Goal: Task Accomplishment & Management: Manage account settings

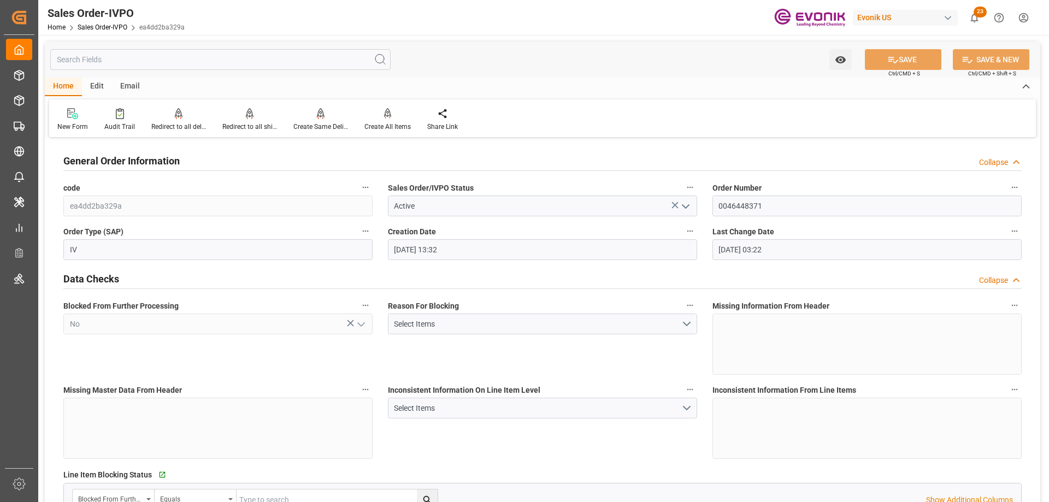
scroll to position [656, 0]
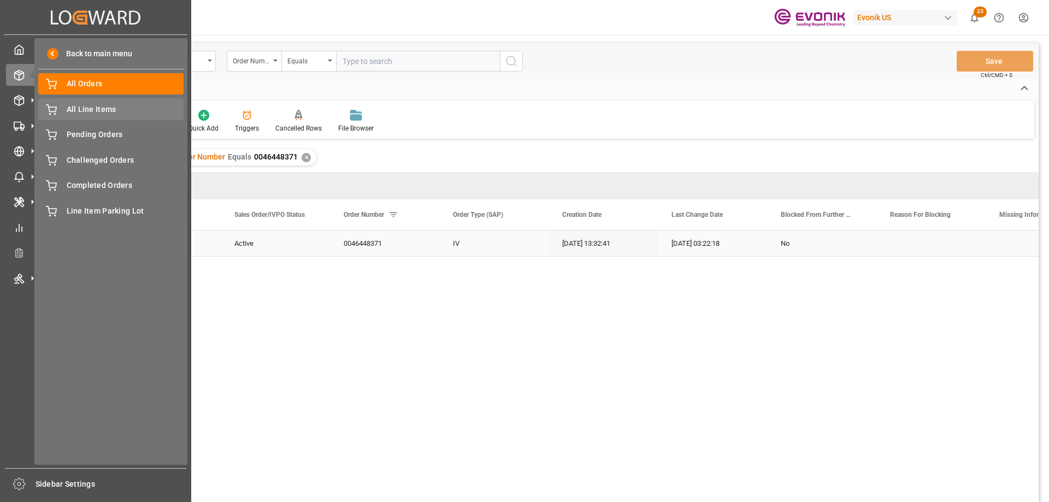
click at [101, 106] on span "All Line Items" at bounding box center [125, 109] width 117 height 11
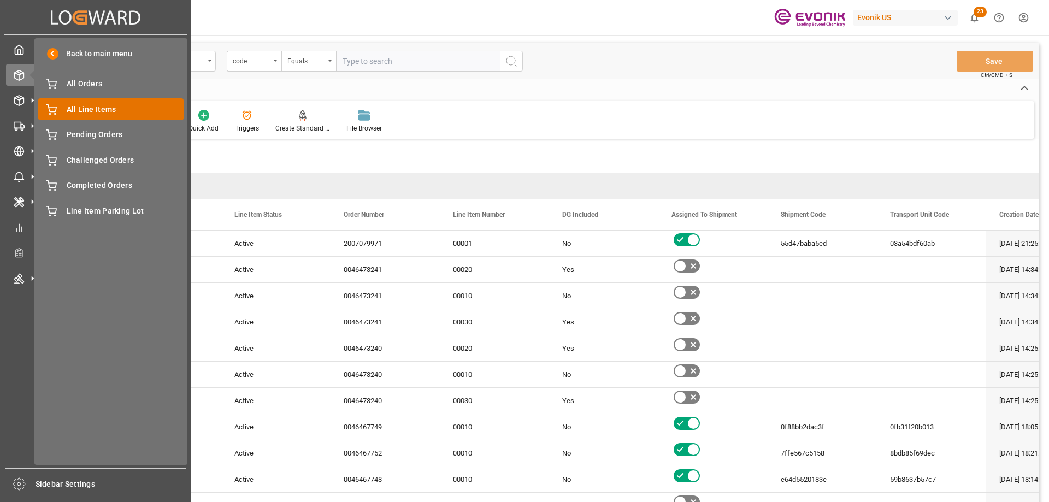
click at [100, 110] on span "All Line Items" at bounding box center [125, 109] width 117 height 11
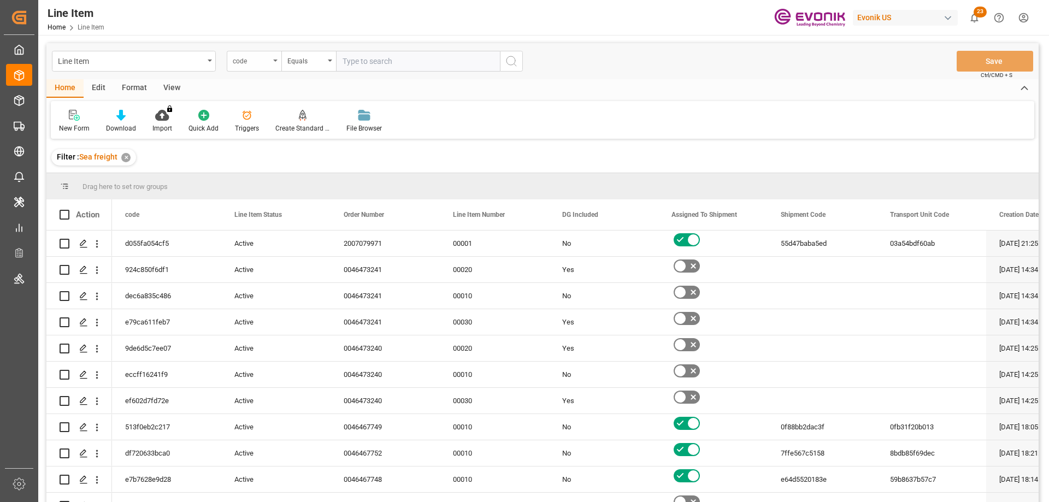
click at [250, 64] on div "code" at bounding box center [251, 60] width 37 height 13
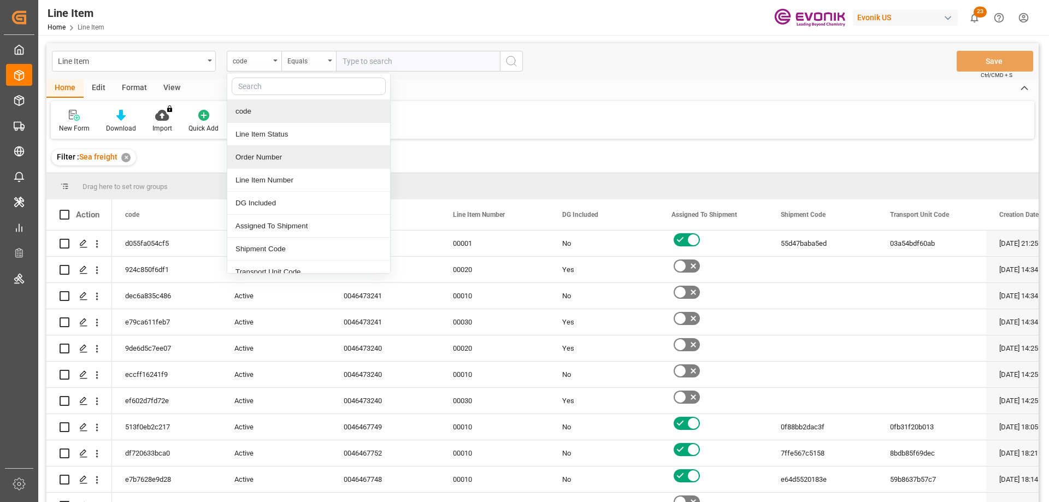
click at [249, 156] on div "Order Number" at bounding box center [308, 157] width 163 height 23
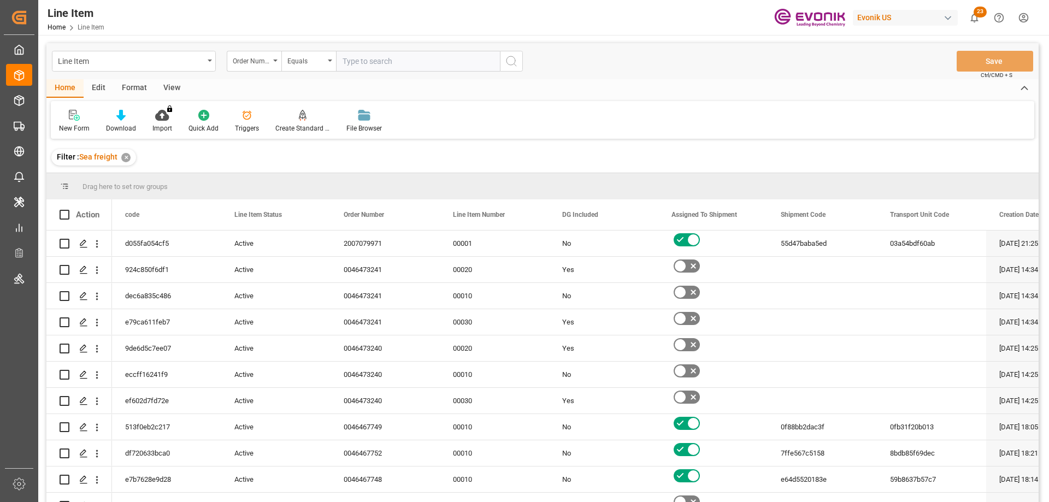
click at [172, 90] on div "View" at bounding box center [171, 88] width 33 height 19
click at [116, 121] on div "Standard Templates" at bounding box center [124, 121] width 71 height 24
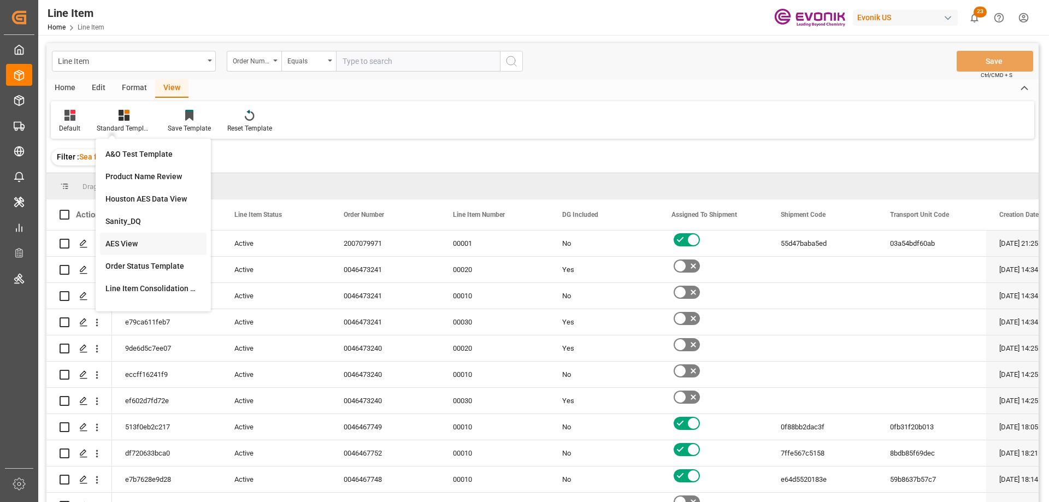
click at [132, 242] on div "AES View" at bounding box center [153, 243] width 96 height 11
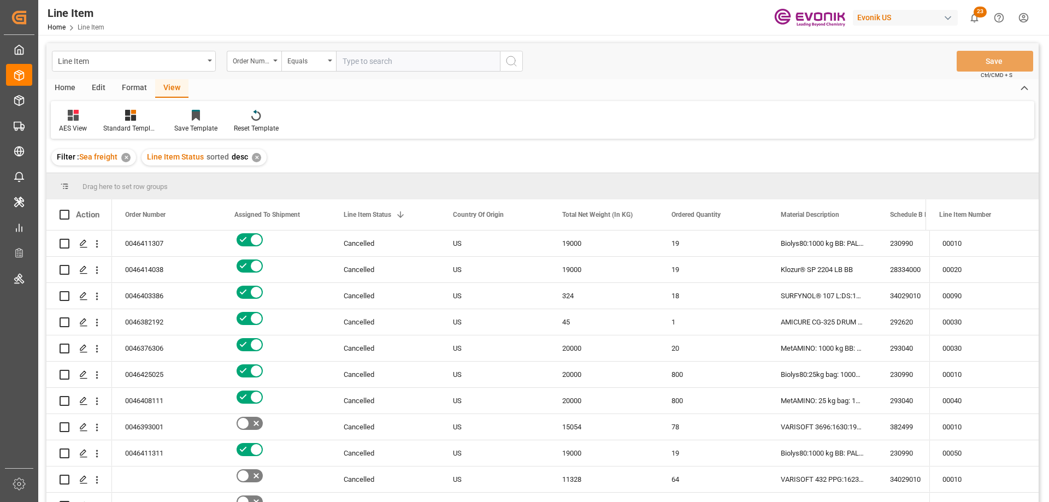
click at [365, 57] on input "text" at bounding box center [418, 61] width 164 height 21
paste input "0046463648"
type input "0046463648"
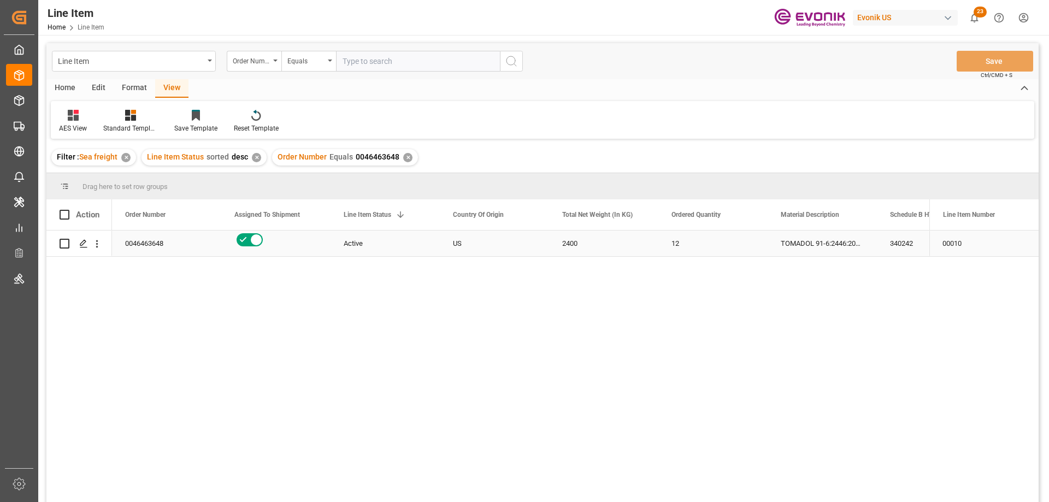
click at [153, 243] on div "0046463648" at bounding box center [166, 244] width 109 height 26
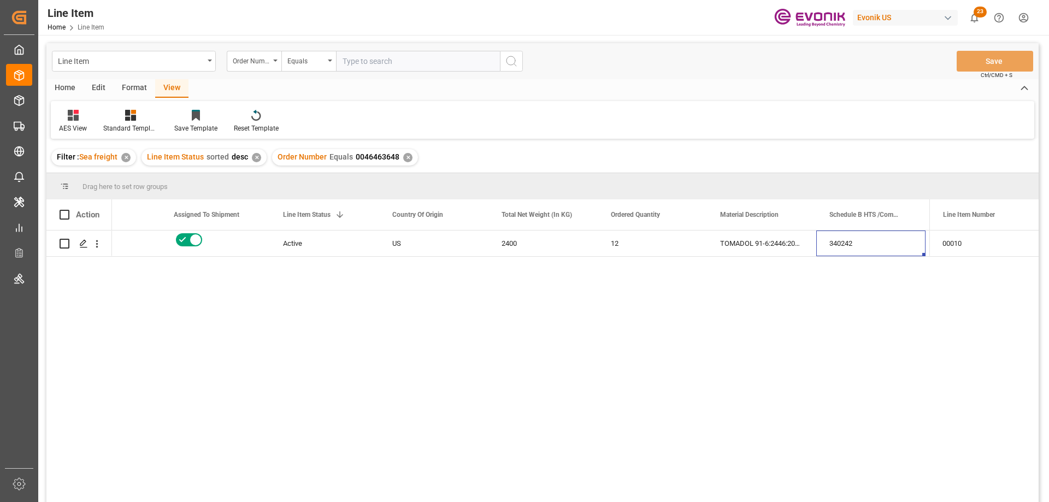
scroll to position [0, 170]
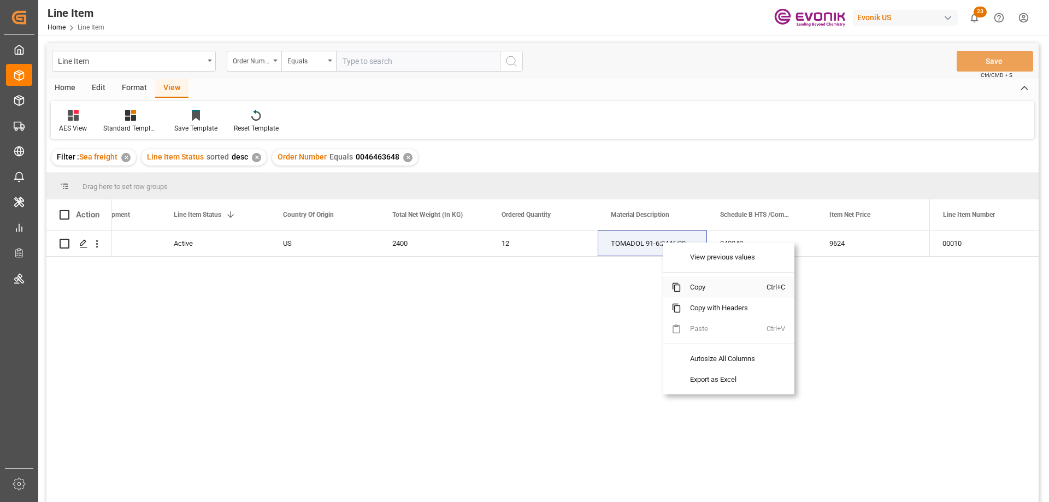
click at [691, 286] on span "Copy" at bounding box center [723, 287] width 85 height 21
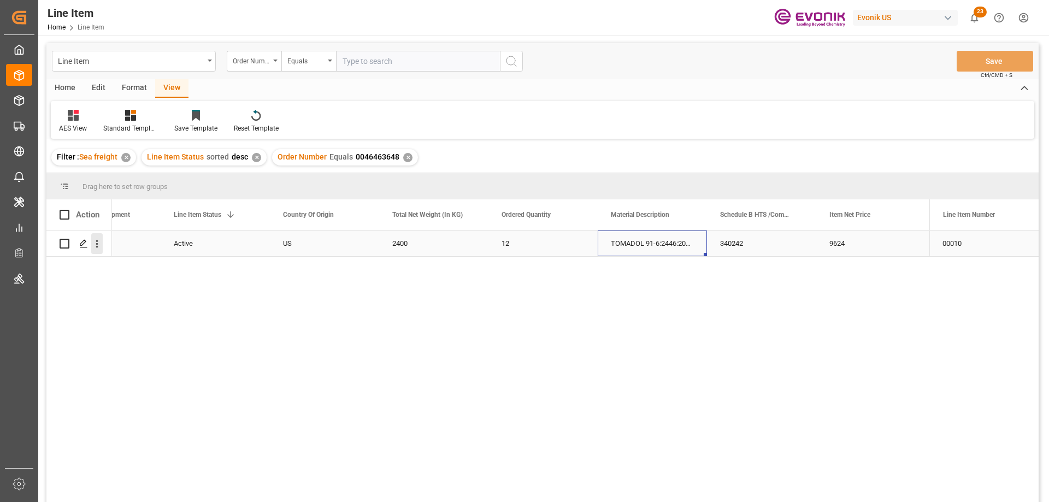
click at [99, 238] on icon "open menu" at bounding box center [96, 243] width 11 height 11
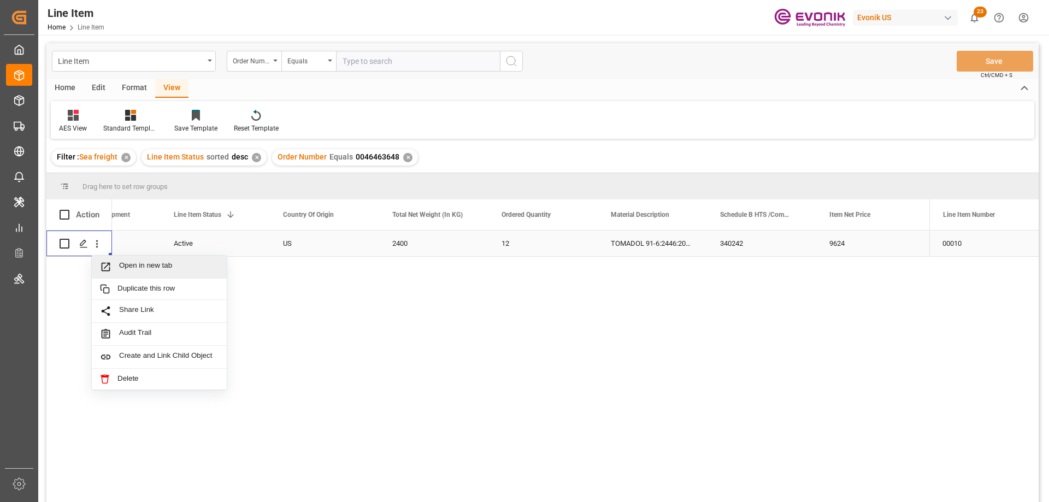
click at [126, 260] on div "Open in new tab" at bounding box center [159, 267] width 135 height 23
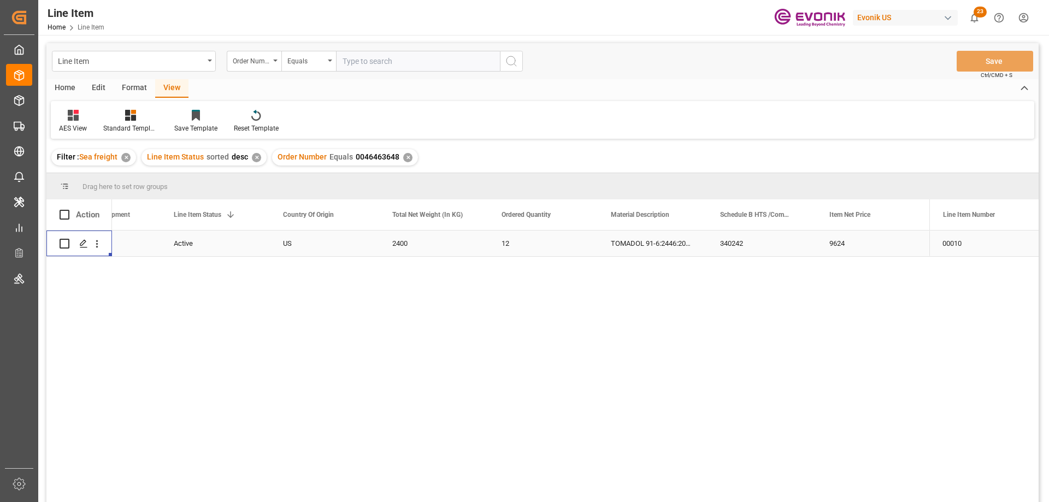
click at [891, 242] on div "9624" at bounding box center [870, 244] width 109 height 26
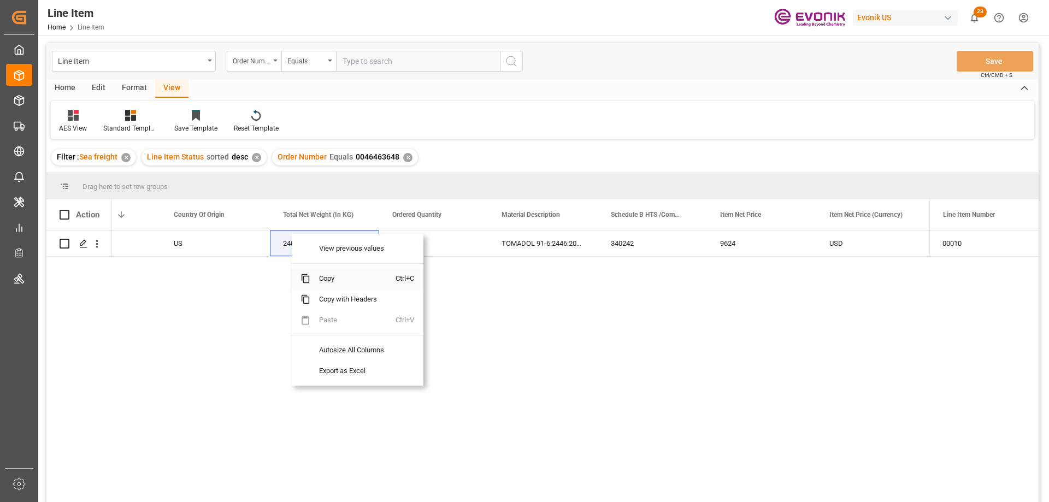
click at [322, 277] on span "Copy" at bounding box center [352, 278] width 85 height 21
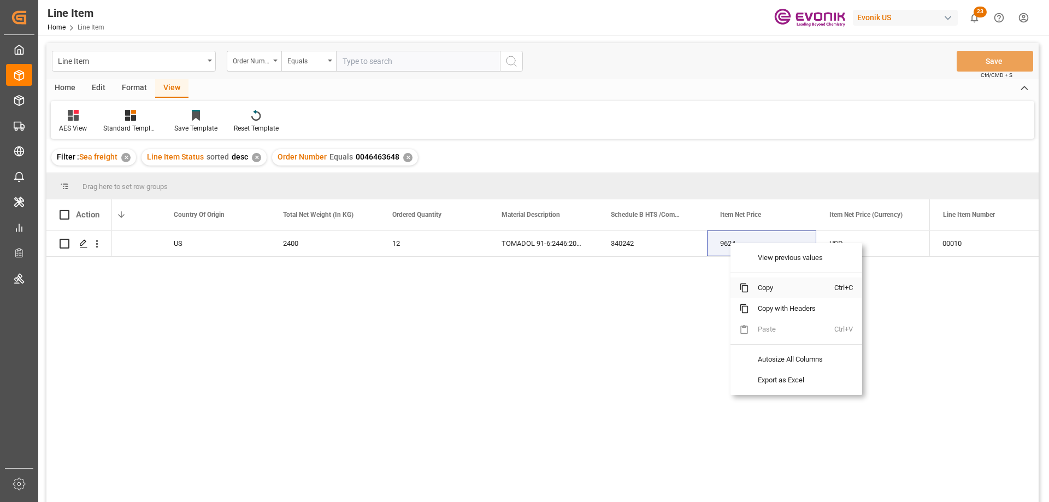
click at [764, 283] on span "Copy" at bounding box center [791, 288] width 85 height 21
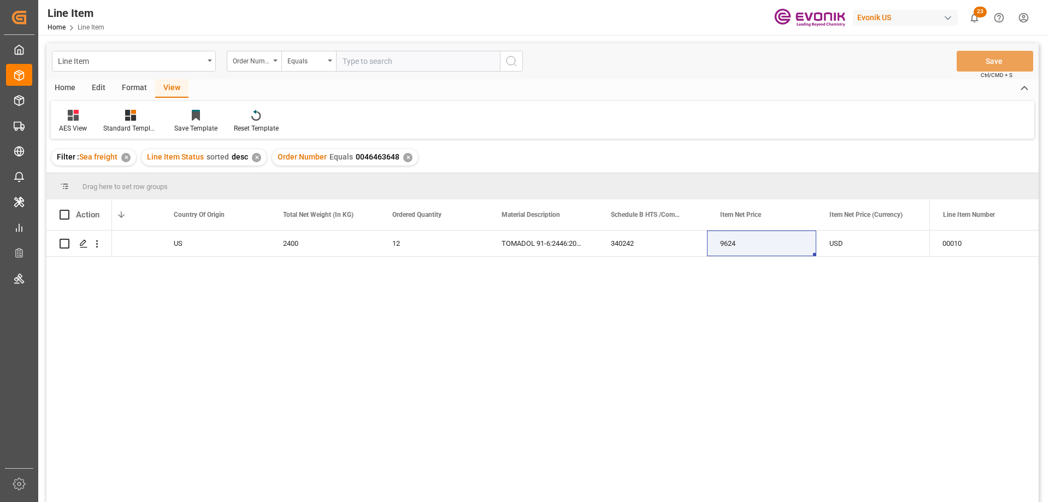
click at [399, 63] on input "text" at bounding box center [418, 61] width 164 height 21
paste input "2006774938"
type input "2006774938"
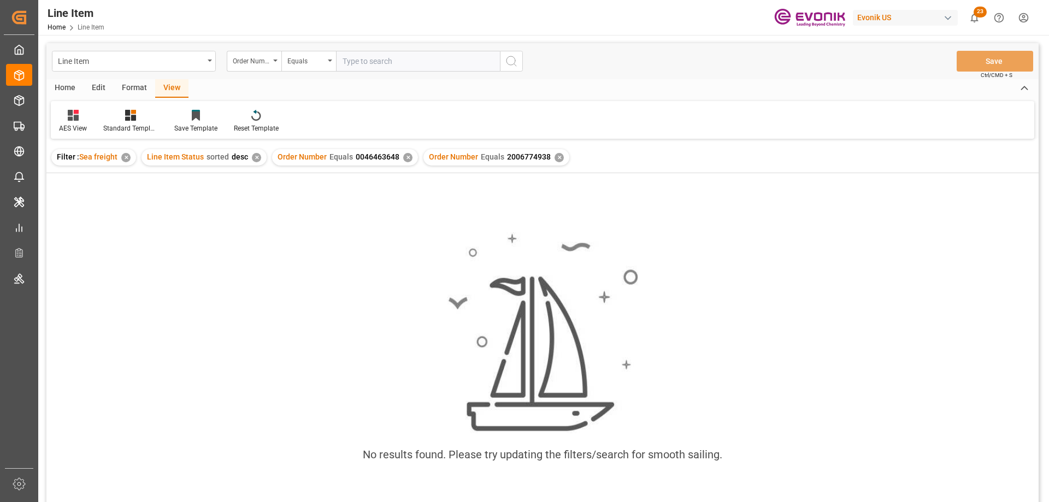
click at [405, 161] on div "✕" at bounding box center [407, 157] width 9 height 9
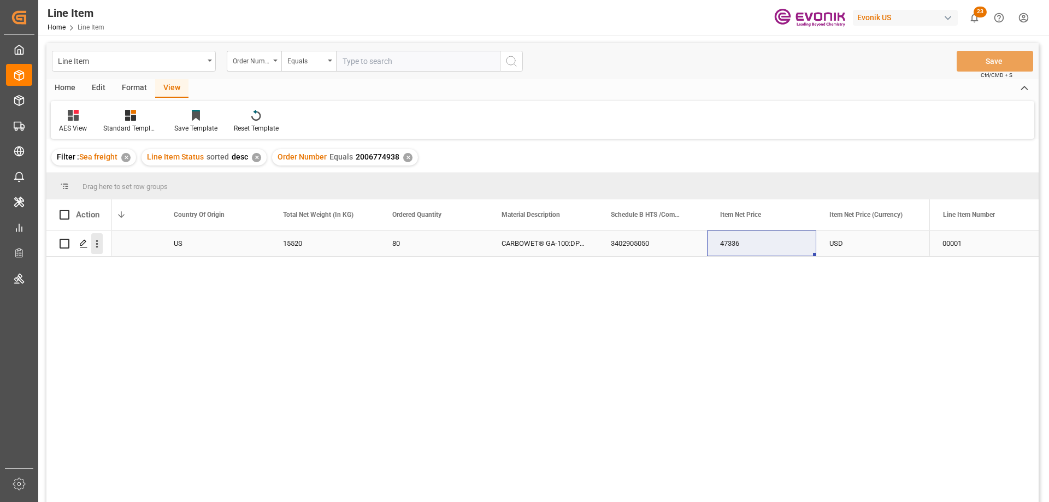
click at [97, 243] on icon "open menu" at bounding box center [96, 243] width 11 height 11
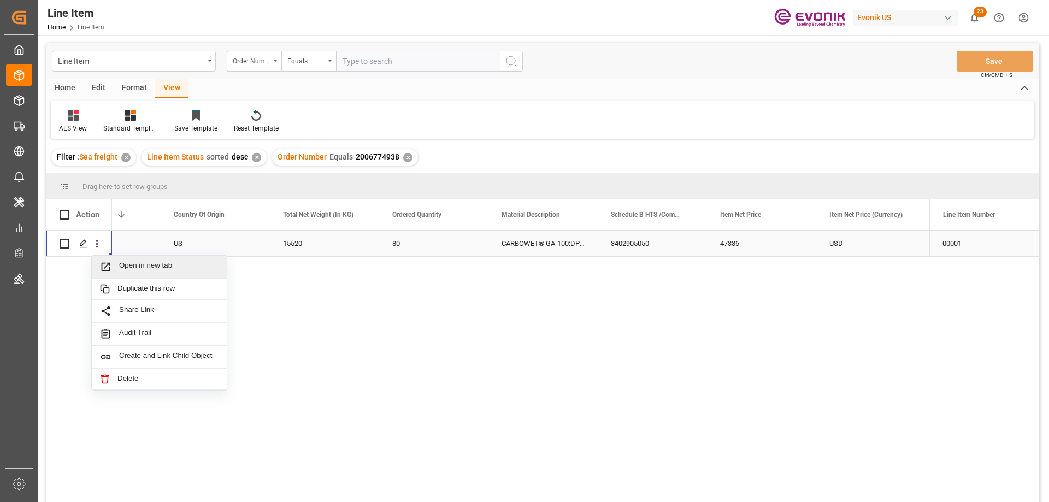
click at [137, 266] on span "Open in new tab" at bounding box center [168, 266] width 99 height 11
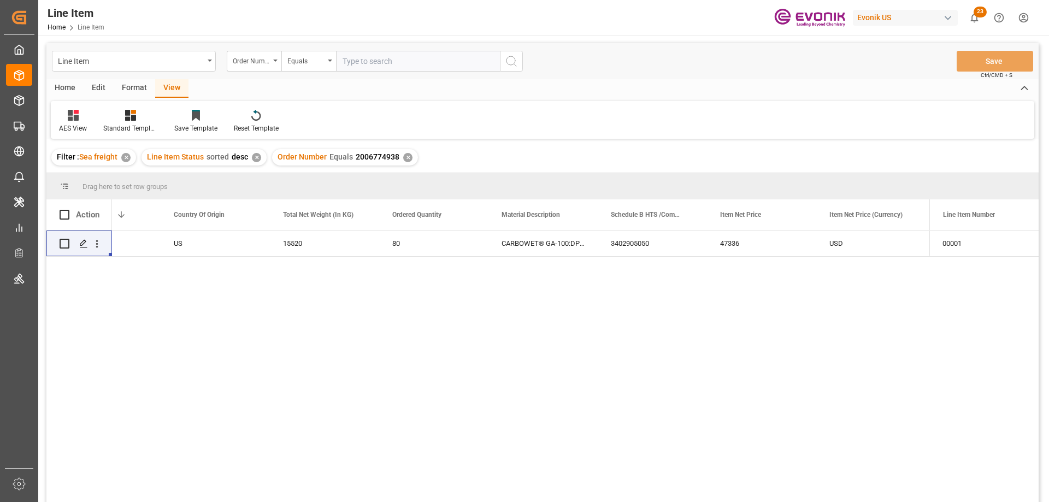
click at [350, 57] on input "text" at bounding box center [418, 61] width 164 height 21
paste input "0046470532"
type input "0046470532"
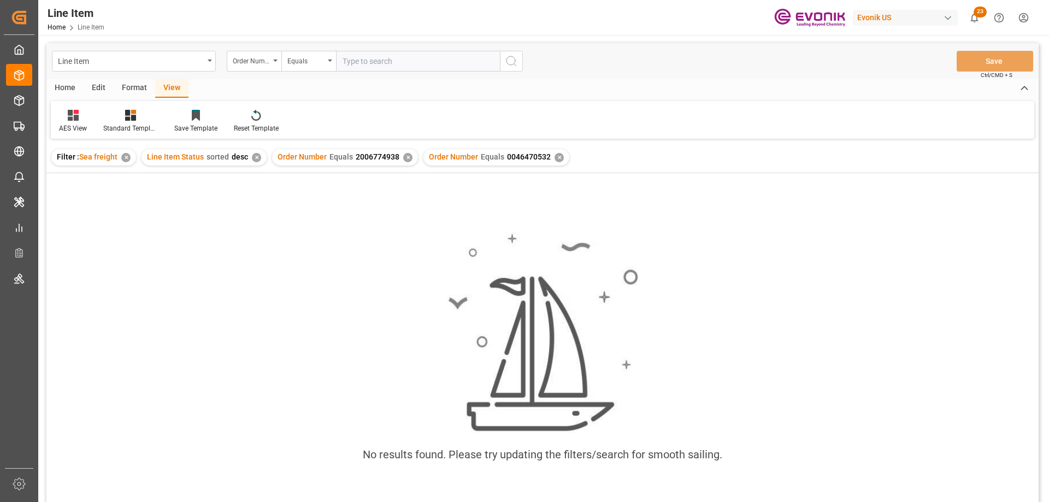
click at [405, 154] on div "✕" at bounding box center [407, 157] width 9 height 9
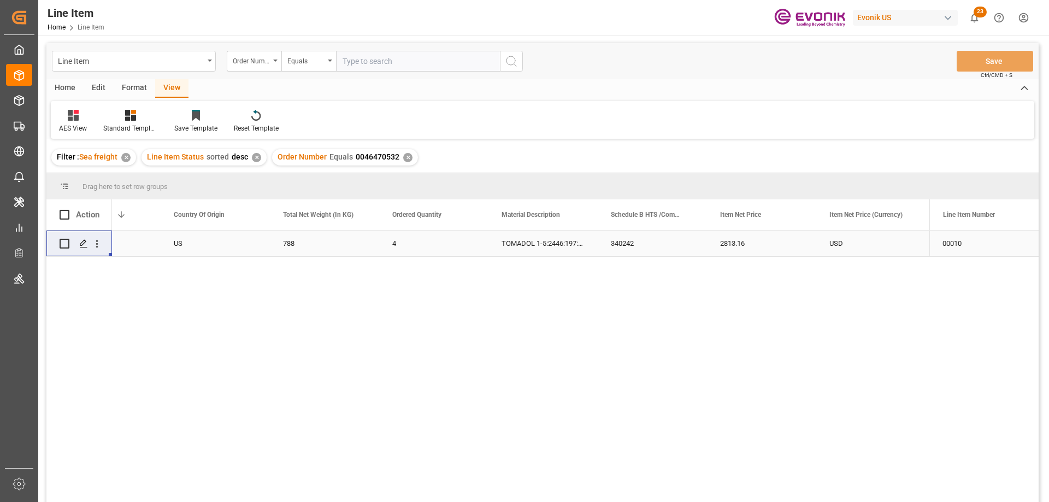
click at [127, 239] on div "Active" at bounding box center [105, 243] width 83 height 25
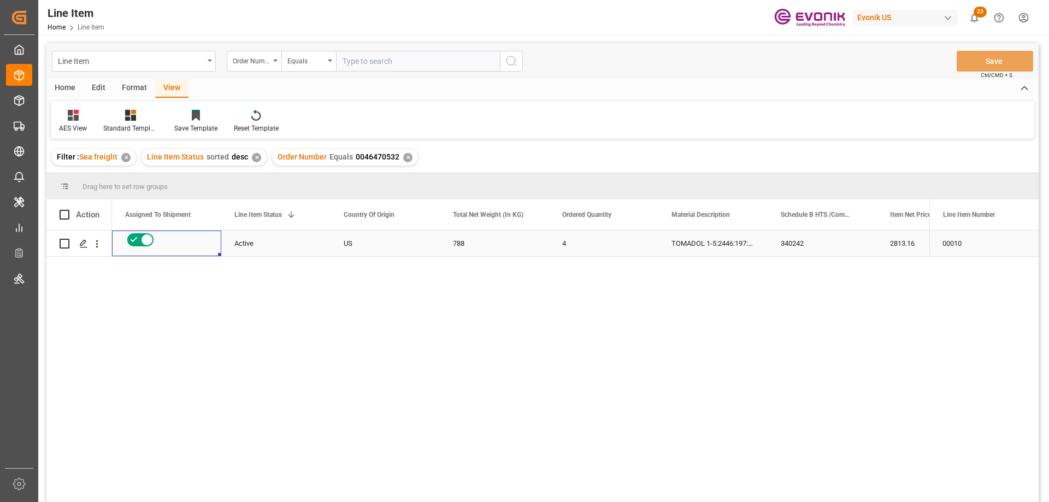
click at [889, 237] on div "2813.16" at bounding box center [931, 244] width 109 height 26
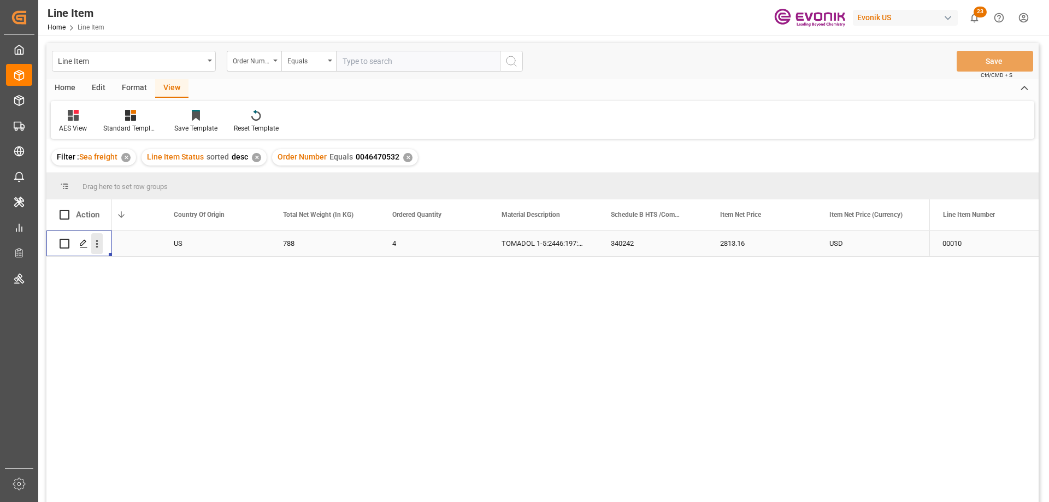
click at [98, 245] on icon "open menu" at bounding box center [96, 243] width 11 height 11
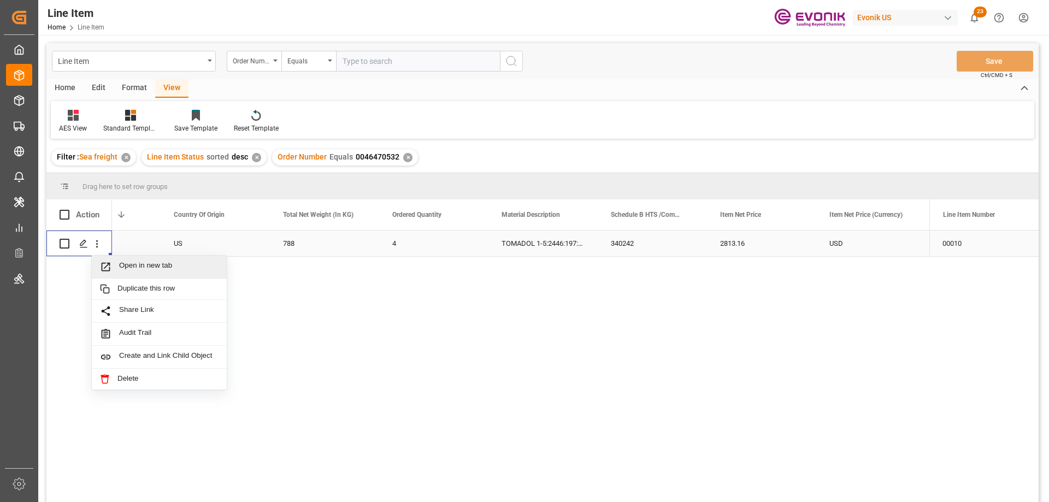
click at [132, 263] on span "Open in new tab" at bounding box center [168, 266] width 99 height 11
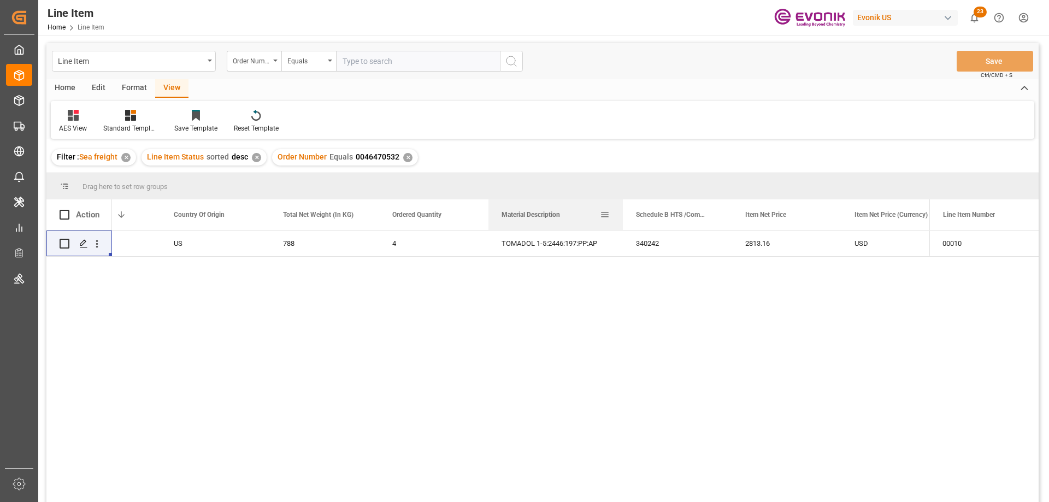
drag, startPoint x: 597, startPoint y: 212, endPoint x: 622, endPoint y: 212, distance: 25.1
click at [622, 212] on div at bounding box center [623, 214] width 4 height 31
click at [98, 244] on icon "open menu" at bounding box center [96, 243] width 11 height 11
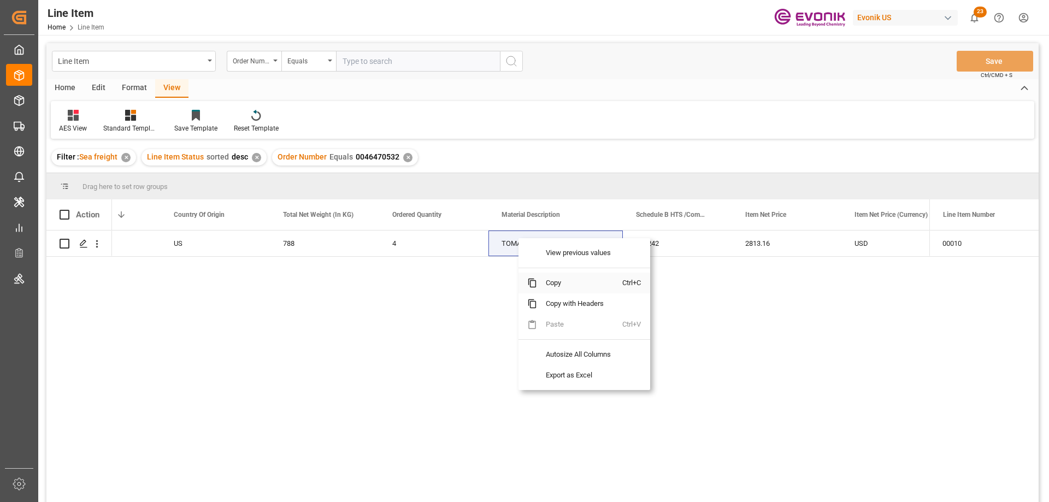
click at [548, 281] on span "Copy" at bounding box center [579, 283] width 85 height 21
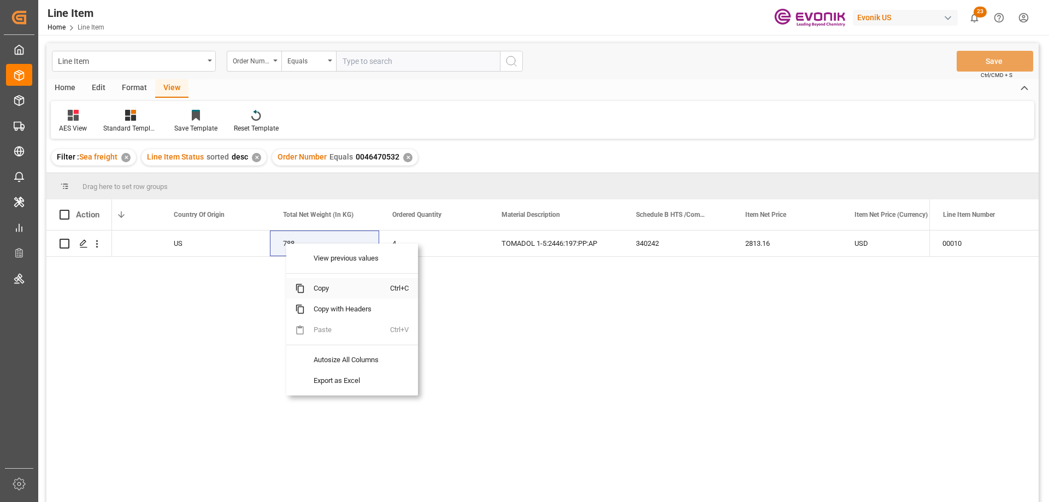
click at [321, 289] on span "Copy" at bounding box center [347, 288] width 85 height 21
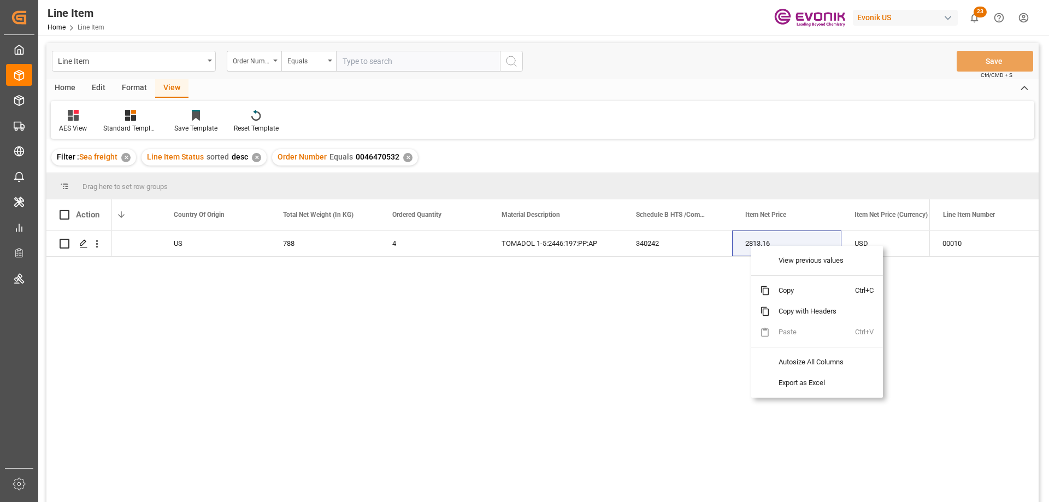
click at [789, 287] on span "Copy" at bounding box center [812, 290] width 85 height 21
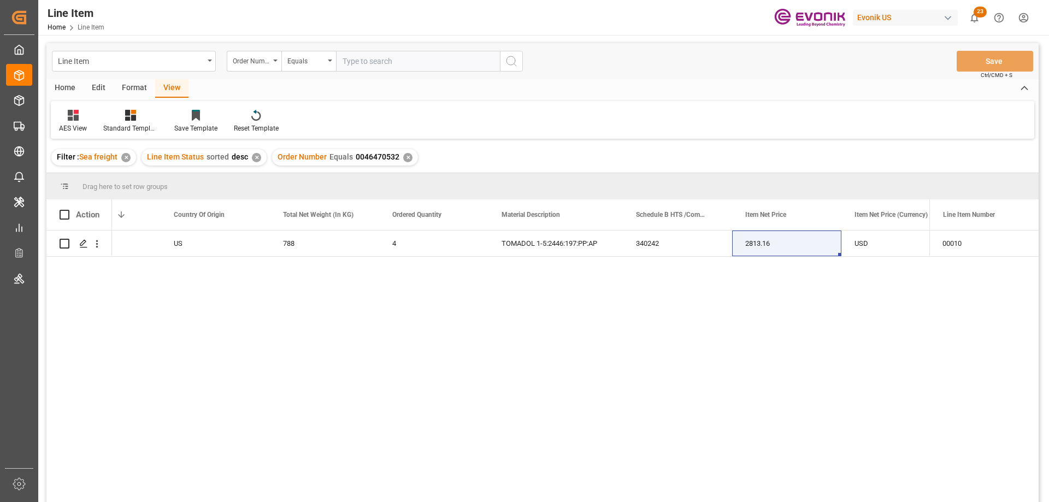
click at [390, 57] on input "text" at bounding box center [418, 61] width 164 height 21
paste input "0046471078"
type input "0046471078"
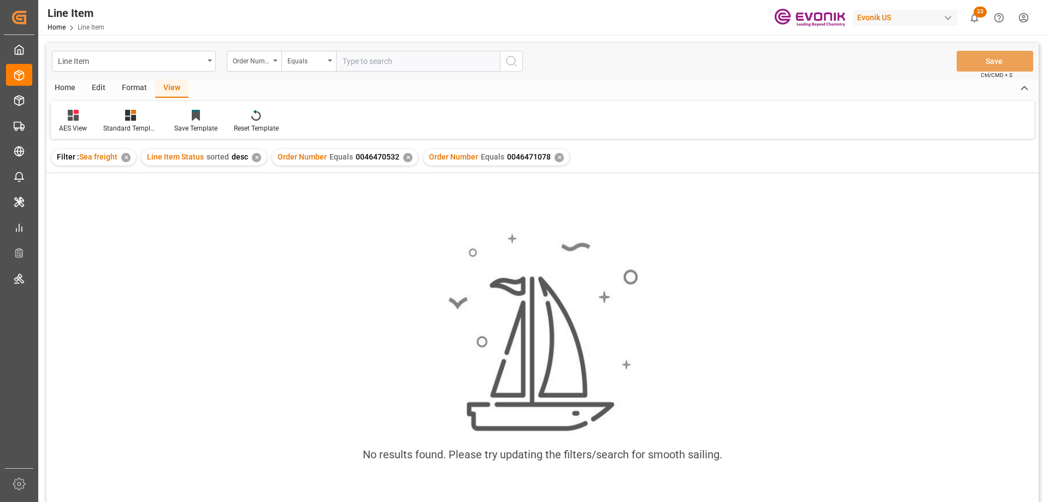
click at [403, 156] on div "✕" at bounding box center [407, 157] width 9 height 9
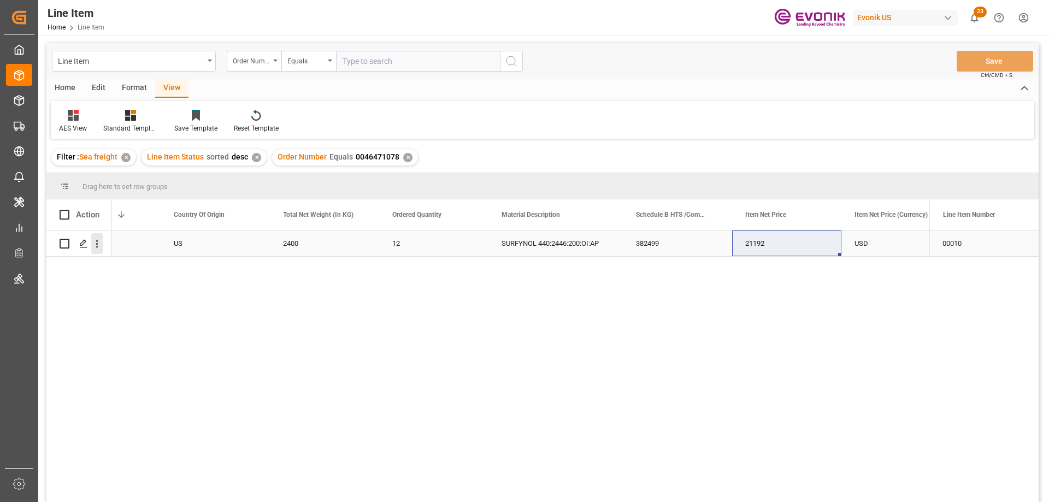
click at [99, 245] on icon "open menu" at bounding box center [96, 243] width 11 height 11
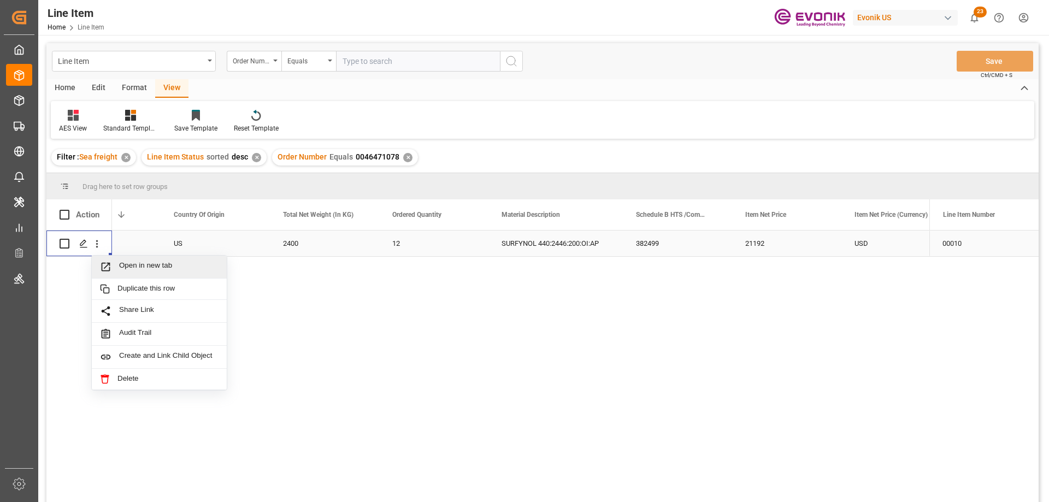
click at [125, 263] on span "Open in new tab" at bounding box center [168, 266] width 99 height 11
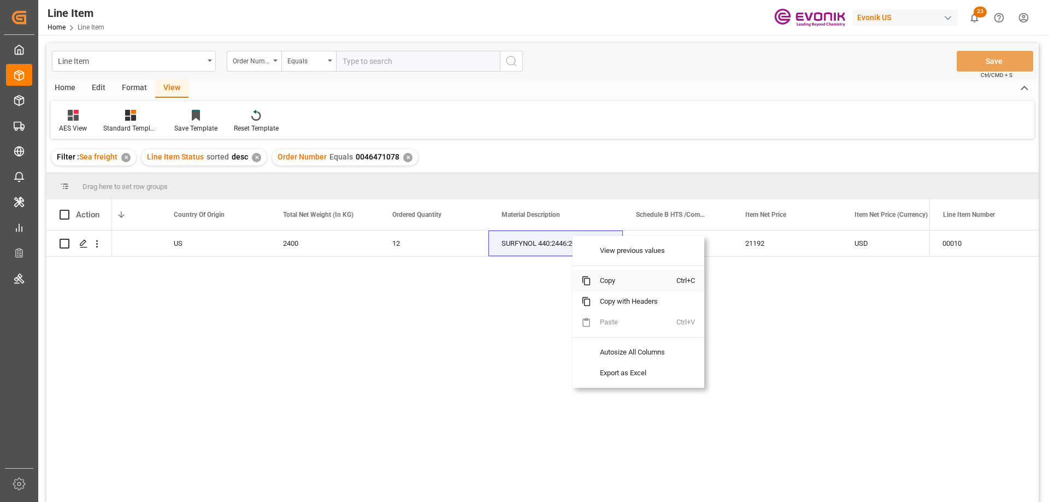
click at [601, 281] on span "Copy" at bounding box center [633, 281] width 85 height 21
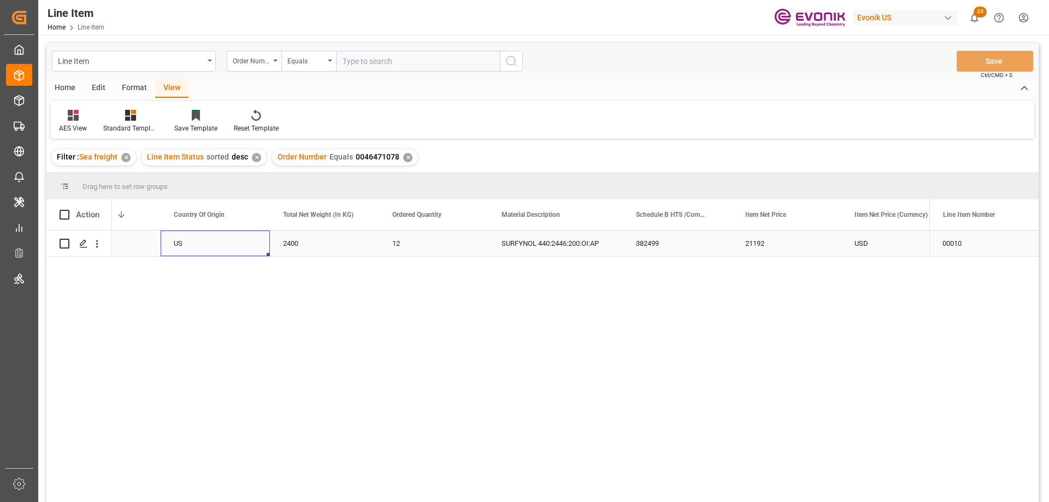
click at [169, 245] on div "US" at bounding box center [215, 244] width 109 height 26
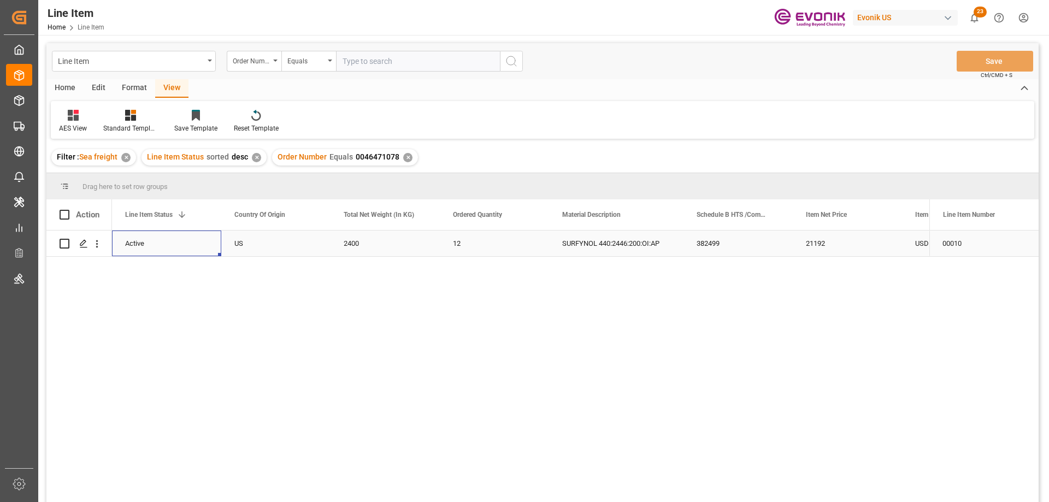
click at [920, 244] on div "USD" at bounding box center [956, 244] width 109 height 26
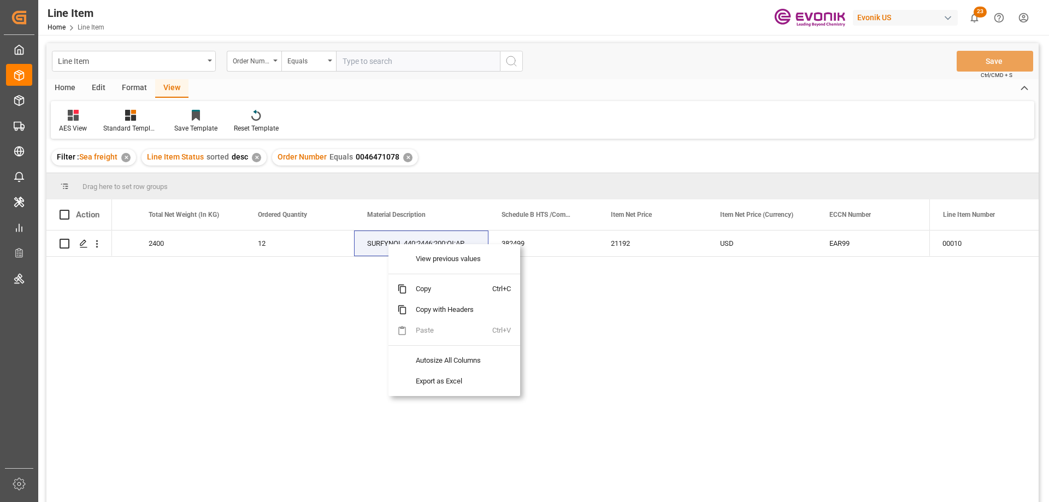
click at [429, 287] on span "Copy" at bounding box center [449, 289] width 85 height 21
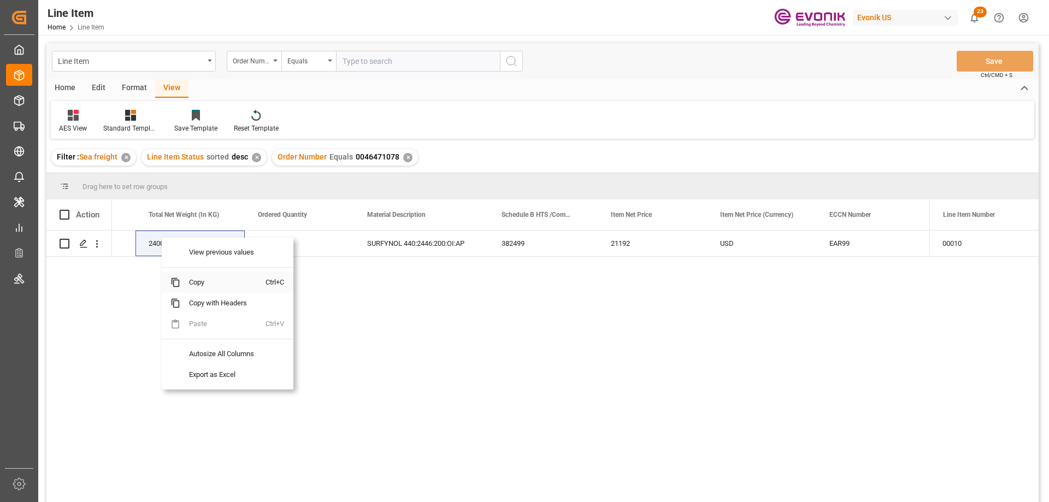
click at [208, 282] on span "Copy" at bounding box center [222, 282] width 85 height 21
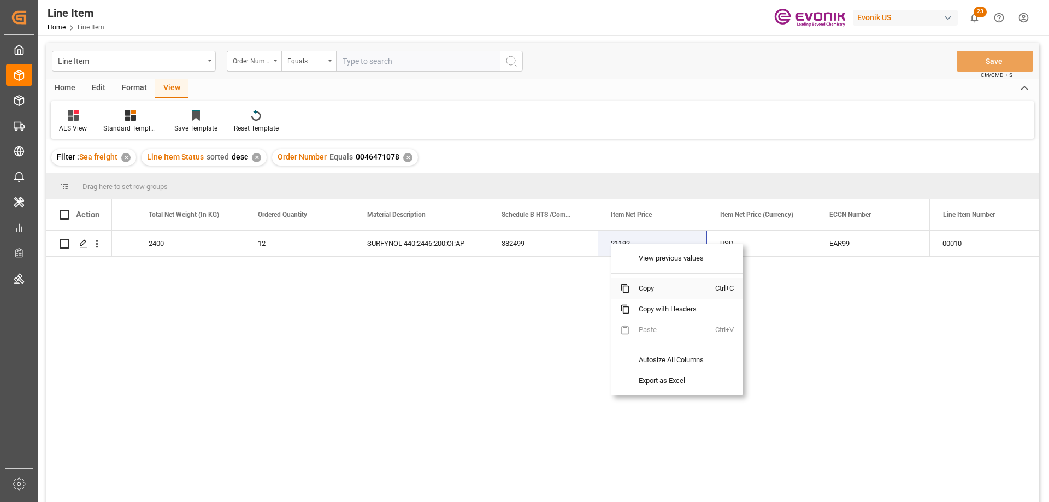
click at [648, 287] on span "Copy" at bounding box center [672, 288] width 85 height 21
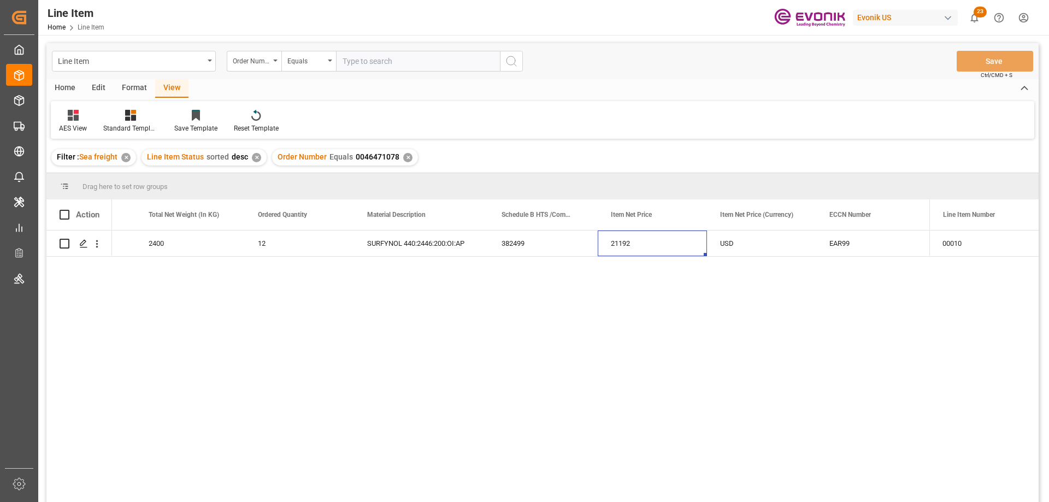
click at [367, 69] on input "text" at bounding box center [418, 61] width 164 height 21
paste input "0046469879"
type input "0046469879"
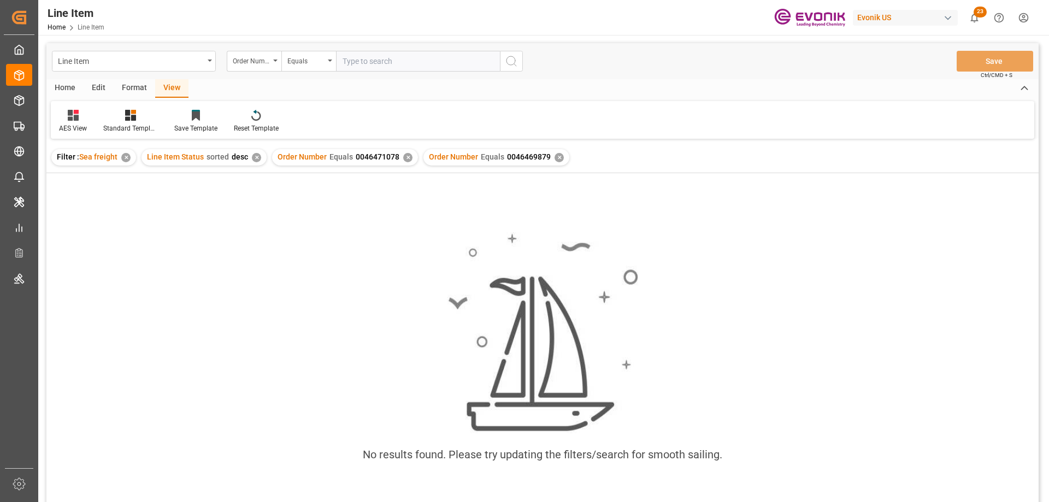
click at [403, 159] on div "✕" at bounding box center [407, 157] width 9 height 9
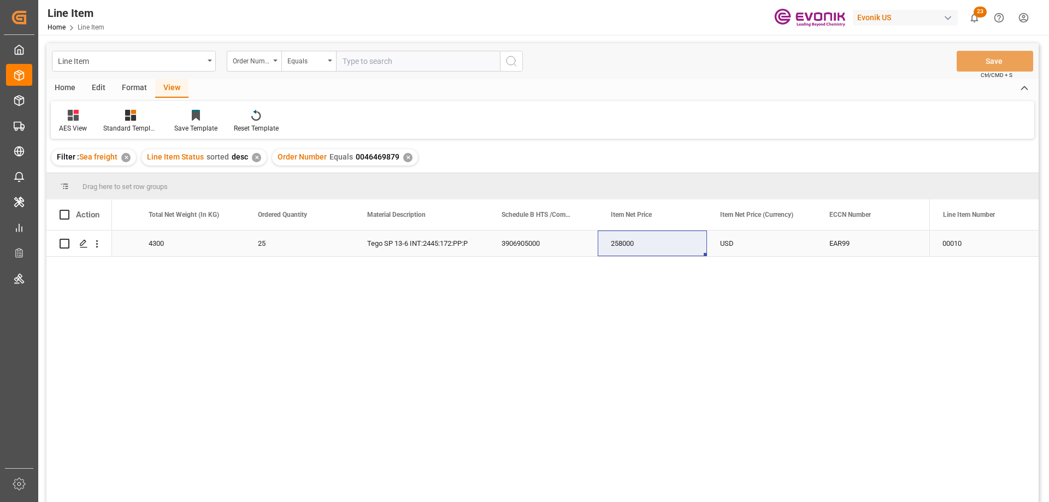
click at [167, 249] on div "4300" at bounding box center [190, 244] width 109 height 26
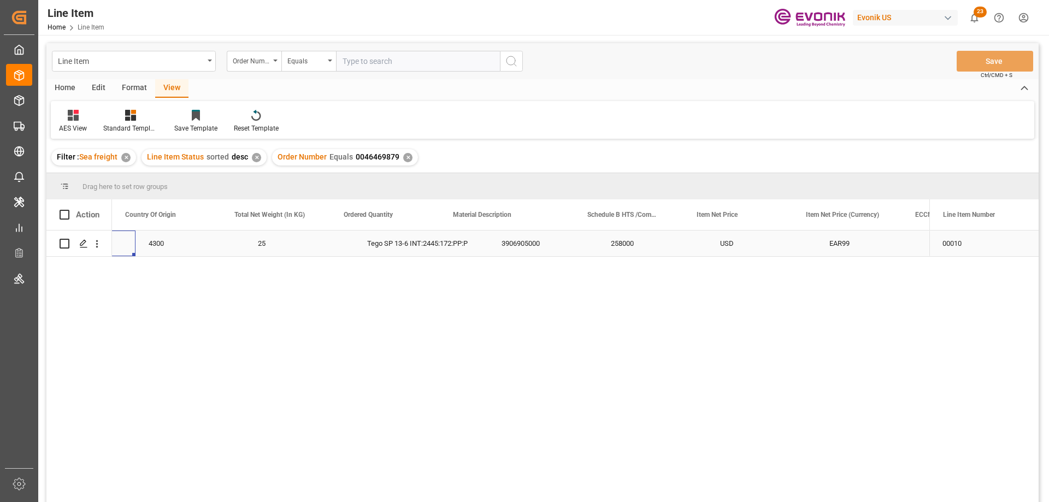
scroll to position [0, 328]
click at [871, 245] on div "USD" at bounding box center [847, 244] width 109 height 26
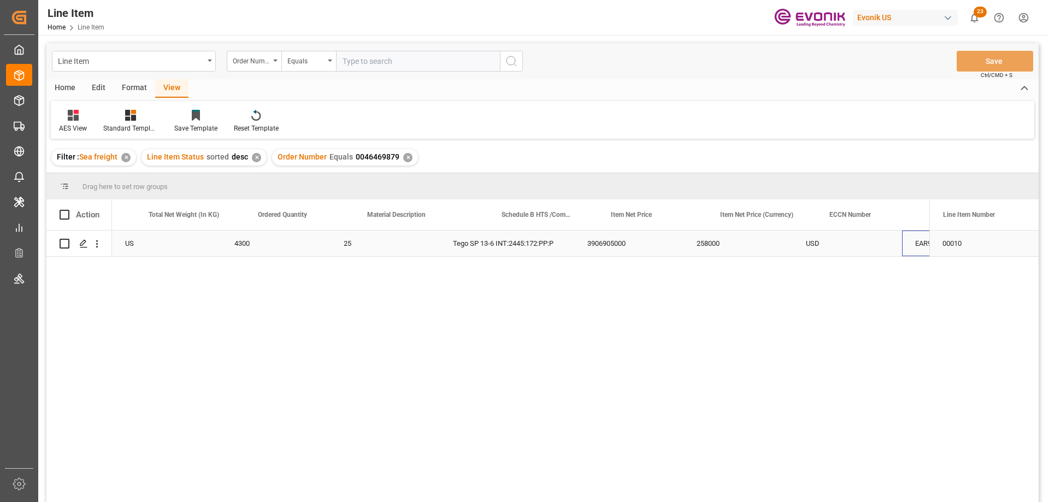
scroll to position [0, 414]
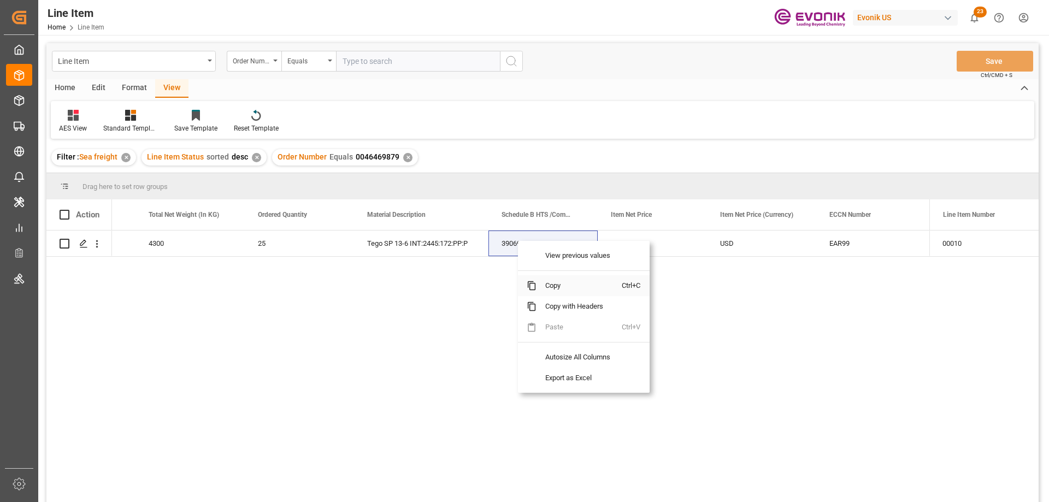
click at [562, 283] on span "Copy" at bounding box center [579, 285] width 85 height 21
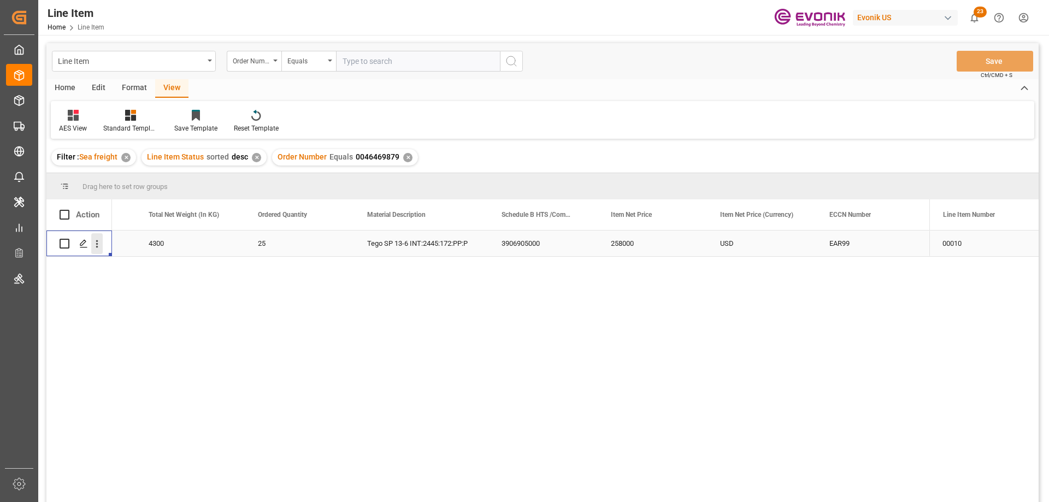
click at [93, 245] on icon "open menu" at bounding box center [96, 243] width 11 height 11
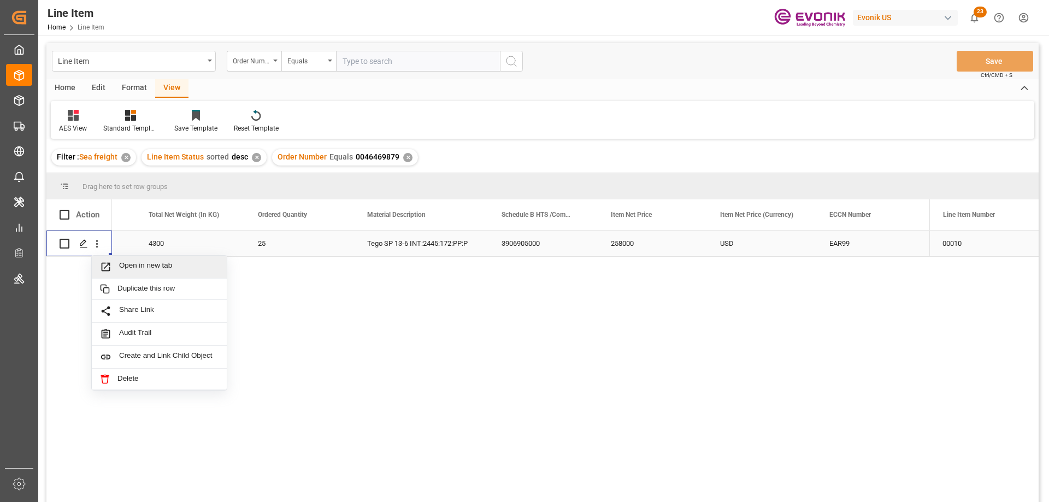
click at [145, 265] on span "Open in new tab" at bounding box center [168, 266] width 99 height 11
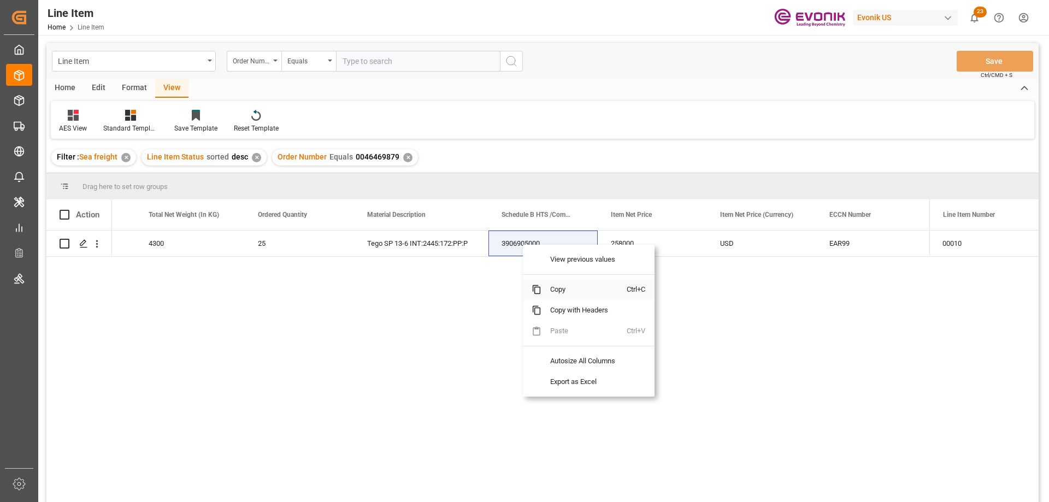
click at [559, 295] on span "Copy" at bounding box center [584, 289] width 85 height 21
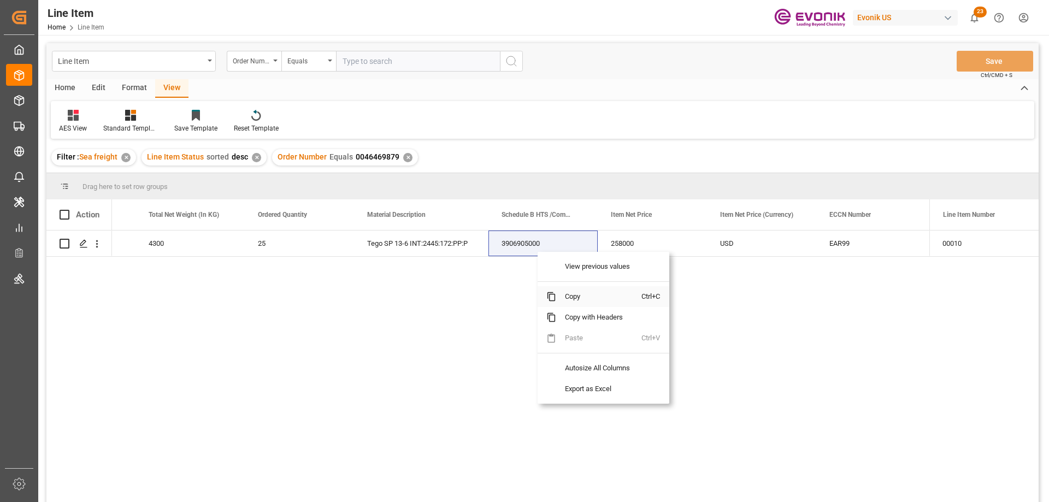
click at [569, 291] on span "Copy" at bounding box center [598, 296] width 85 height 21
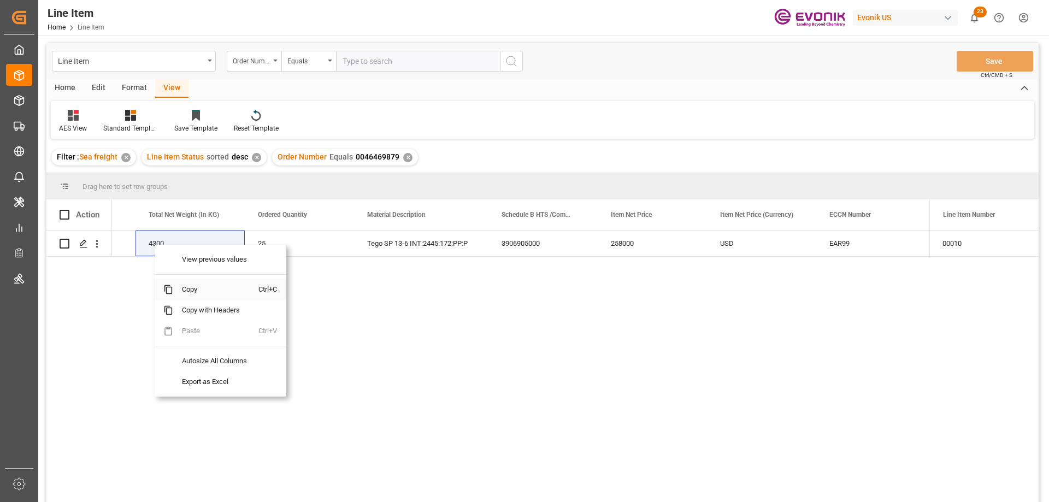
click at [190, 284] on span "Copy" at bounding box center [215, 289] width 85 height 21
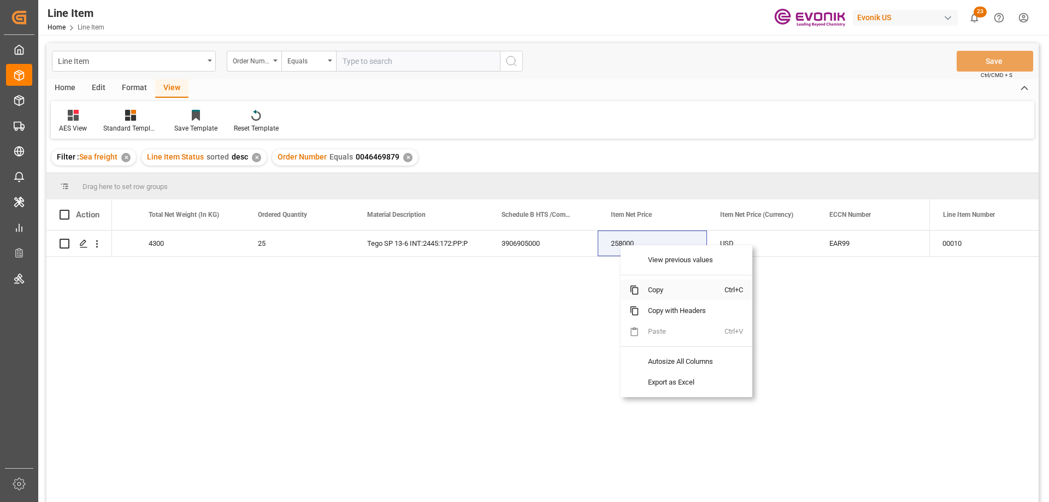
click at [654, 291] on span "Copy" at bounding box center [681, 290] width 85 height 21
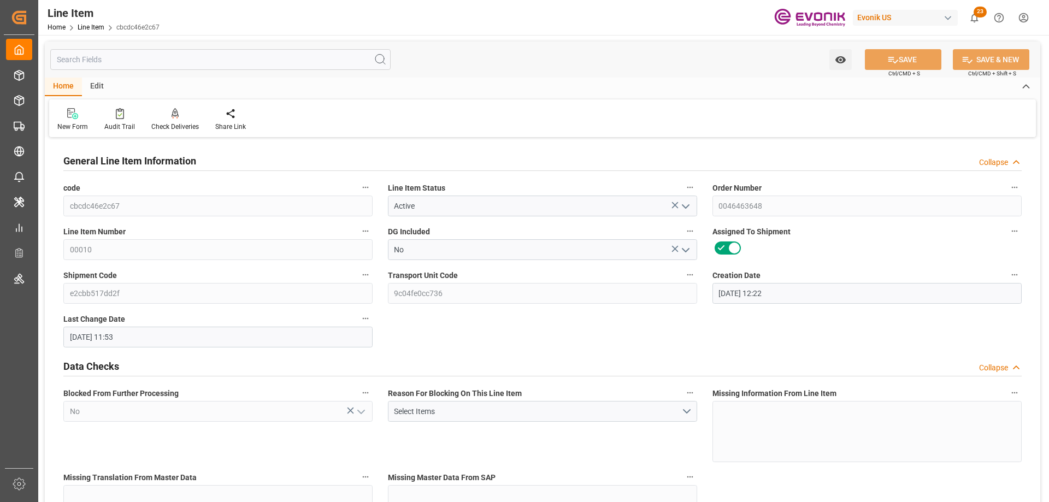
scroll to position [383, 0]
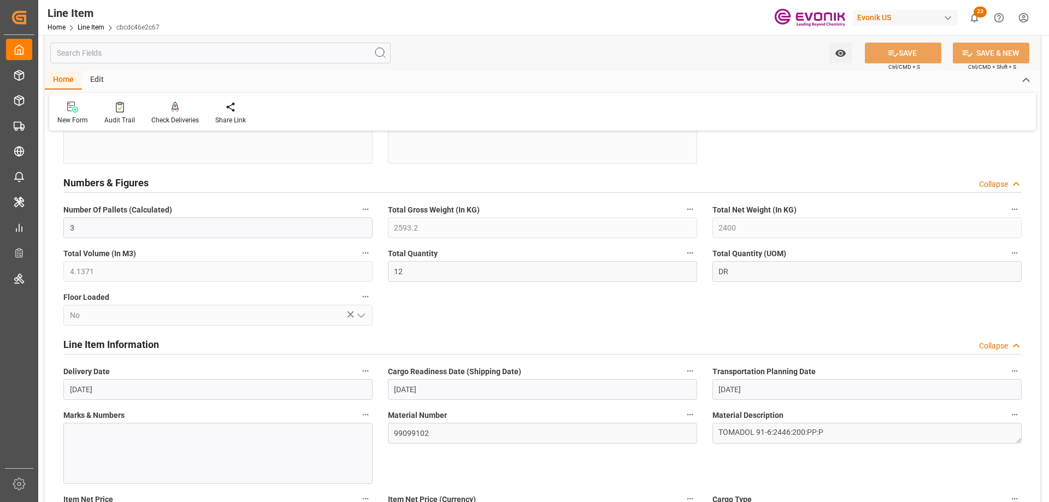
click at [202, 57] on input "text" at bounding box center [220, 53] width 340 height 21
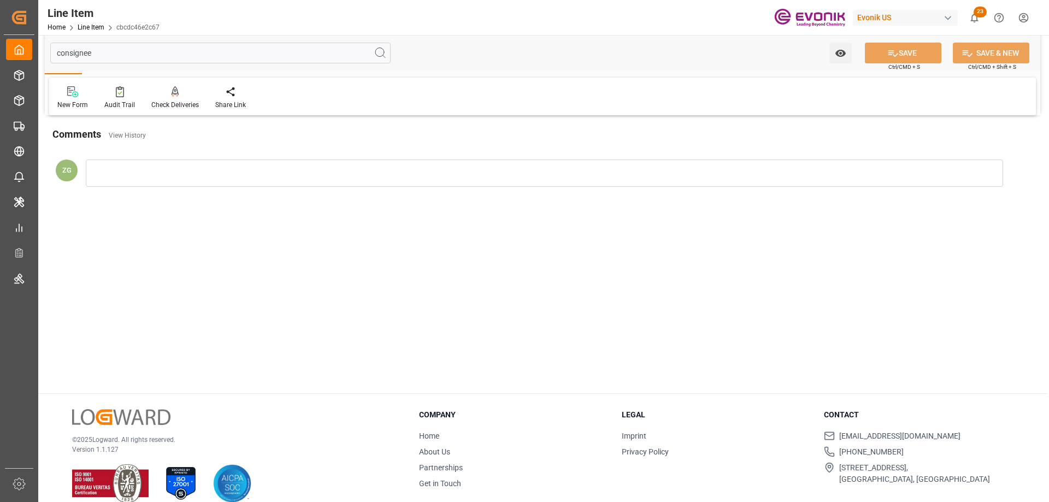
scroll to position [0, 0]
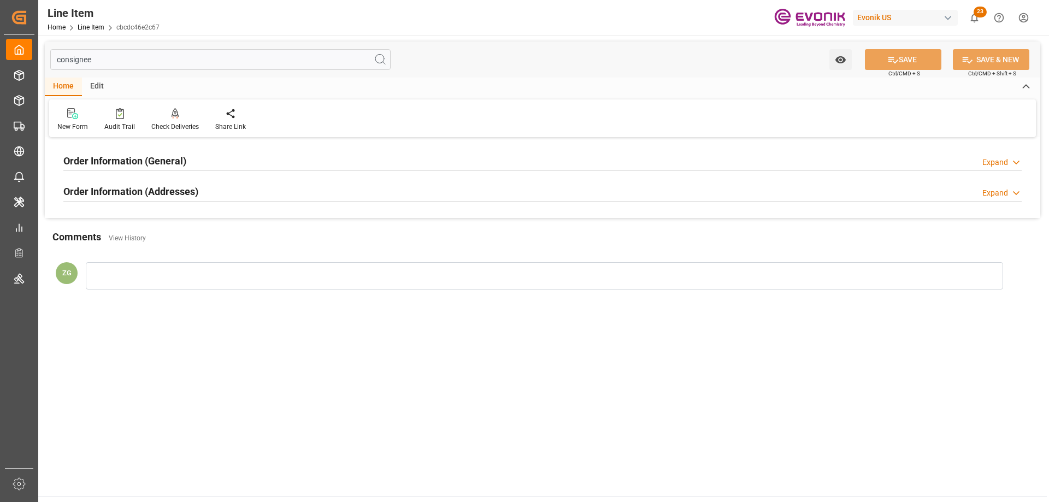
type input "consignee"
click at [124, 189] on h2 "Order Information (Addresses)" at bounding box center [130, 191] width 135 height 15
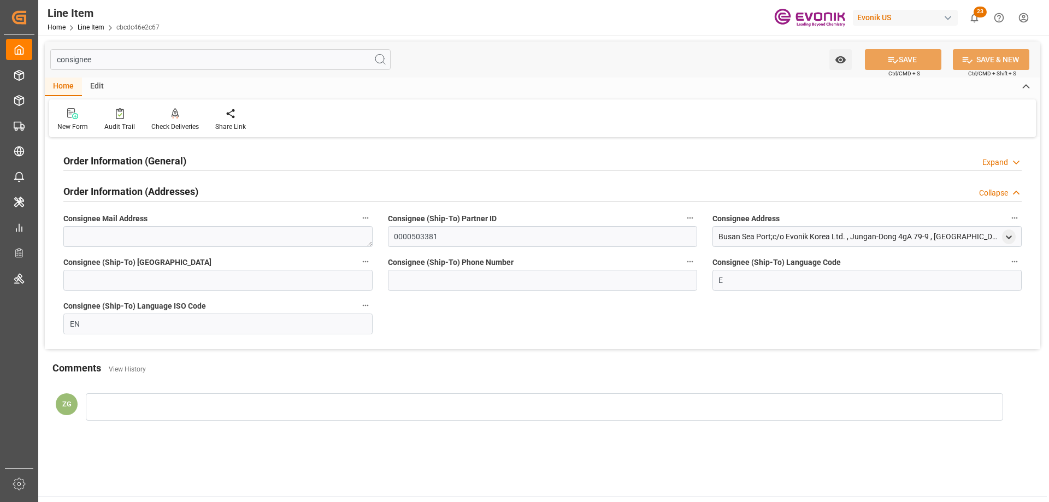
click at [128, 165] on h2 "Order Information (General)" at bounding box center [124, 161] width 123 height 15
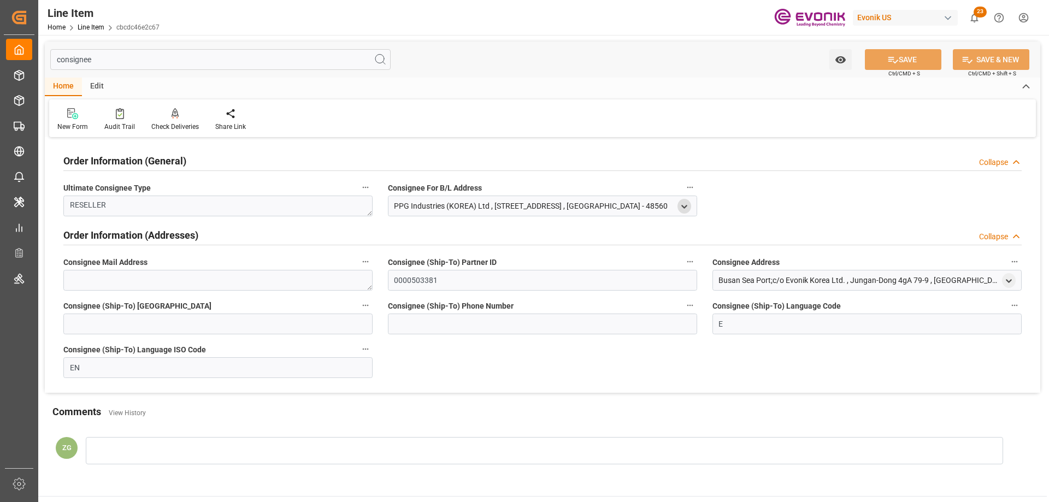
click at [682, 203] on icon "open menu" at bounding box center [684, 206] width 9 height 9
drag, startPoint x: 396, startPoint y: 263, endPoint x: 441, endPoint y: 264, distance: 45.4
click at [441, 264] on div "PPG Industries (KOREA) Ltd" at bounding box center [539, 263] width 297 height 18
drag, startPoint x: 396, startPoint y: 264, endPoint x: 407, endPoint y: 264, distance: 10.4
click at [407, 264] on div "PPG Industries (KOREA) Ltd" at bounding box center [539, 263] width 297 height 18
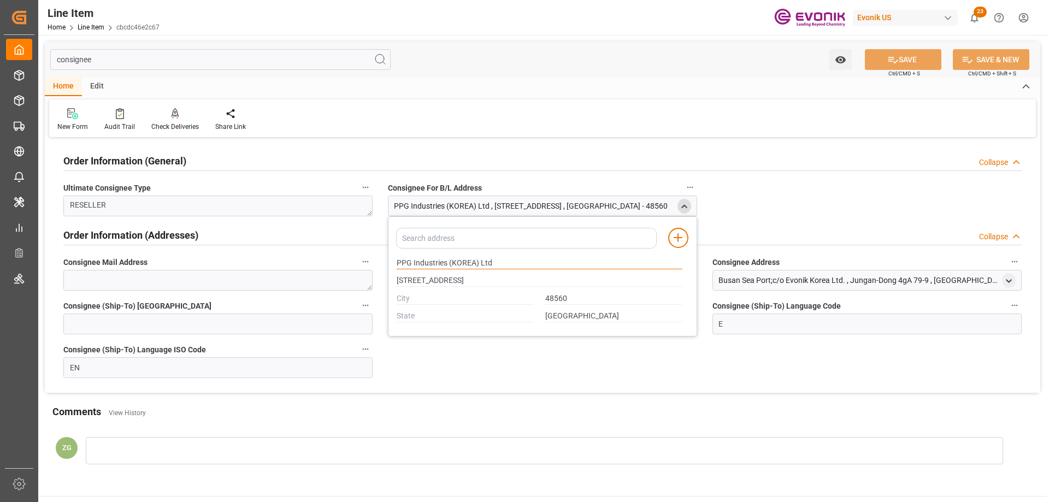
drag, startPoint x: 398, startPoint y: 260, endPoint x: 446, endPoint y: 261, distance: 47.6
click at [446, 261] on input "PPG Industries (KOREA) Ltd" at bounding box center [540, 263] width 286 height 12
click at [562, 297] on input "48560" at bounding box center [613, 299] width 137 height 12
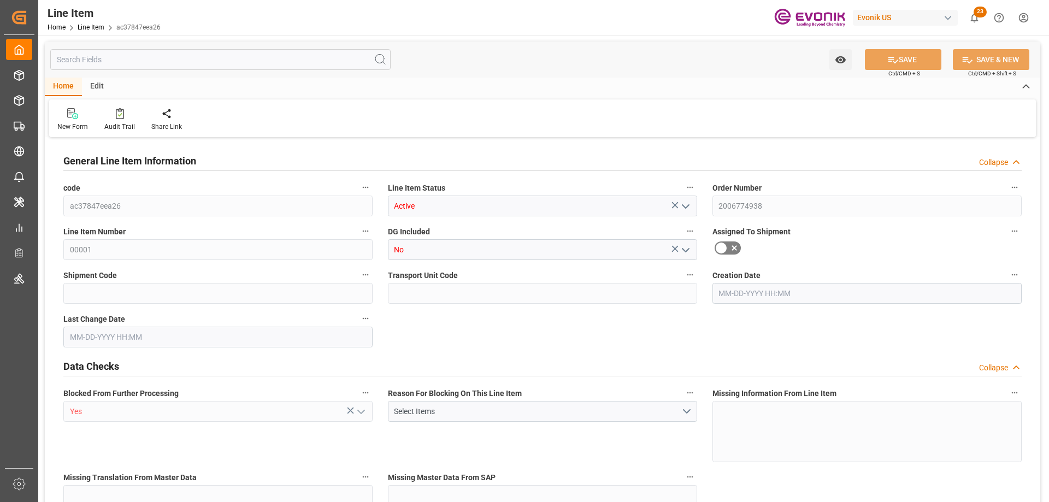
type input "20"
type input "16180.4"
type input "15520"
type input "26.5095"
type input "80"
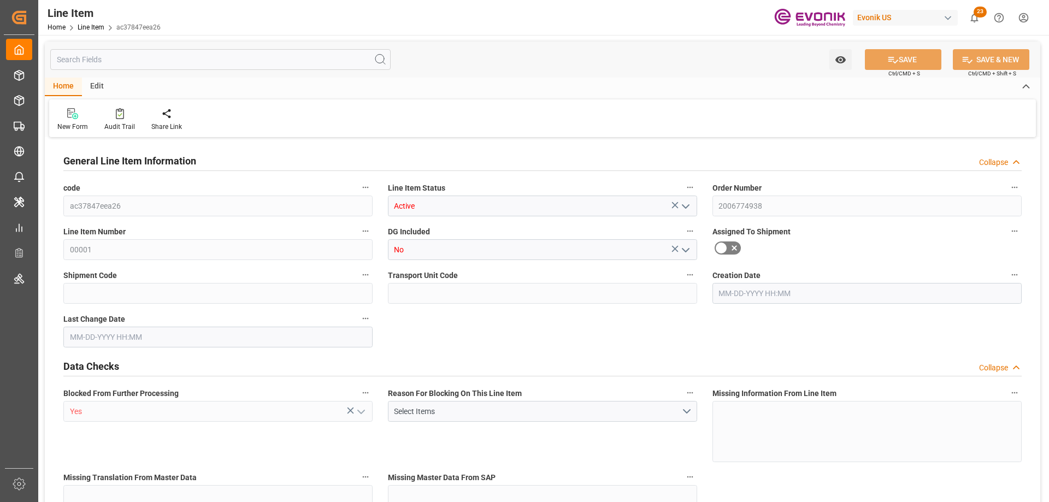
type input "47336"
type input "80"
type input "16180.4"
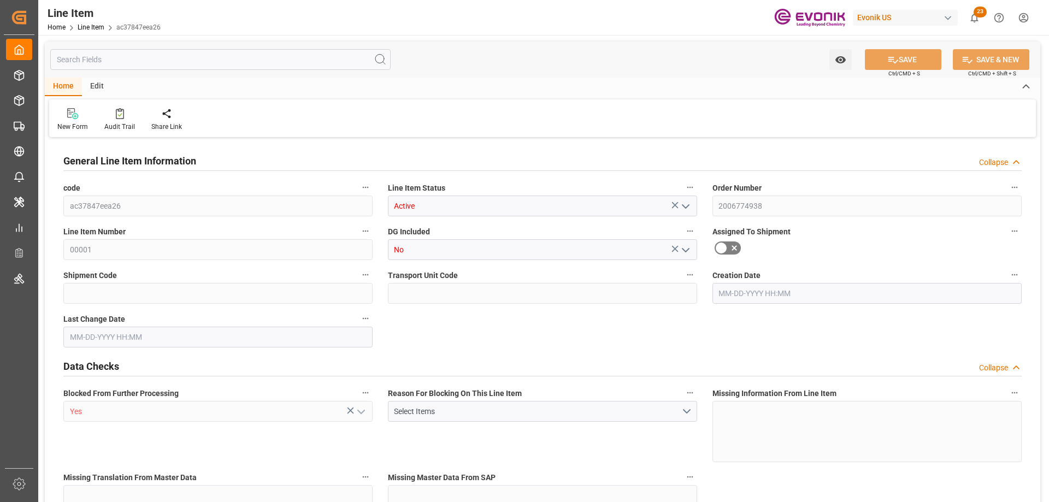
type input "16680.4"
type input "15520"
type input "26.5095"
type input "26509.52"
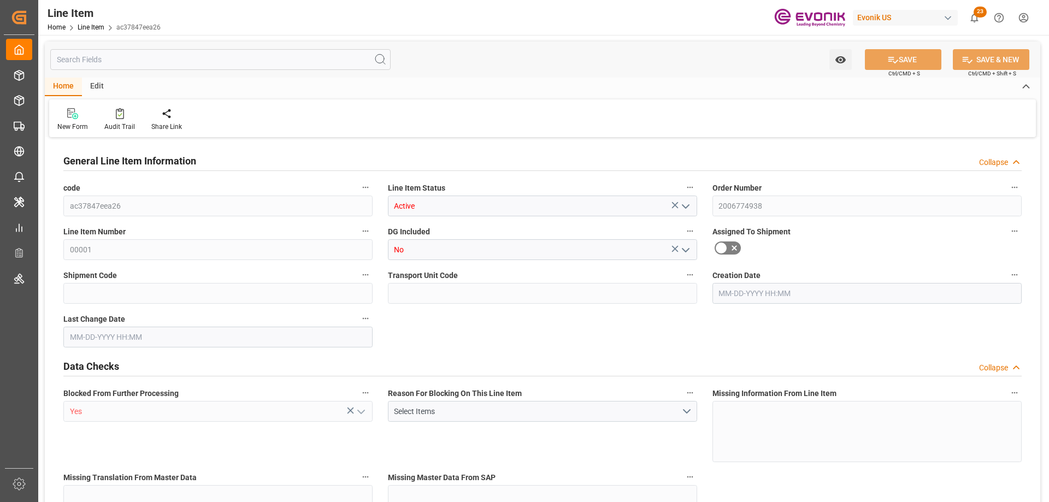
type input "0"
type input "09-11-2025 18:11"
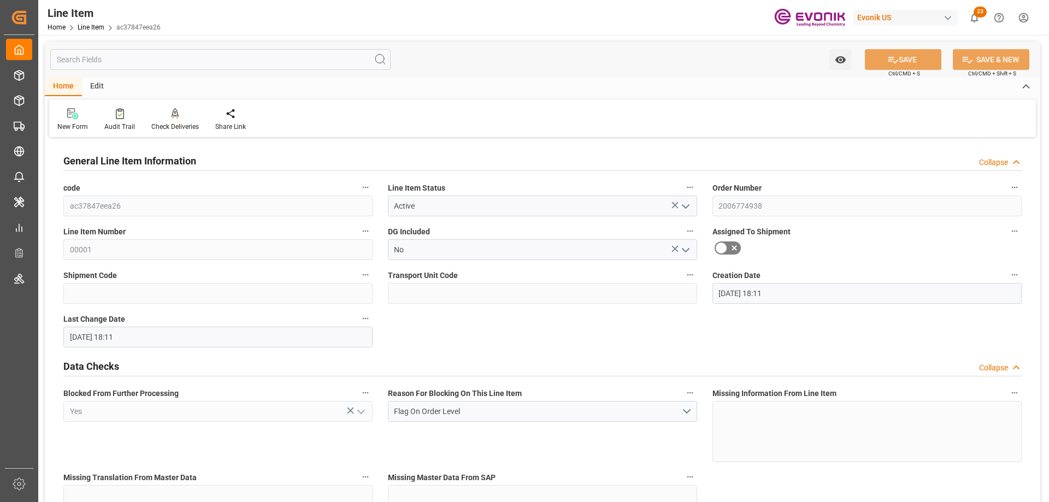
type input "09-11-2025 18:11"
type input "10-21-2025"
type input "09-18-2025"
type input "09-11-2025"
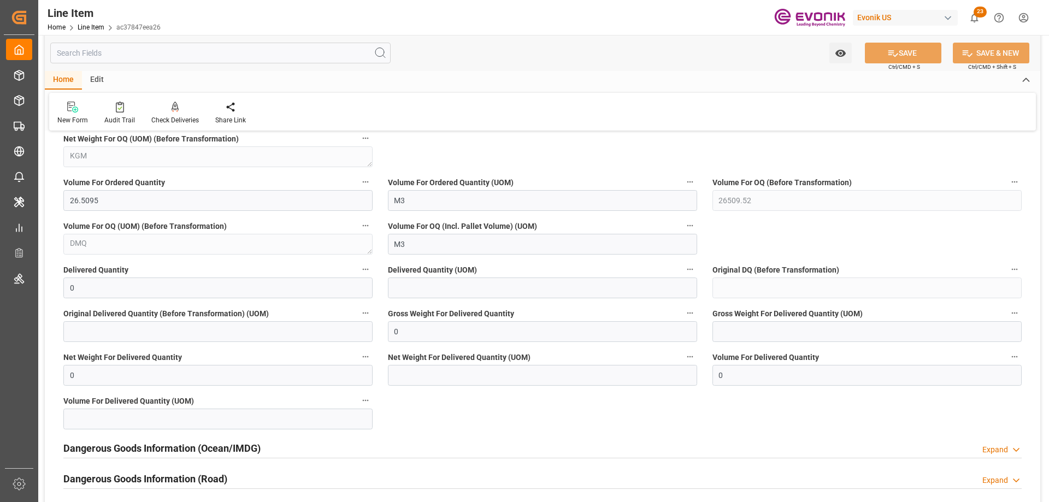
scroll to position [1366, 0]
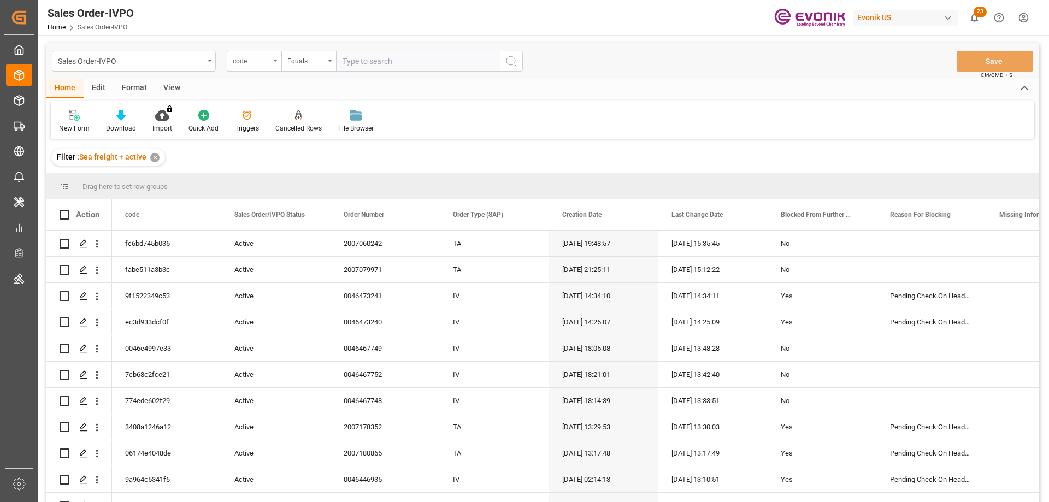
click at [268, 54] on div "code" at bounding box center [251, 60] width 37 height 13
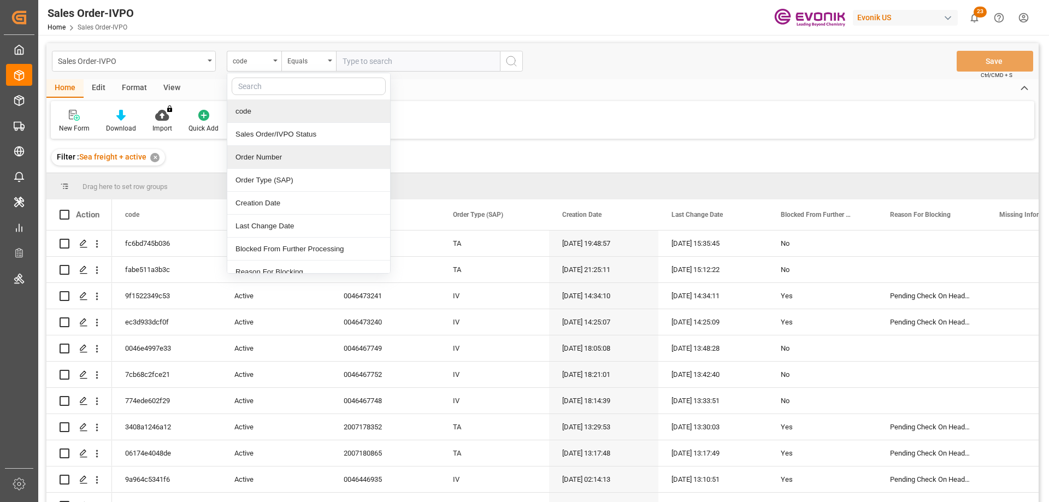
click at [278, 156] on div "Order Number" at bounding box center [308, 157] width 163 height 23
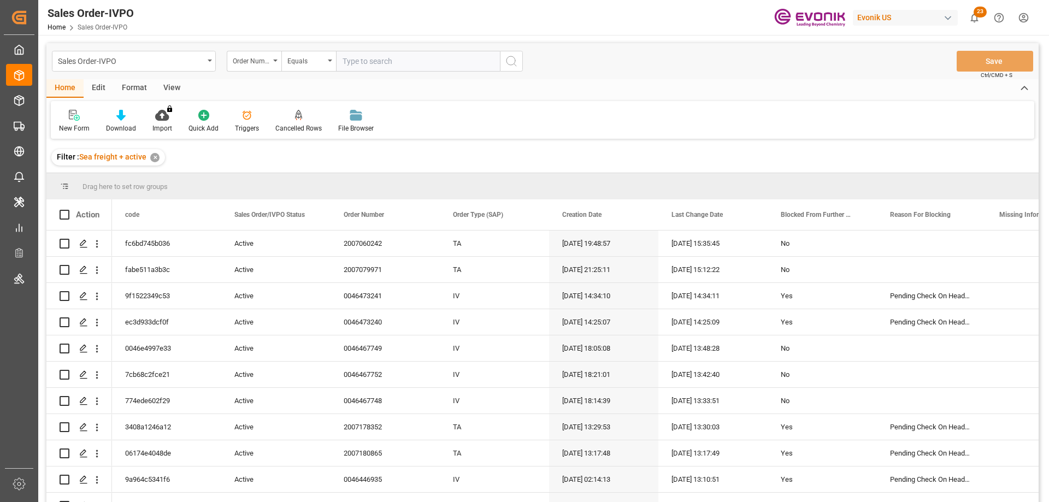
click at [363, 67] on input "text" at bounding box center [418, 61] width 164 height 21
paste input "2007079971"
type input "2007079971"
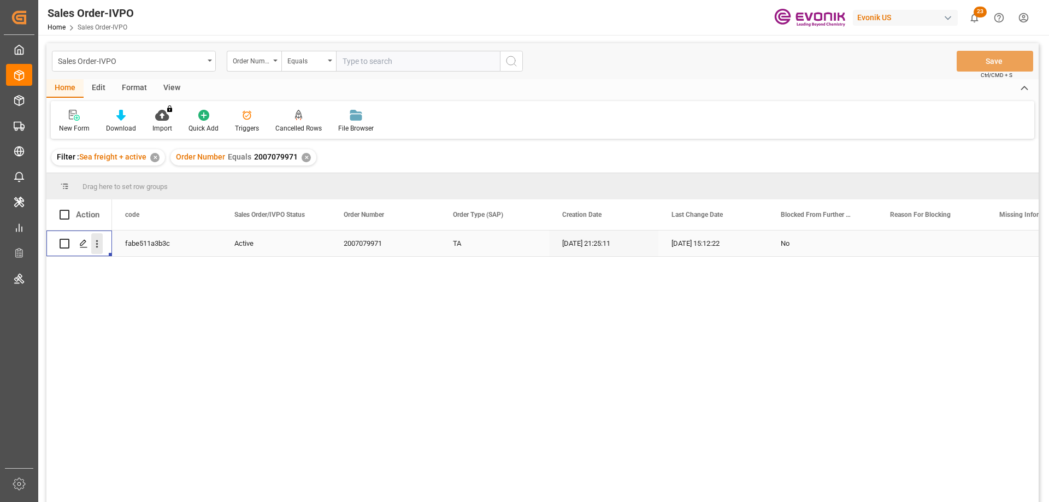
click at [96, 246] on icon "open menu" at bounding box center [96, 243] width 11 height 11
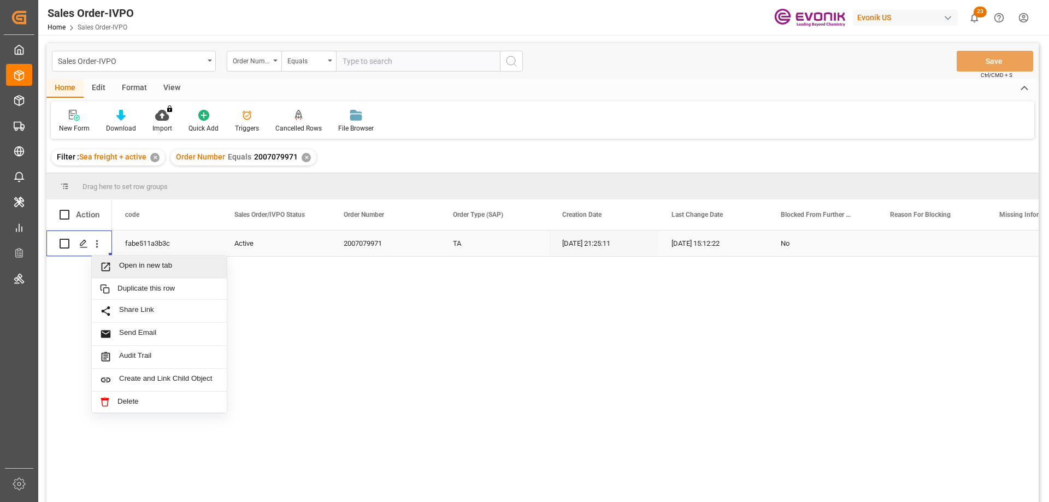
click at [144, 269] on span "Open in new tab" at bounding box center [168, 266] width 99 height 11
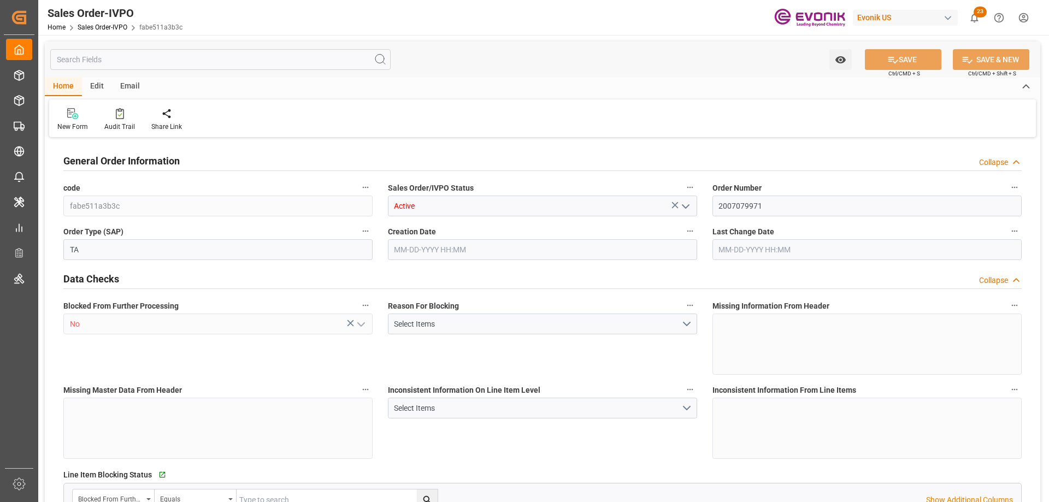
type input "BEANR"
type input "0"
type input "1"
type input "2"
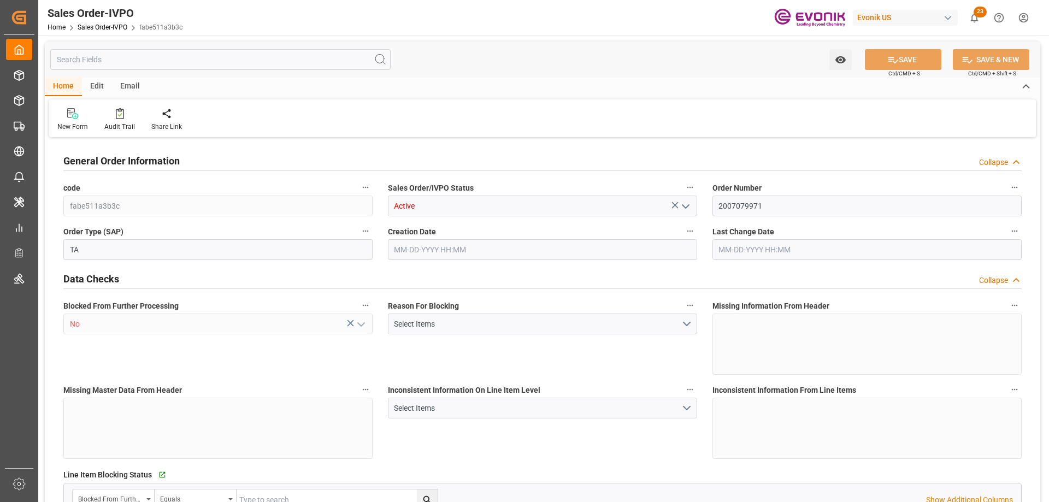
type input "19435.784"
type input "62.7342"
type input "19000"
type input "60"
type input "07-07-2025 21:25"
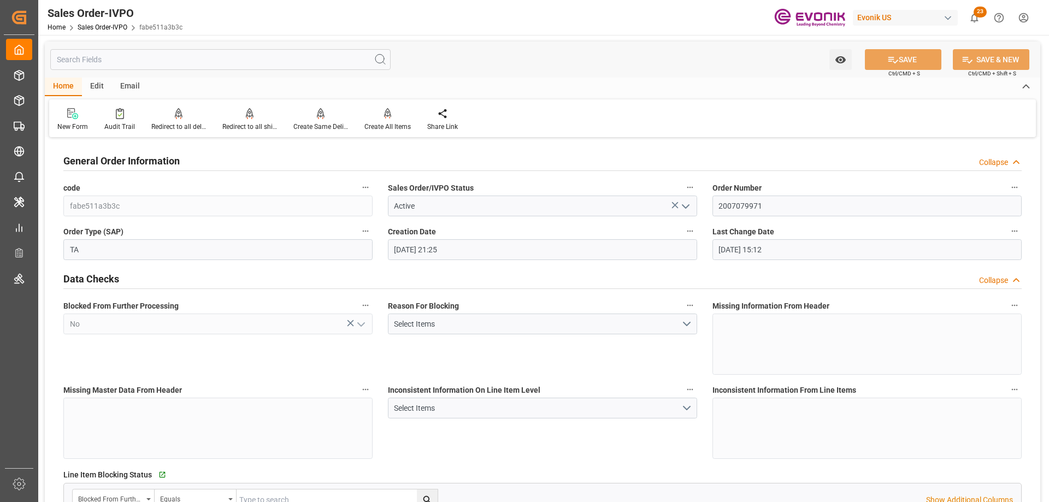
type input "[DATE] 15:12"
click at [250, 121] on div "Redirect to all shipments" at bounding box center [249, 120] width 71 height 24
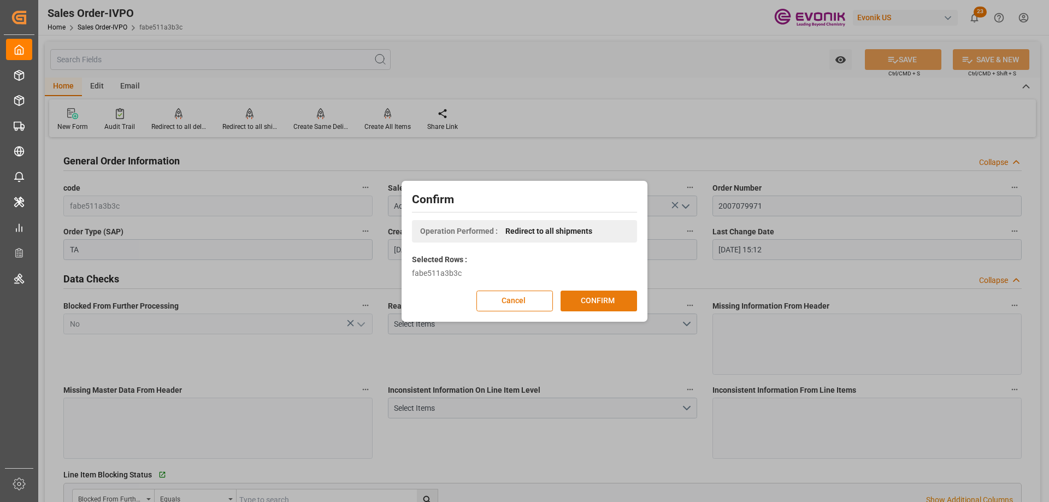
click at [588, 296] on button "CONFIRM" at bounding box center [599, 301] width 77 height 21
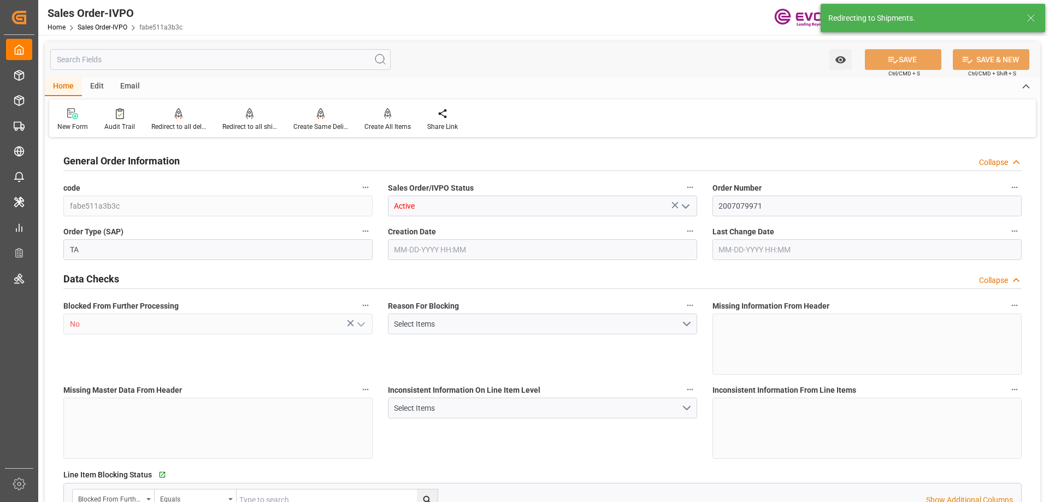
type input "BEANR"
type input "0"
type input "1"
type input "2"
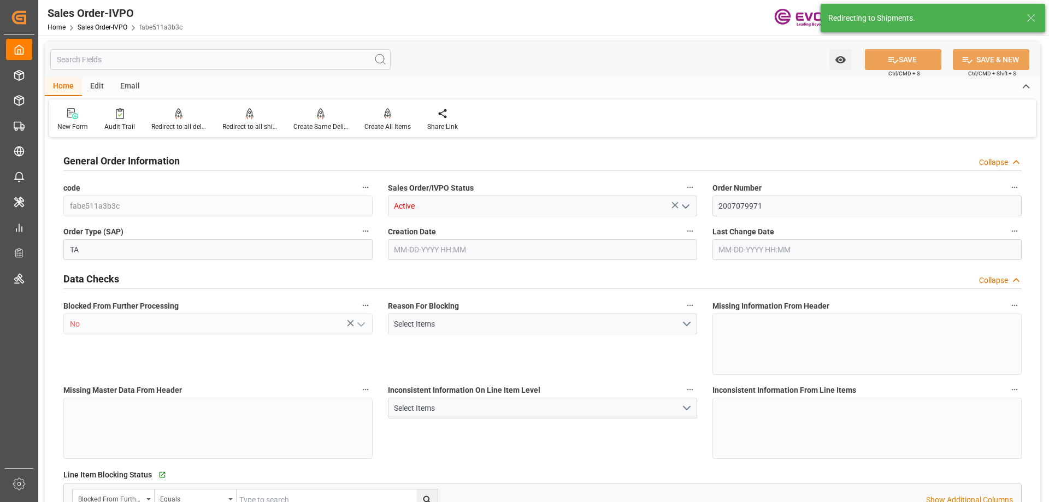
type input "19435.784"
type input "62.7342"
type input "19000"
type input "60"
type input "07-07-2025 21:25"
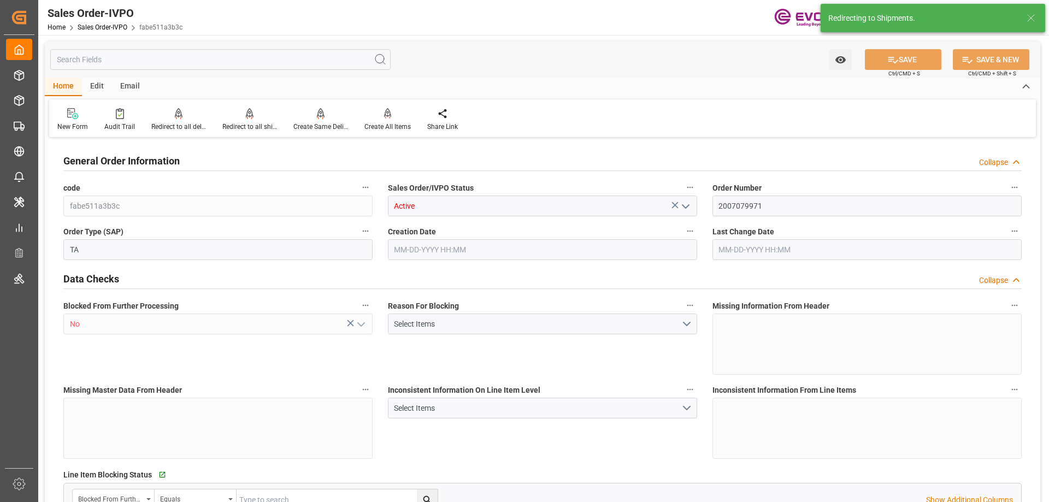
type input "09-12-2025 15:12"
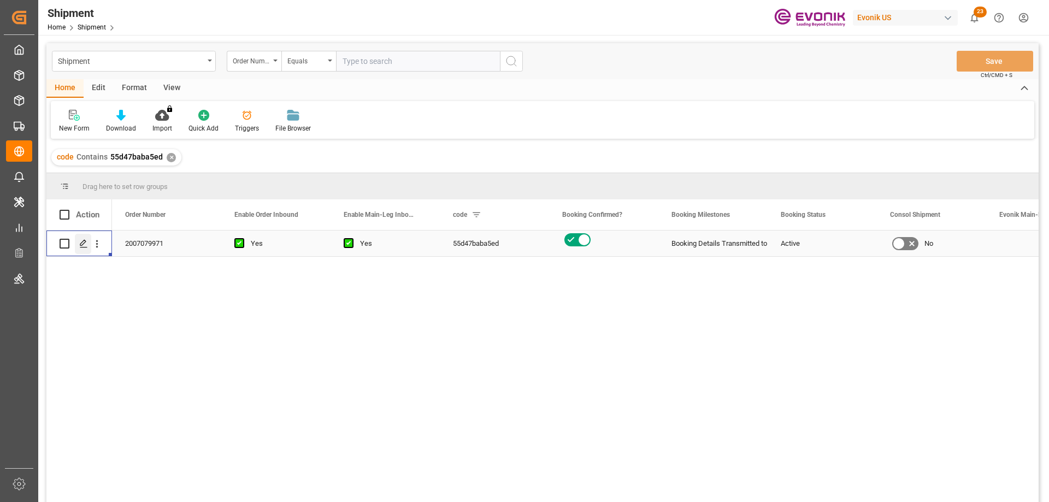
click at [84, 243] on icon "Press SPACE to select this row." at bounding box center [83, 243] width 9 height 9
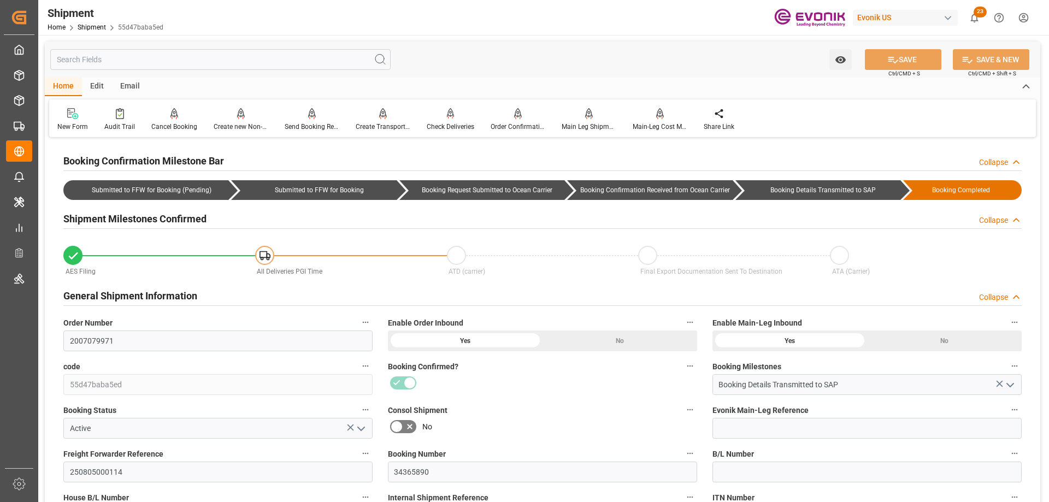
click at [192, 64] on input "text" at bounding box center [220, 59] width 340 height 21
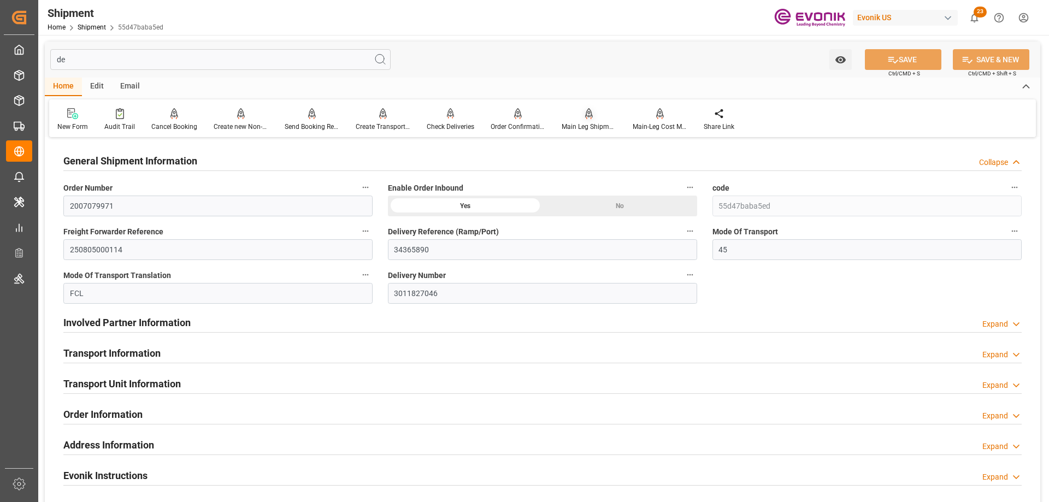
type input "de"
click at [583, 126] on div "Main Leg Shipment" at bounding box center [589, 127] width 55 height 10
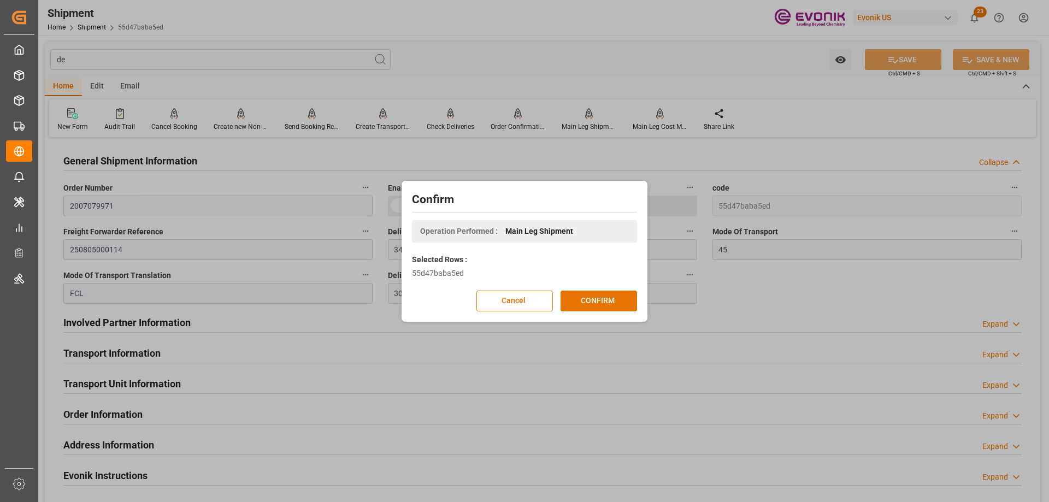
click at [698, 274] on div "Confirm Operation Performed : Main Leg Shipment Selected Rows : 55d47baba5ed Ca…" at bounding box center [524, 251] width 1049 height 502
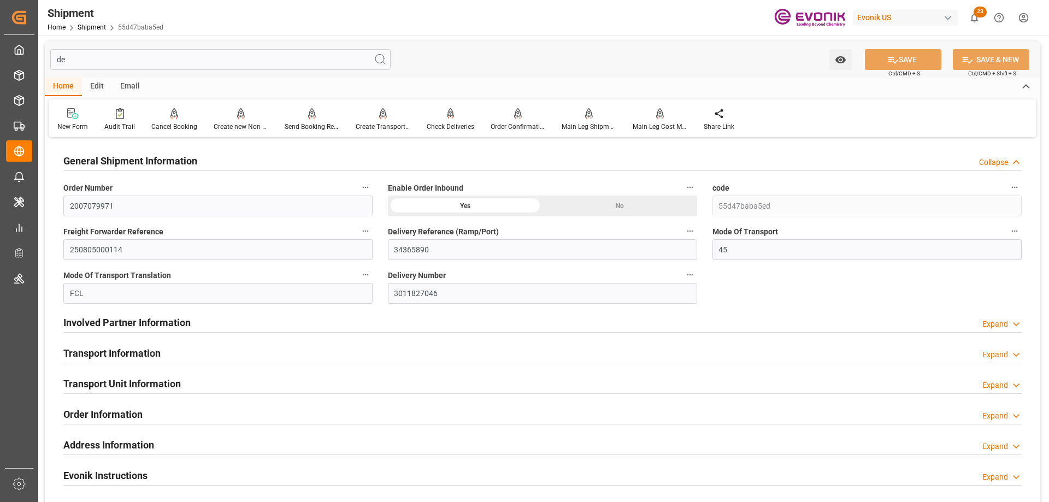
click at [690, 273] on icon "button" at bounding box center [690, 275] width 9 height 9
click at [693, 274] on icon at bounding box center [698, 276] width 10 height 10
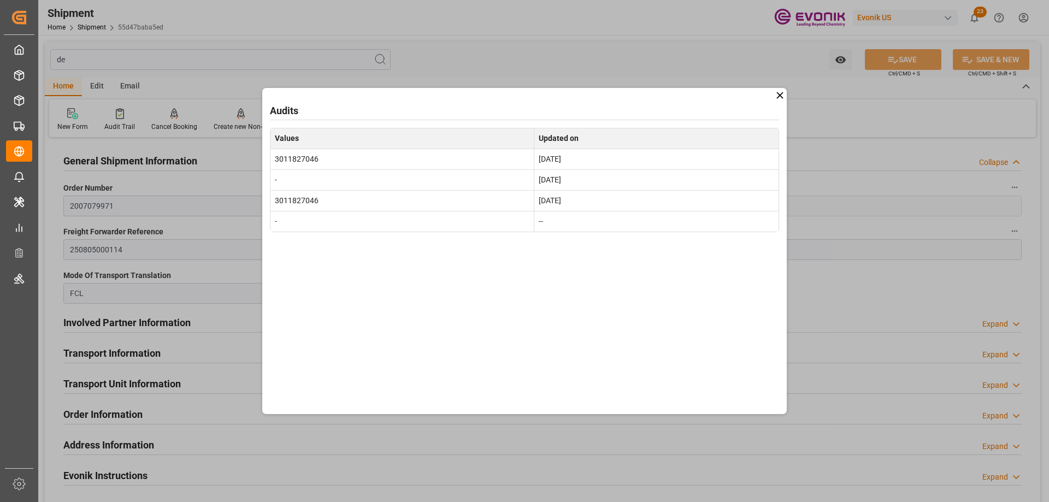
click at [780, 98] on icon at bounding box center [779, 95] width 11 height 11
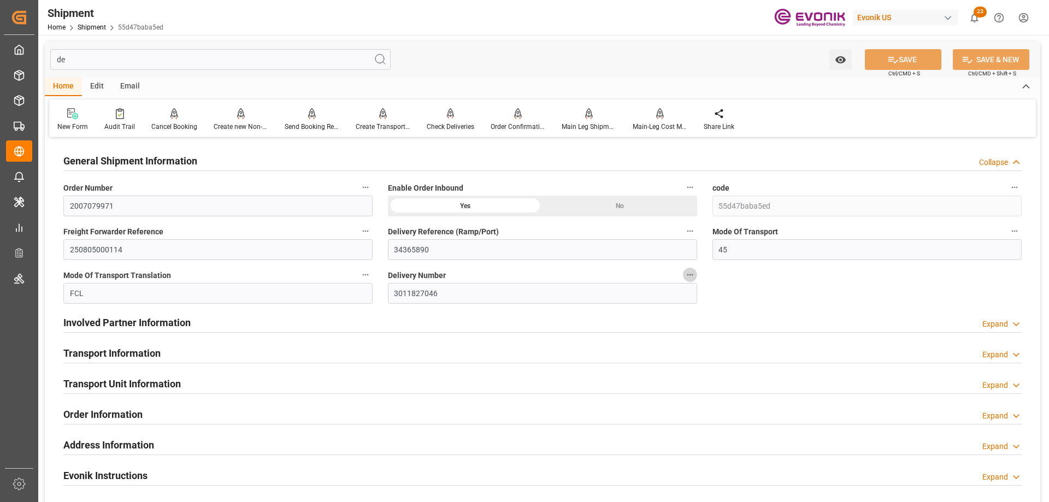
click at [696, 277] on button "Delivery Number" at bounding box center [690, 275] width 14 height 14
click at [583, 118] on div at bounding box center [524, 251] width 1049 height 502
click at [590, 126] on div "Main Leg Shipment" at bounding box center [589, 127] width 55 height 10
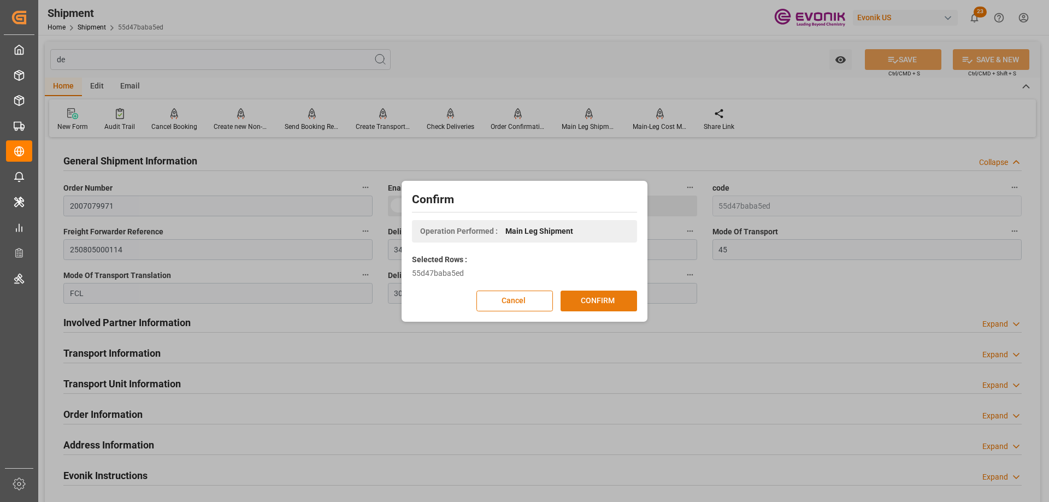
click at [632, 298] on button "CONFIRM" at bounding box center [599, 301] width 77 height 21
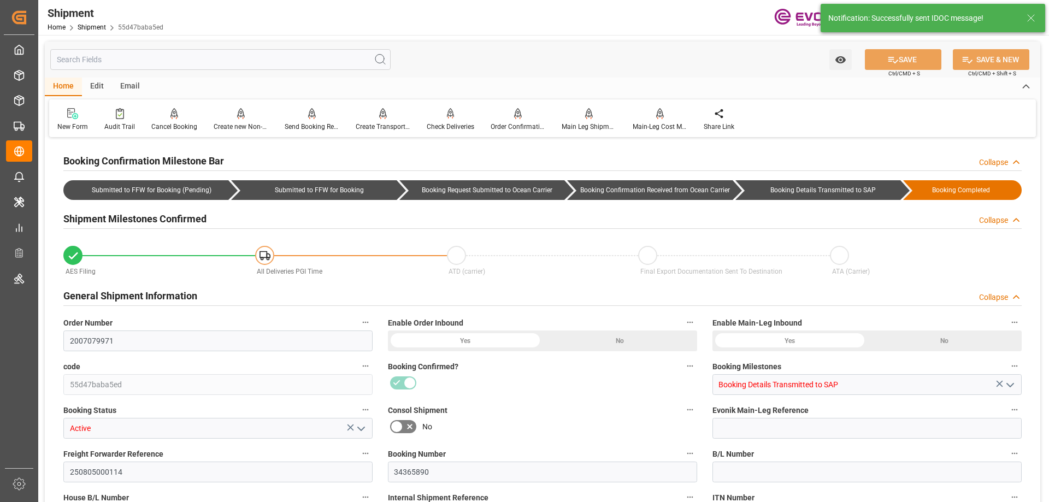
type input "Hapag Lloyd"
type input "Hapag Lloyd Aktiengesellschaft"
type input "19"
type input "349.6"
type input "19435.784"
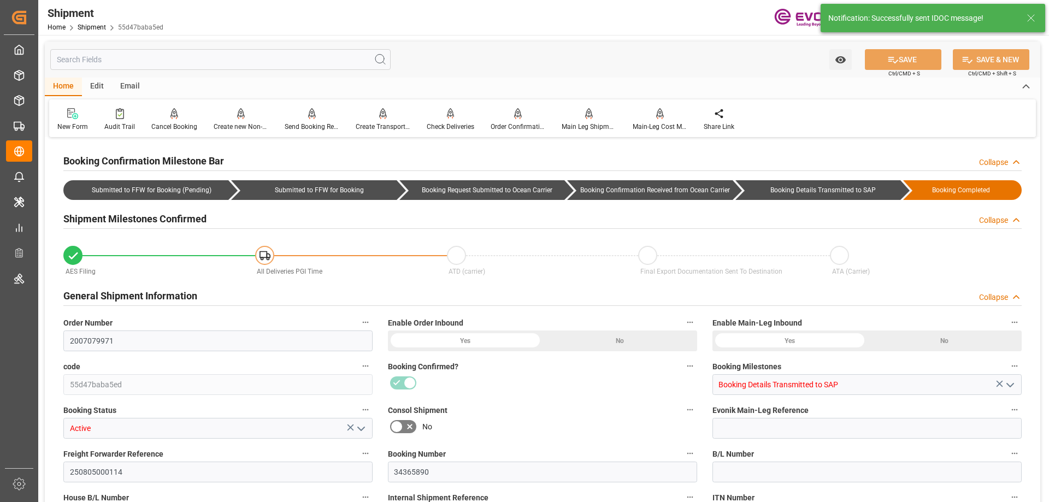
type input "34.2399"
type input "USSAV"
type input "BEANR"
type input "9349538"
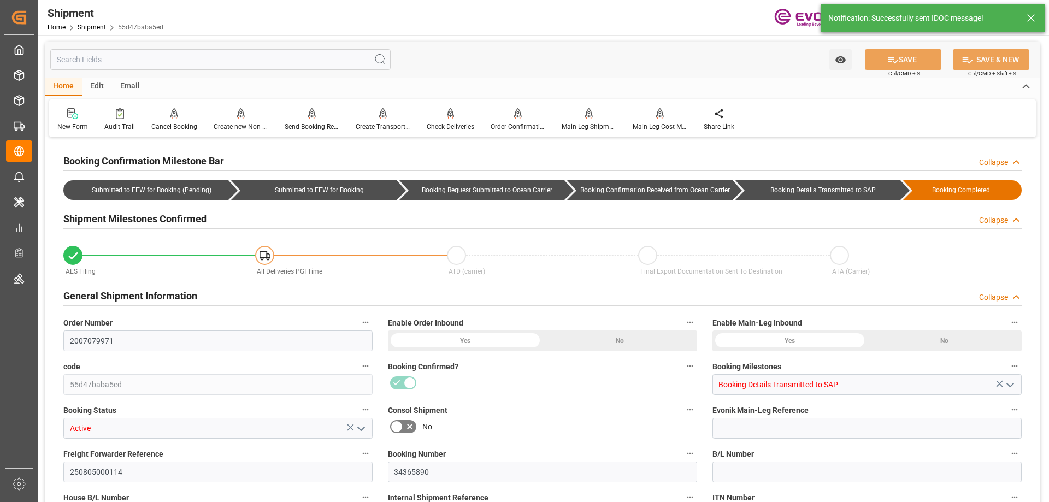
type input "9349538"
type input "3024"
type input "0"
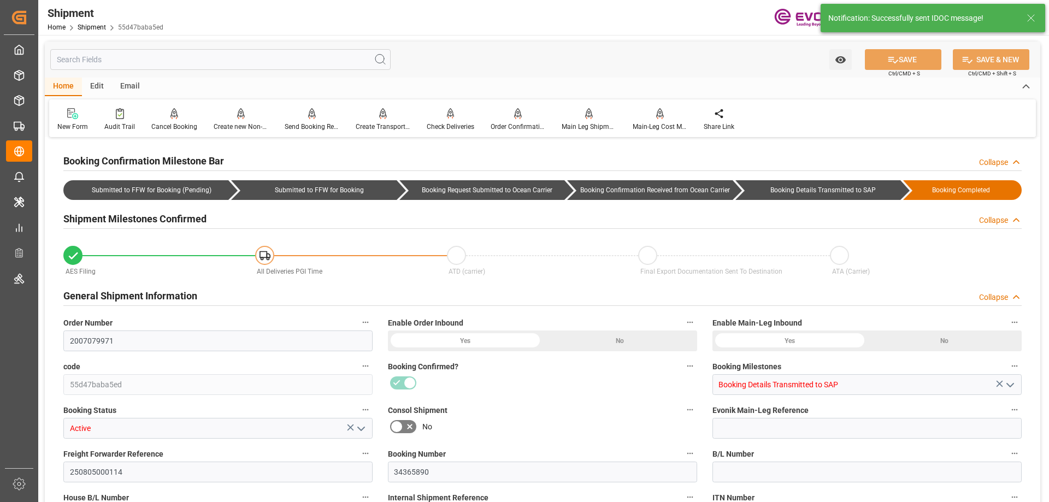
type input "38"
type input "BG"
type input "1"
type input "Hapag Lloyd"
type input "Hapag Lloyd Aktiengesellschaft"
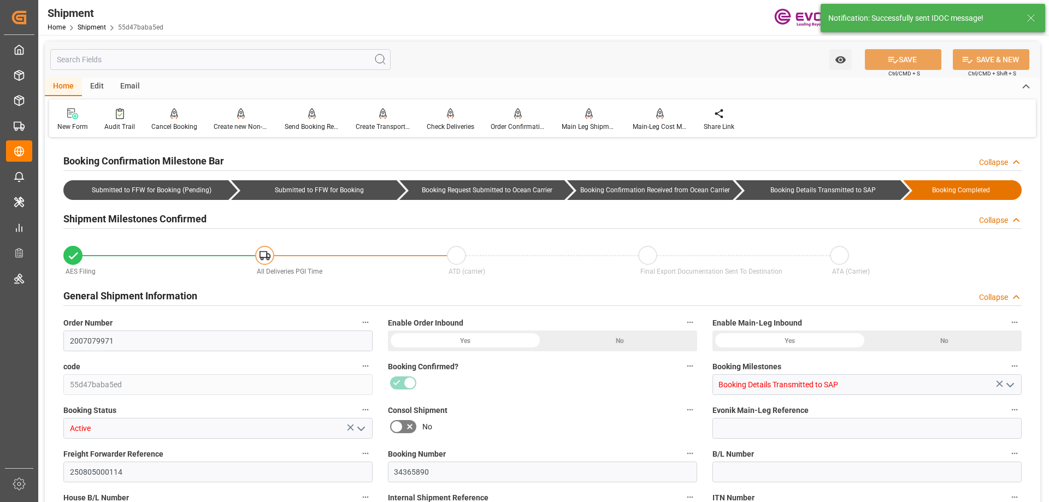
type input "8.43"
type input "3"
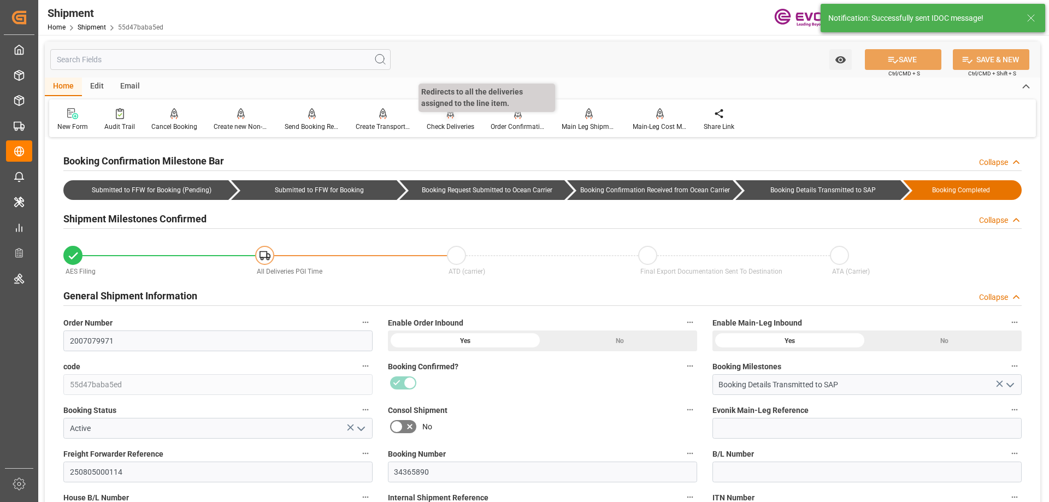
type input "09-21-2025 00:00"
type input "10-06-2025 00:00"
type input "09-12-2025 17:00"
type input "09-17-2025 17:00"
type input "09-09-2025 00:00"
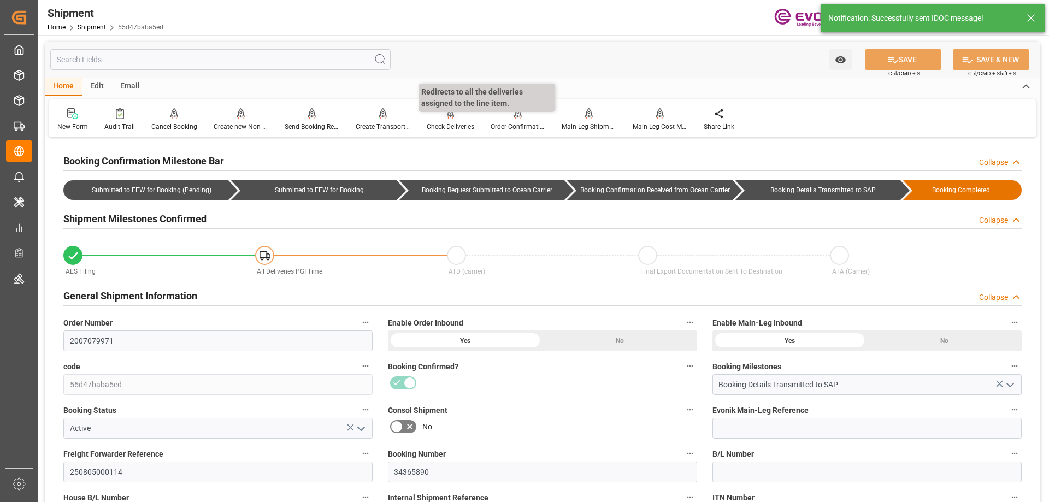
type input "09-12-2025 17:00"
type input "10-16-2025"
type input "07-08-2025 00:00"
type input "09-08-2025 00:00"
type input "07-08-2025 00:00"
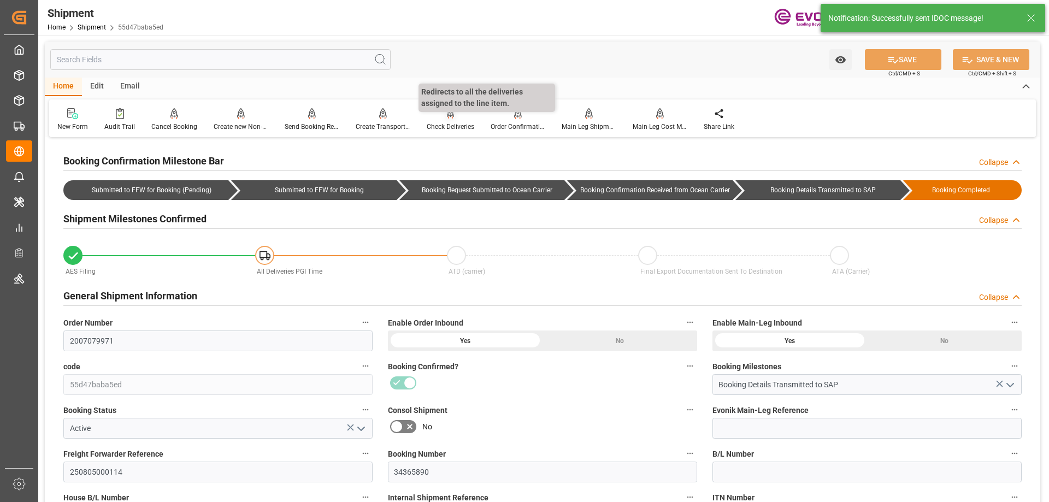
type input "07-28-2025 00:00"
type input "07-08-2025 06:02"
type input "07-08-2025 05:54"
type input "09-10-2025 03:08"
type input "07-08-2025 14:20"
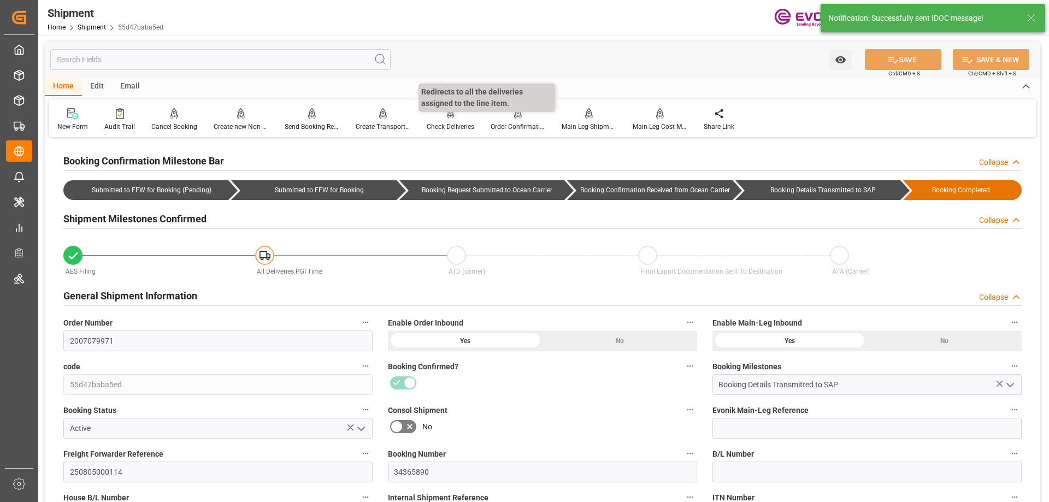
type input "09-12-2025 15:39"
type input "07-08-2025 05:51"
type input "09-12-2025 15:12"
type input "09-12-2025 00:00"
type input "07-08-2025 00:00"
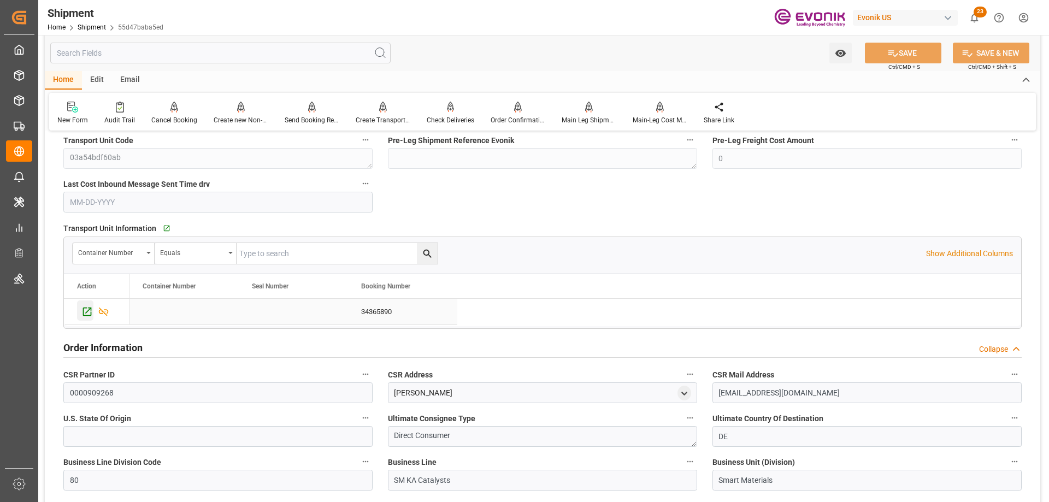
scroll to position [1421, 0]
click at [85, 313] on icon "Press SPACE to select this row." at bounding box center [86, 312] width 11 height 11
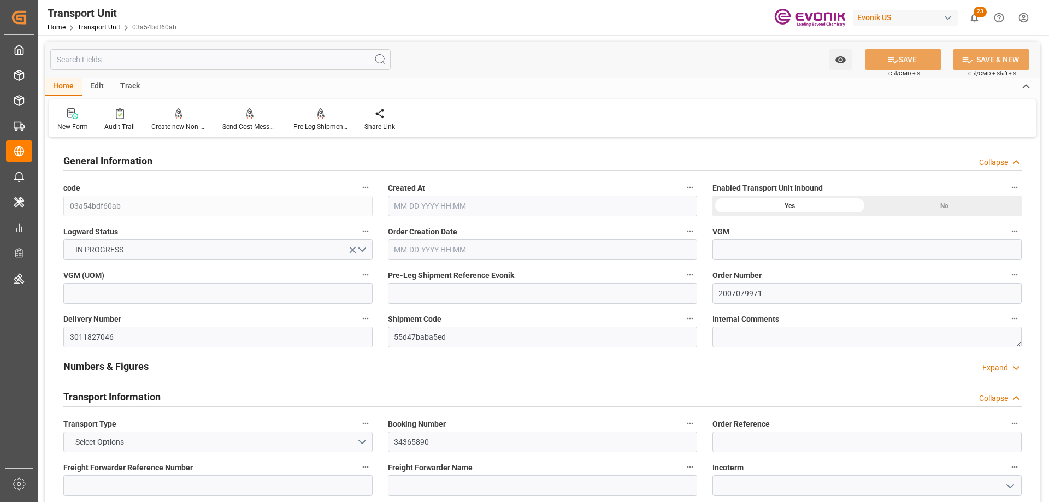
type input "Hapag [PERSON_NAME]"
type input "Hapag Lloyd Aktiengesellschaft"
type input "USSAV"
type input "BEANR"
type input "9229831"
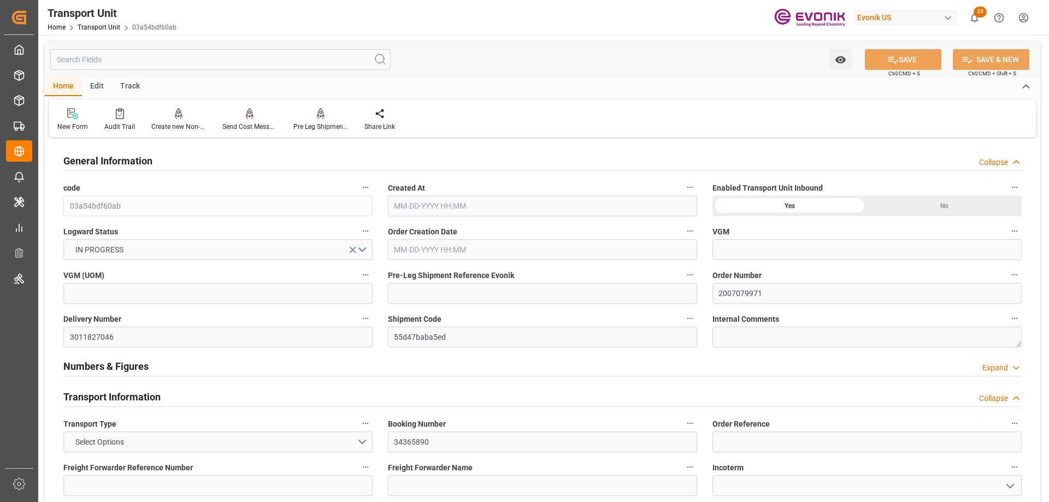
type input "19435.784"
type input "07-08-2025 05:51"
type input "10-16-2025"
type input "09-21-2025 00:00"
type input "08-10-2025 00:00"
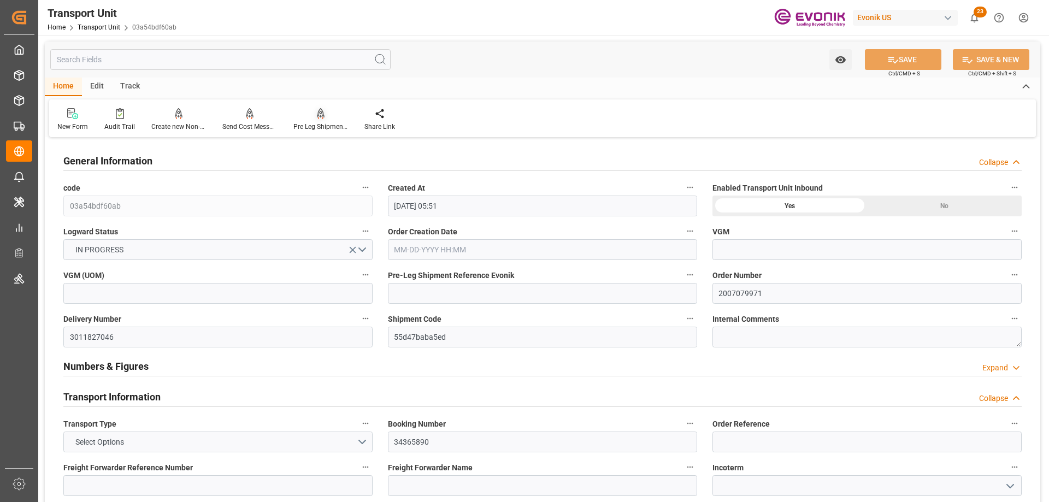
type input "10-06-2025 00:00"
type input "08-25-2025 00:00"
type input "09-17-2025 17:00"
click at [322, 124] on div "Pre Leg Shipment Inbound" at bounding box center [320, 127] width 55 height 10
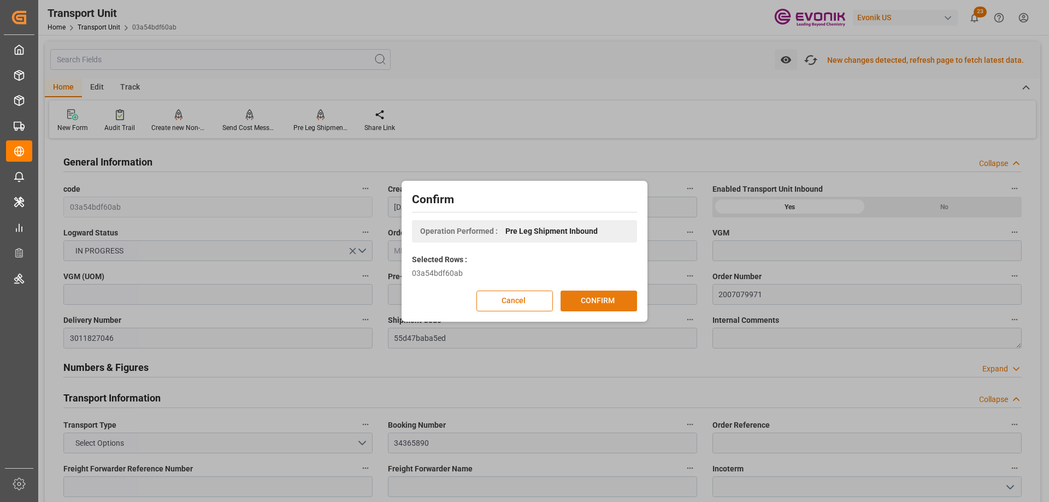
click at [602, 293] on button "CONFIRM" at bounding box center [599, 301] width 77 height 21
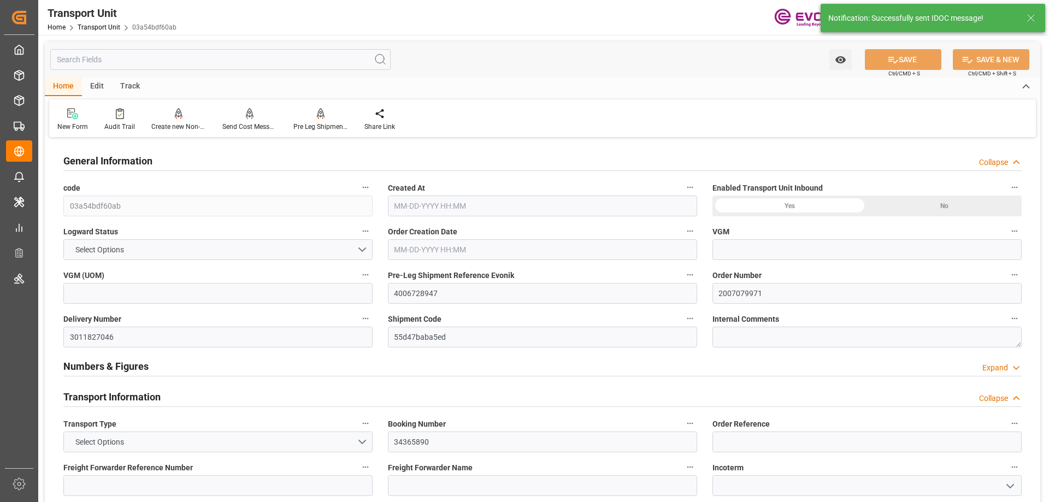
type input "0"
type input "Hapag Lloyd"
type input "Hapag Lloyd Aktiengesellschaft"
type input "USSAV"
type input "BEANR"
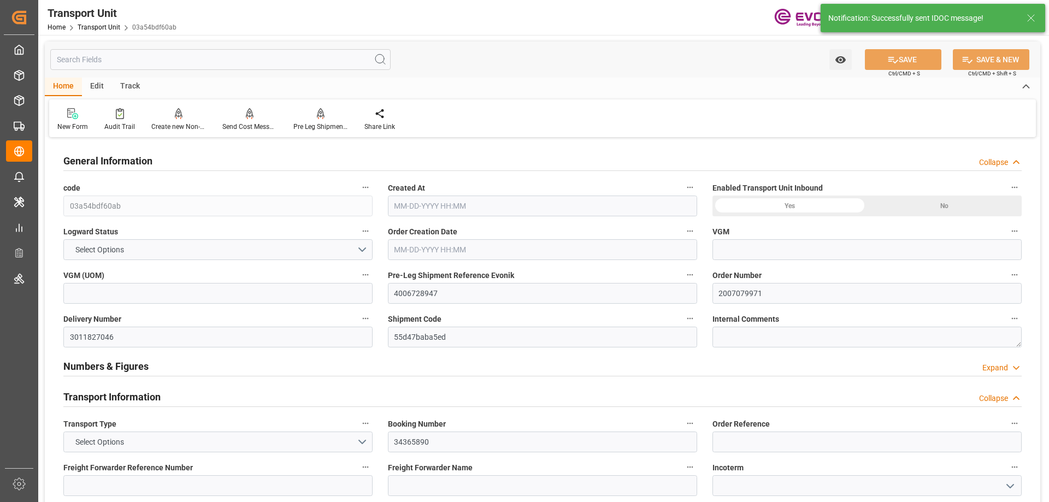
type input "9229831"
type input "19435.784"
type input "07-08-2025 05:51"
type input "10-16-2025"
type input "09-21-2025 00:00"
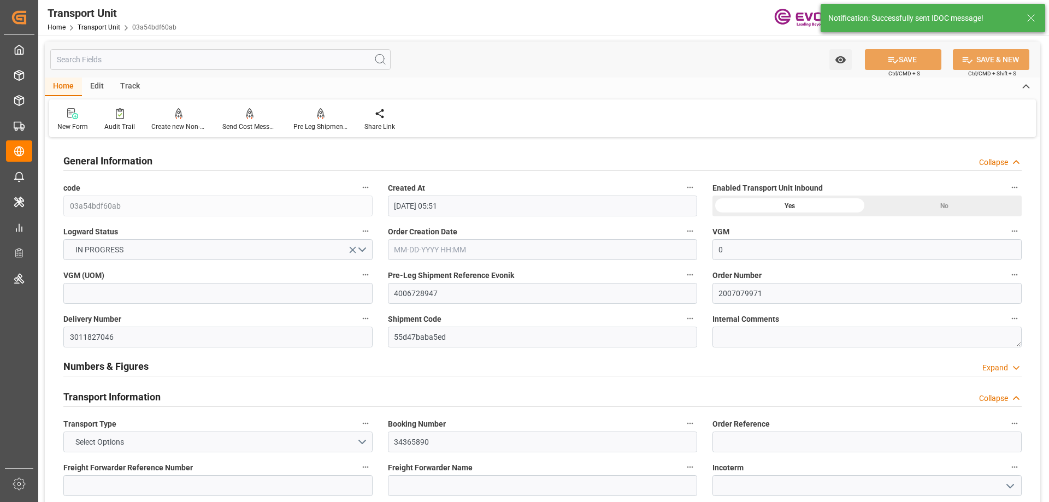
type input "08-10-2025 00:00"
type input "10-06-2025 00:00"
type input "08-25-2025 00:00"
type input "09-17-2025 17:00"
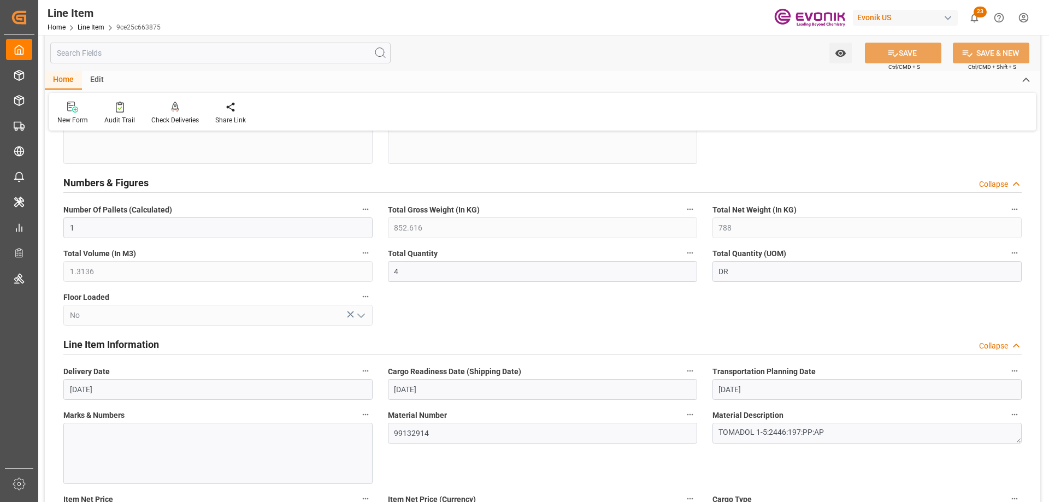
scroll to position [546, 0]
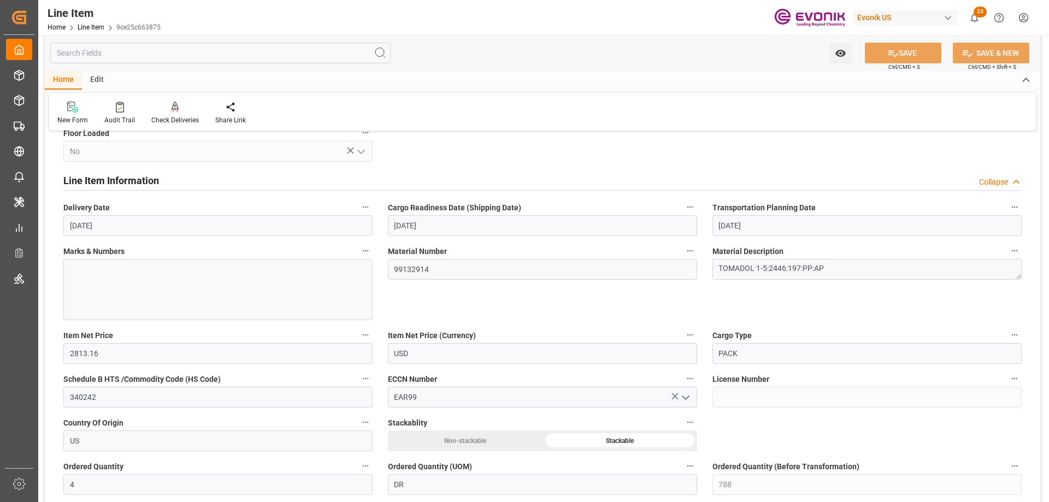
click at [115, 56] on input "text" at bounding box center [220, 53] width 340 height 21
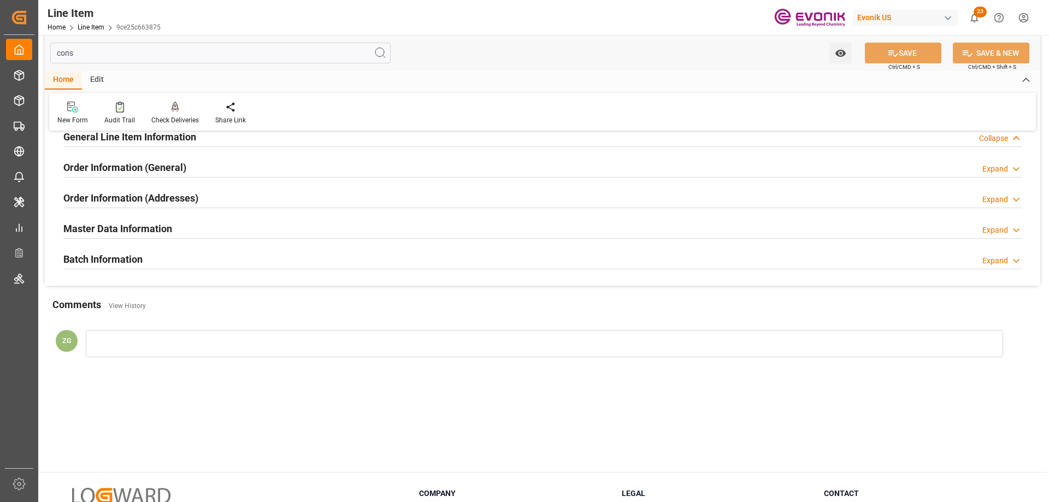
scroll to position [0, 0]
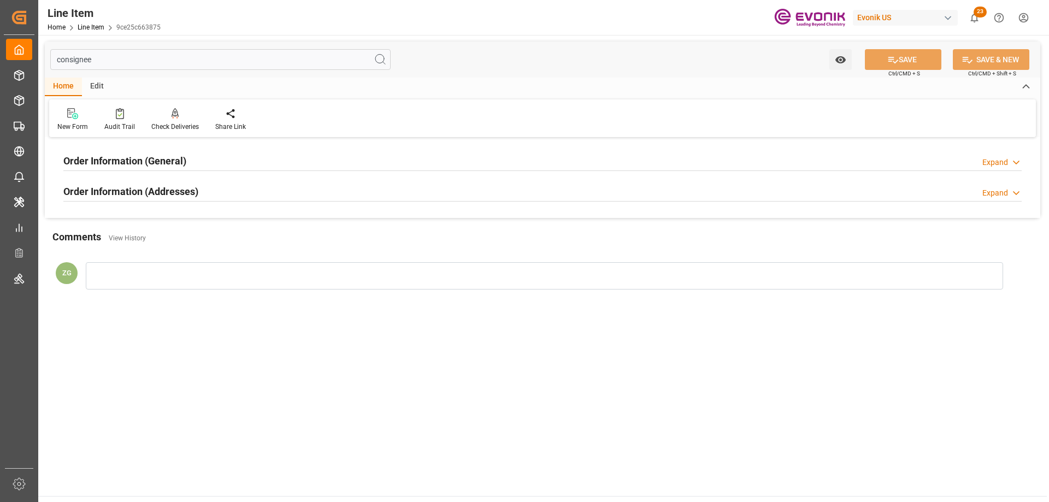
type input "consignee"
click at [157, 185] on h2 "Order Information (Addresses)" at bounding box center [130, 191] width 135 height 15
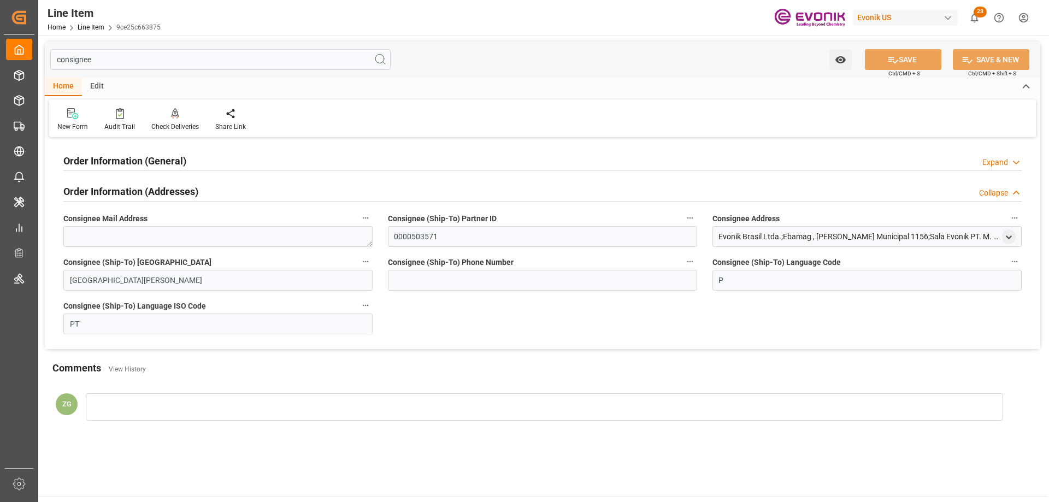
click at [154, 162] on h2 "Order Information (General)" at bounding box center [124, 161] width 123 height 15
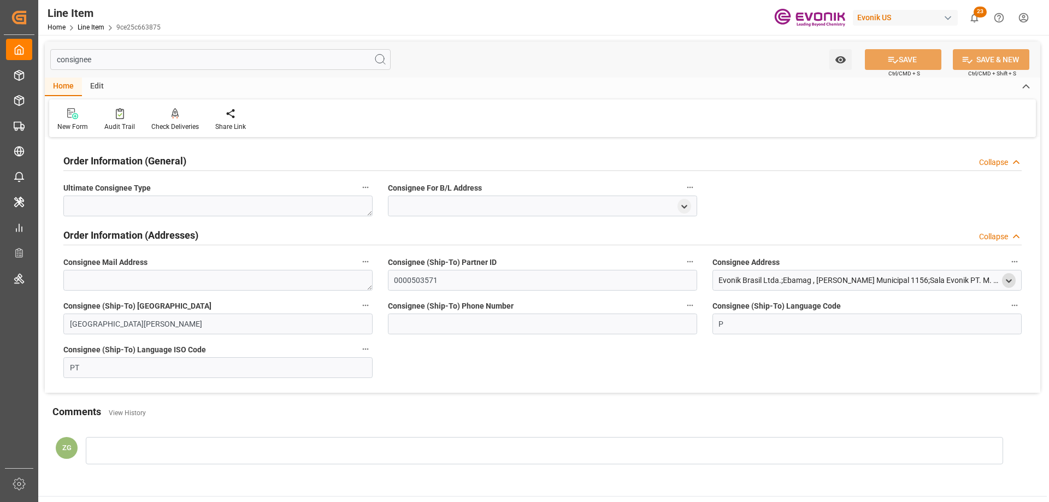
click at [1010, 281] on polyline "open menu" at bounding box center [1009, 281] width 5 height 2
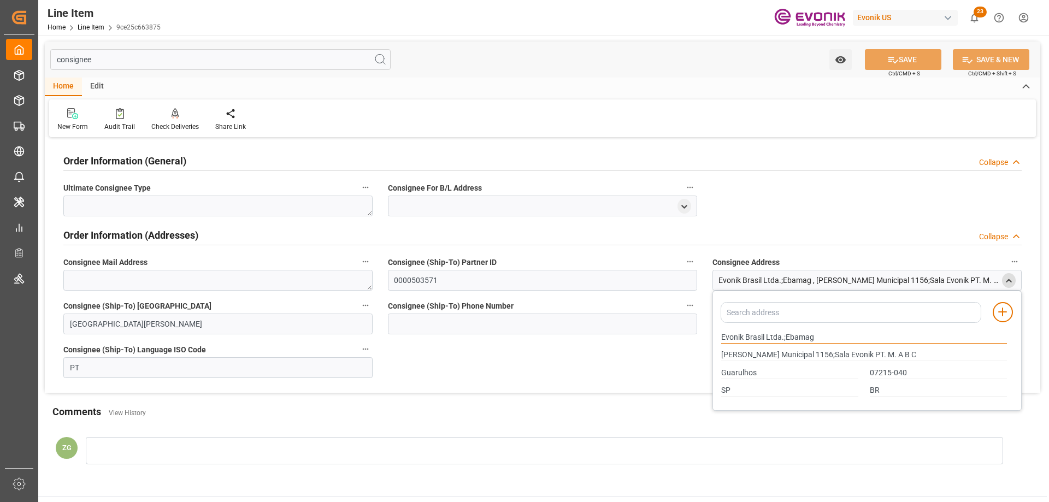
drag, startPoint x: 722, startPoint y: 334, endPoint x: 780, endPoint y: 336, distance: 57.9
click at [780, 336] on input "Evonik Brasil Ltda.;Ebamag" at bounding box center [864, 338] width 286 height 12
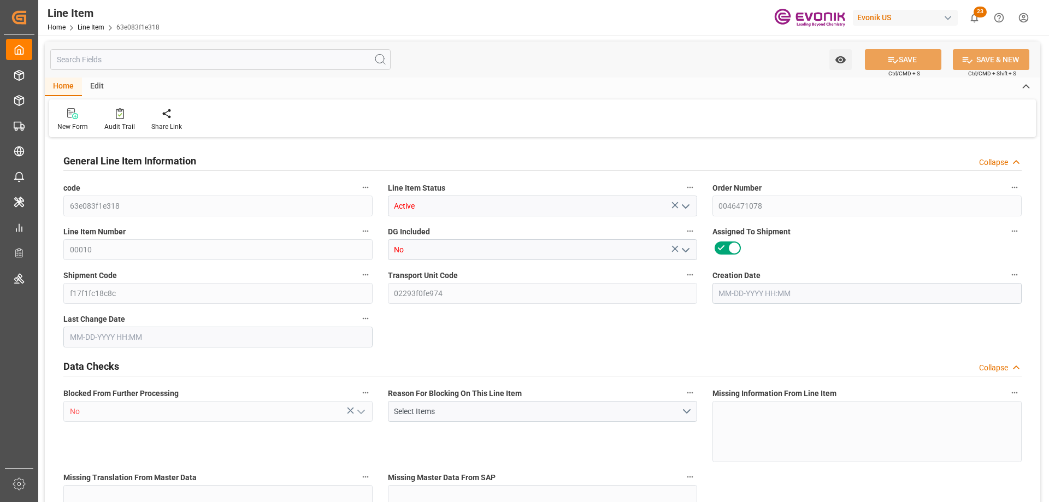
type input "3"
type input "2594.4"
type input "2400"
type input "3.4464"
type input "12"
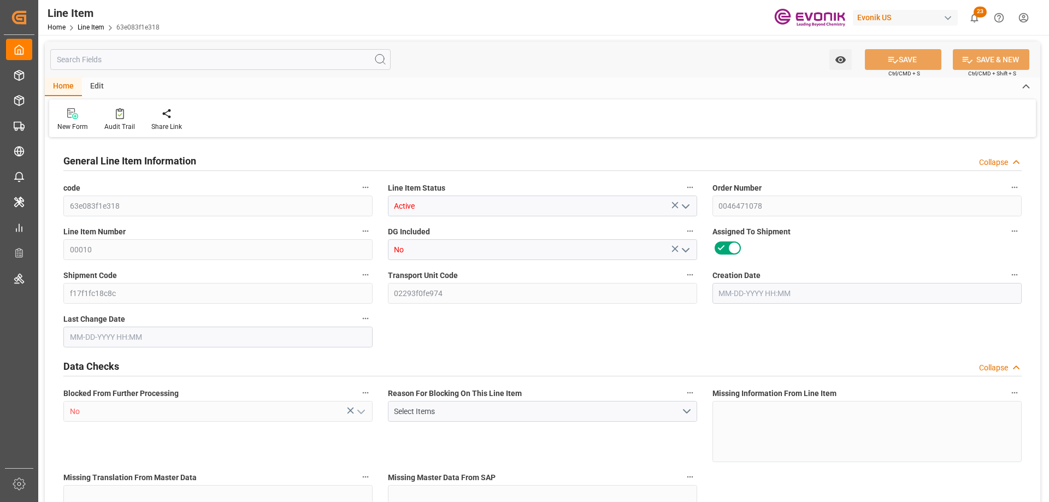
type input "21192"
type input "12"
type input "2400"
type input "2594.4"
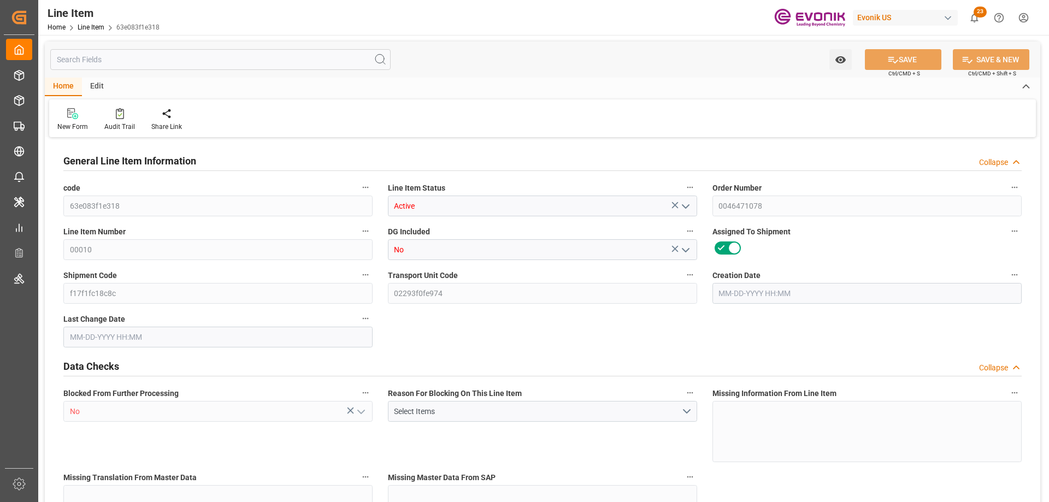
type input "2654.4"
type input "2400"
type input "3.4464"
type input "3446.4"
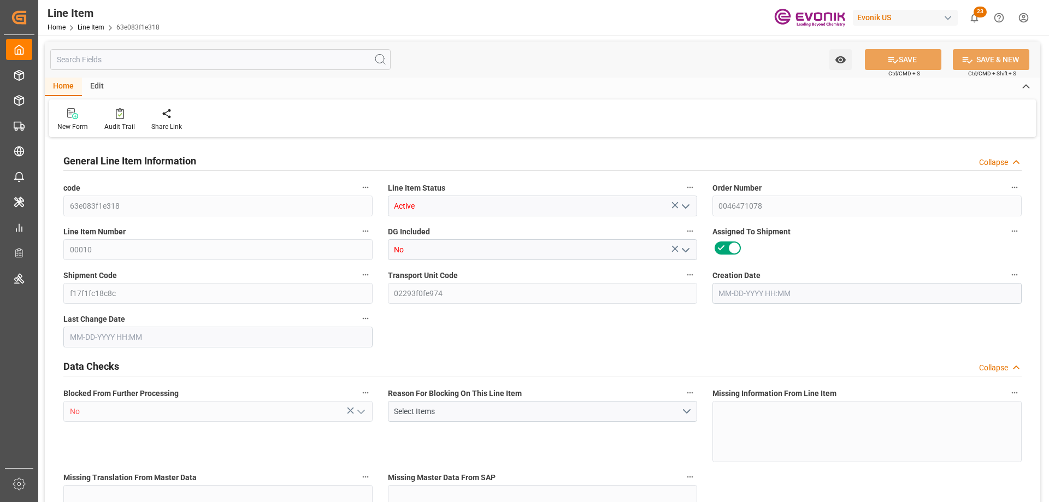
type input "0"
type input "[DATE] 15:16"
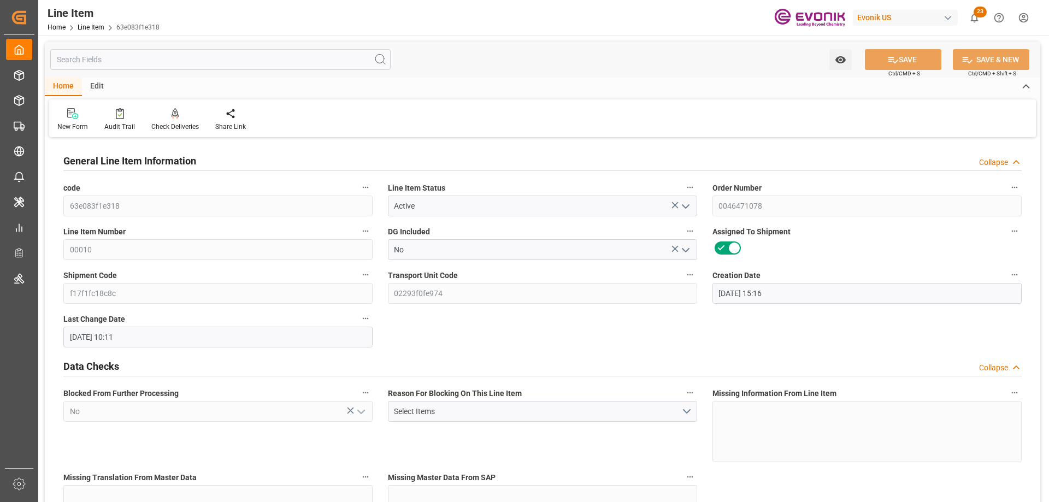
type input "[DATE] 10:11"
type input "[DATE]"
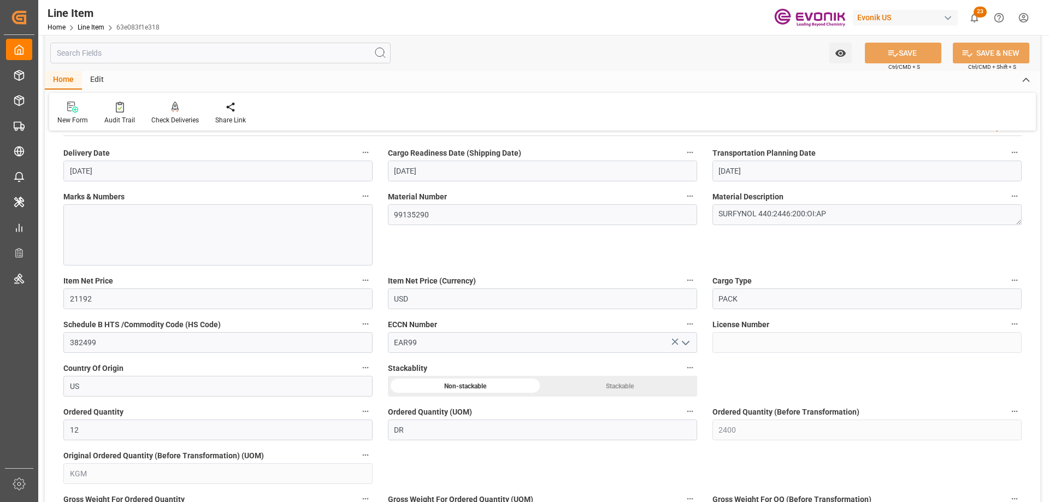
scroll to position [765, 0]
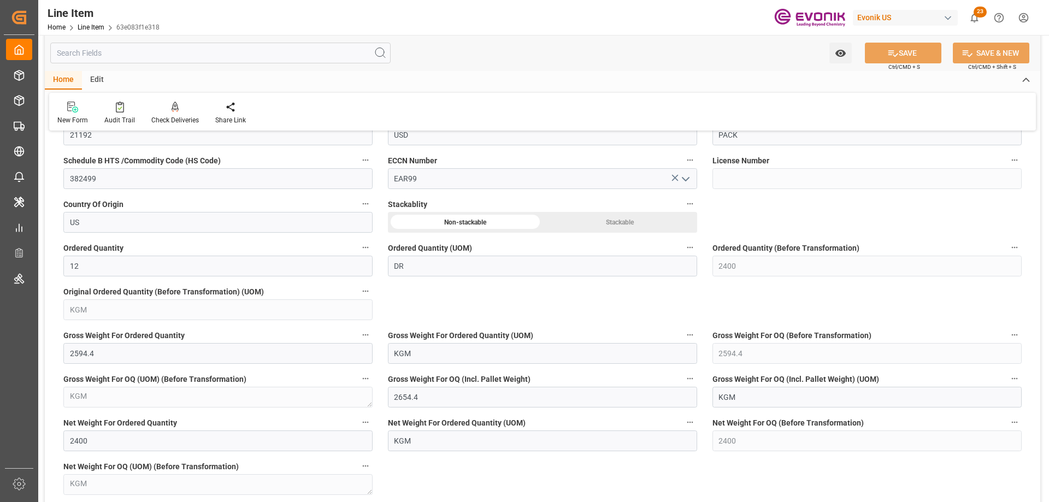
click at [158, 55] on input "text" at bounding box center [220, 53] width 340 height 21
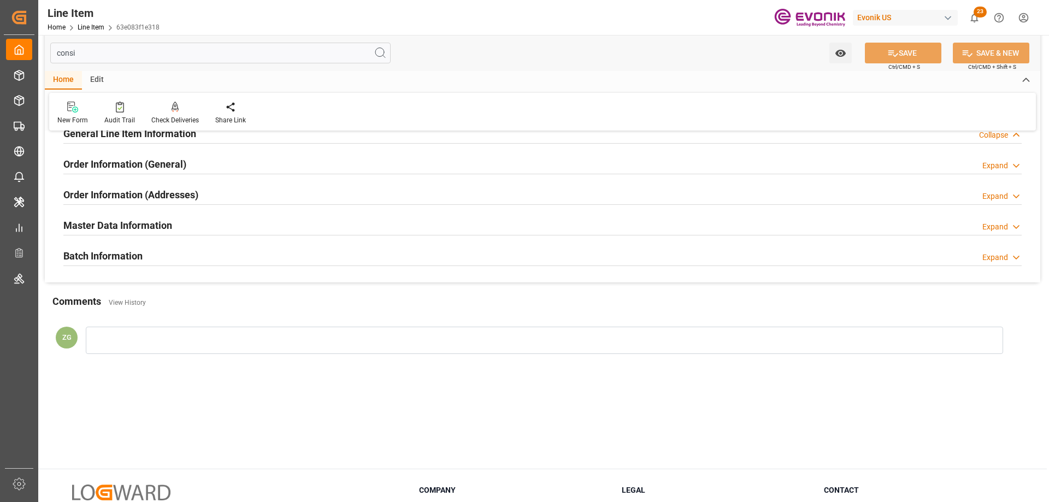
scroll to position [0, 0]
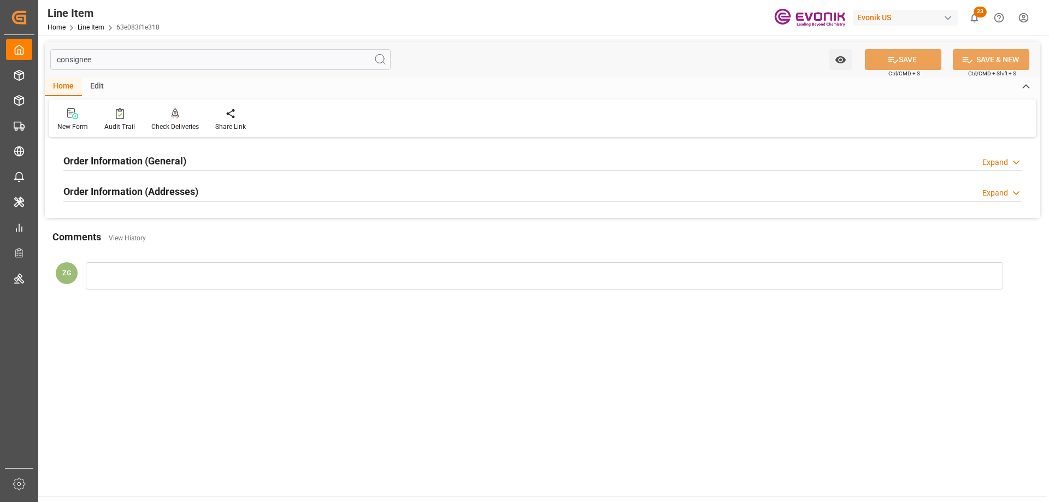
type input "consignee"
click at [142, 189] on h2 "Order Information (Addresses)" at bounding box center [130, 191] width 135 height 15
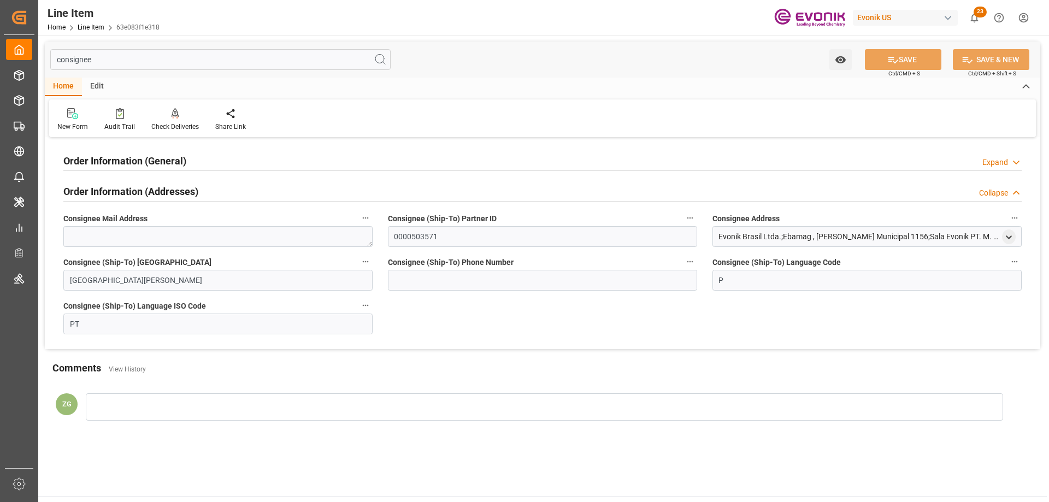
click at [139, 165] on h2 "Order Information (General)" at bounding box center [124, 161] width 123 height 15
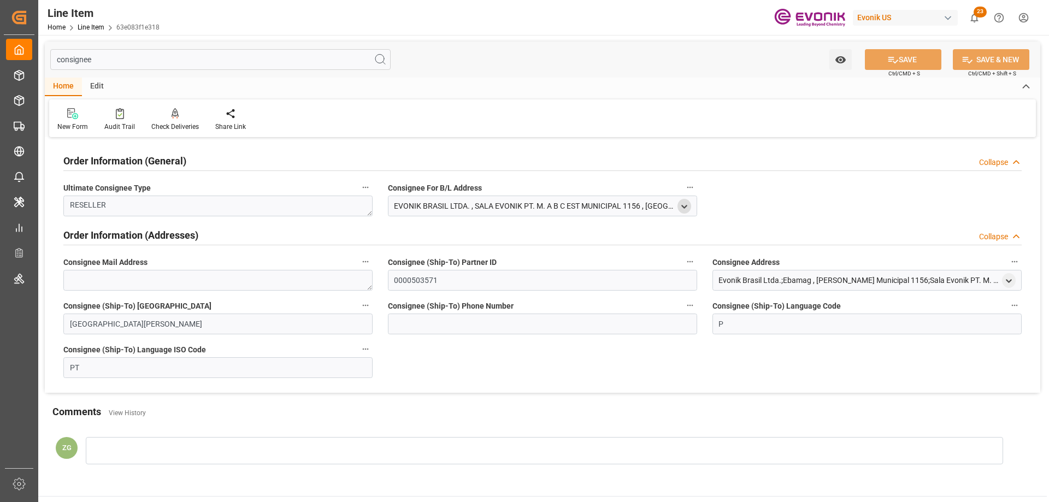
click at [683, 204] on icon "open menu" at bounding box center [684, 206] width 9 height 9
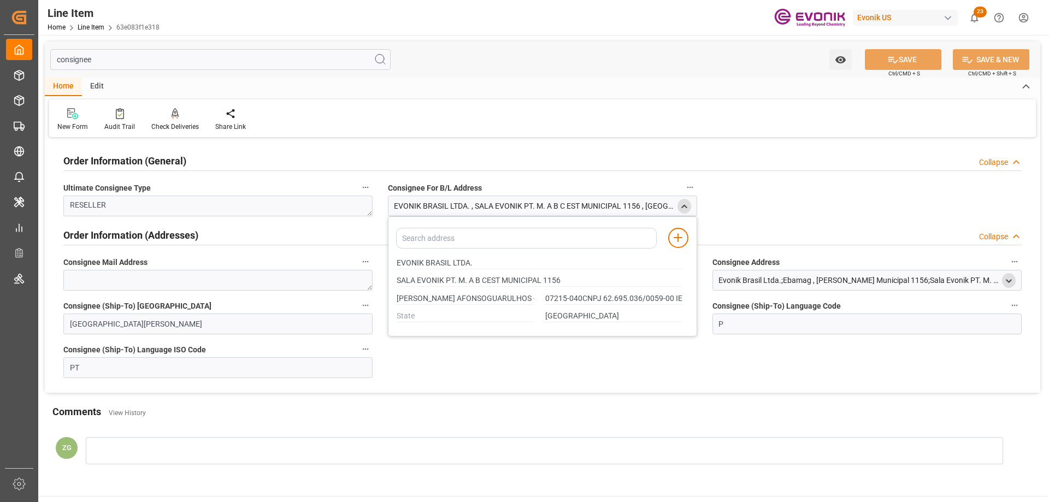
click at [1004, 280] on icon "open menu" at bounding box center [1008, 281] width 9 height 9
type input "SALA EVONIK PT. M. A B CEST MUNICIPAL 1156"
type input "JARDIM SANTO AFONSOGUARULHOS - SP"
type input "07215-040CNPJ 62.695.036/0059-00 IE 127347322116"
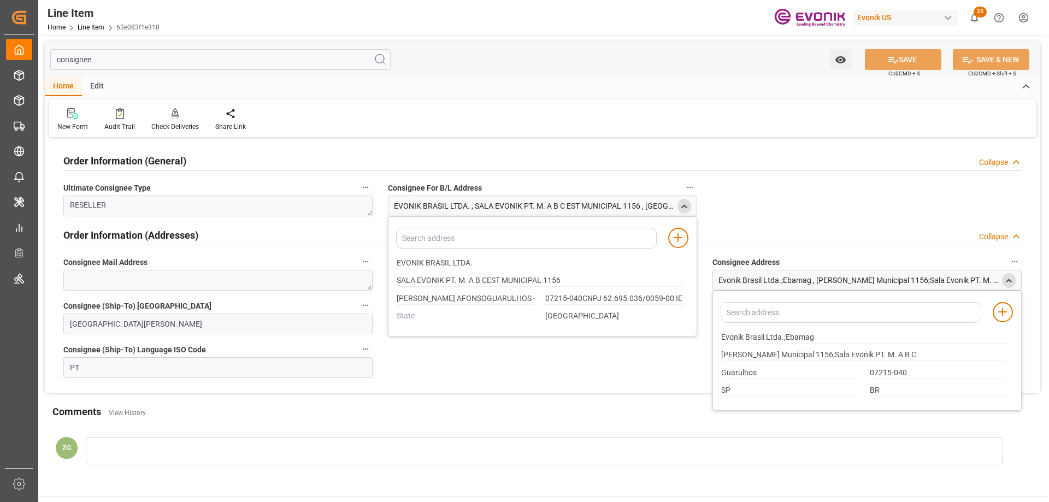
type input "SALA EVONIK PT. M. A B CEST MUNICIPAL 1156"
type input "JARDIM SANTO AFONSOGUARULHOS - SP"
type input "07215-040CNPJ 62.695.036/0059-00 IE 127347322116"
type input "SALA EVONIK PT. M. A B CEST MUNICIPAL 1156"
type input "JARDIM SANTO AFONSOGUARULHOS - SP"
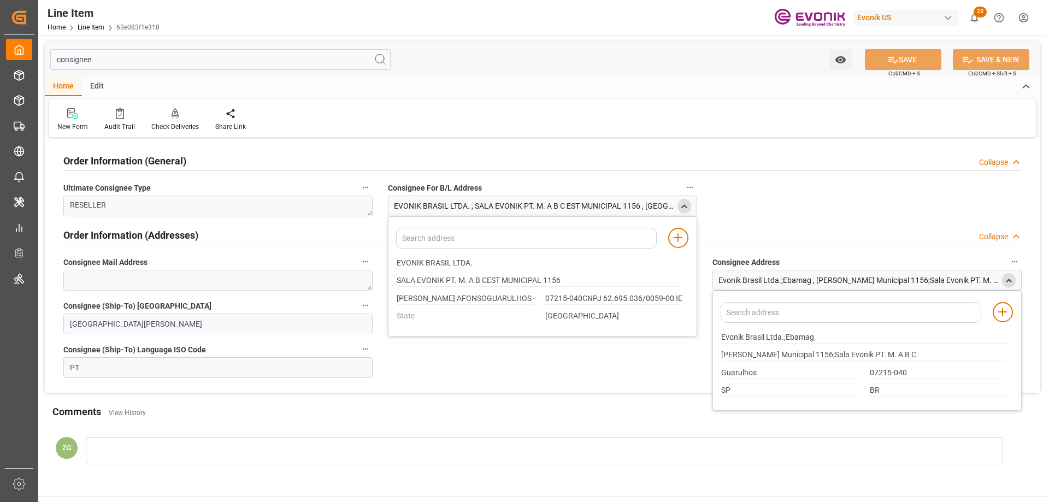
type input "07215-040CNPJ 62.695.036/0059-00 IE 127347322116"
type input "SALA EVONIK PT. M. A B CEST MUNICIPAL 1156"
type input "JARDIM SANTO AFONSOGUARULHOS - SP"
type input "07215-040CNPJ 62.695.036/0059-00 IE 127347322116"
drag, startPoint x: 397, startPoint y: 262, endPoint x: 468, endPoint y: 263, distance: 71.6
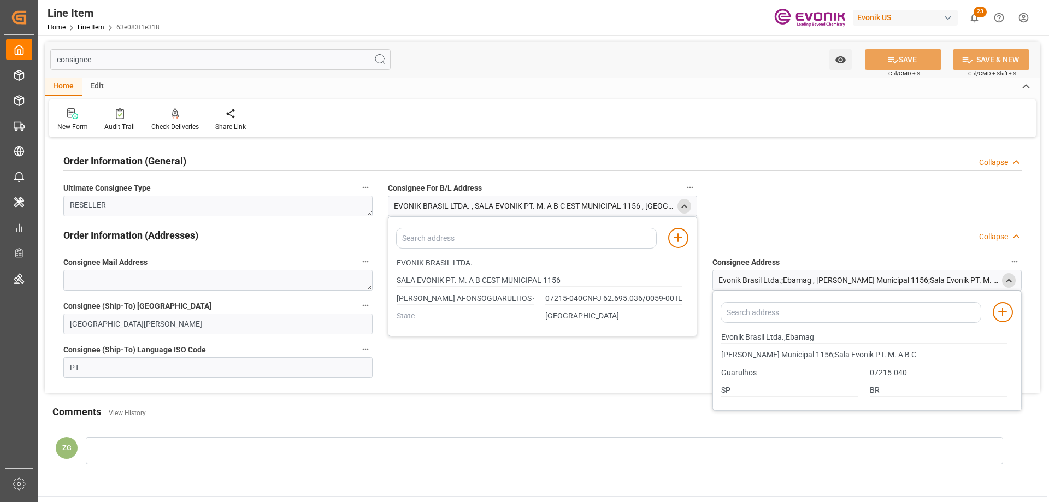
click at [468, 263] on input "EVONIK BRASIL LTDA." at bounding box center [540, 263] width 286 height 12
type input "SALA EVONIK PT. M. A B CEST MUNICIPAL 1156"
type input "JARDIM SANTO AFONSOGUARULHOS - SP"
type input "07215-040CNPJ 62.695.036/0059-00 IE 127347322116"
type input "SALA EVONIK PT. M. A B CEST MUNICIPAL 1156"
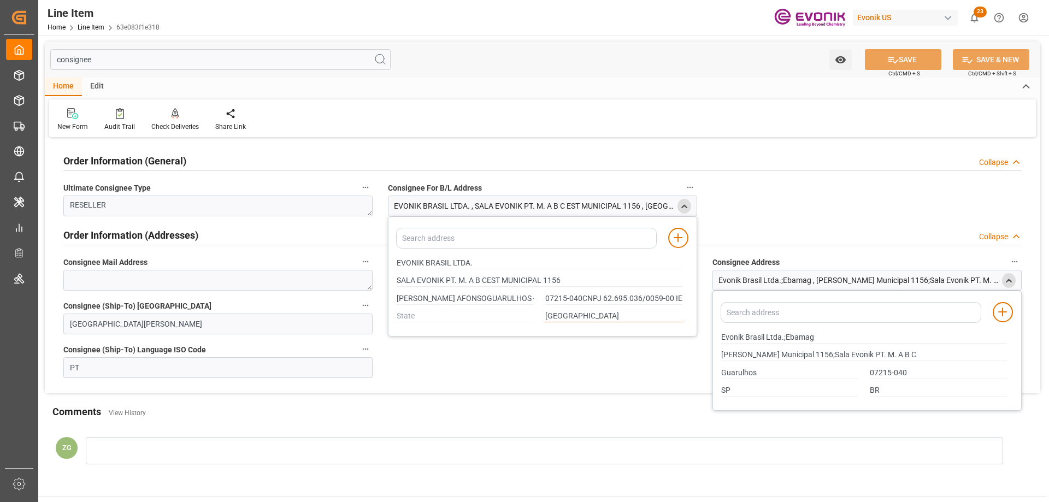
type input "JARDIM SANTO AFONSOGUARULHOS - SP"
type input "07215-040CNPJ 62.695.036/0059-00 IE 127347322116"
click at [566, 318] on input "BRAZIL" at bounding box center [613, 316] width 137 height 12
type input "SALA EVONIK PT. M. A B CEST MUNICIPAL 1156"
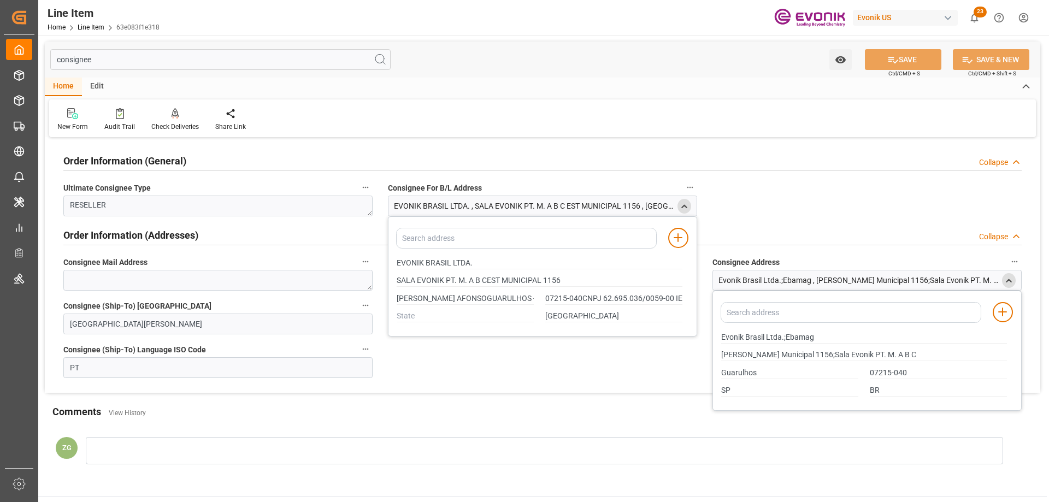
type input "JARDIM SANTO AFONSOGUARULHOS - SP"
type input "07215-040CNPJ 62.695.036/0059-00 IE 127347322116"
type input "SALA EVONIK PT. M. A B CEST MUNICIPAL 1156"
type input "JARDIM SANTO AFONSOGUARULHOS - SP"
type input "07215-040CNPJ 62.695.036/0059-00 IE 127347322116"
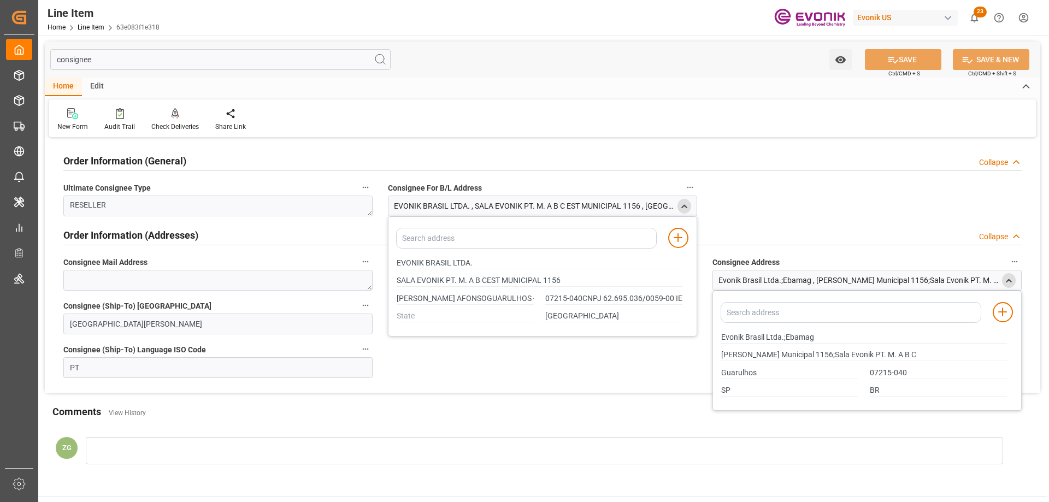
type input "SALA EVONIK PT. M. A B CEST MUNICIPAL 1156"
type input "JARDIM SANTO AFONSOGUARULHOS - SP"
type input "07215-040CNPJ 62.695.036/0059-00 IE 127347322116"
type input "SALA EVONIK PT. M. A B CEST MUNICIPAL 1156"
type input "JARDIM SANTO AFONSOGUARULHOS - SP"
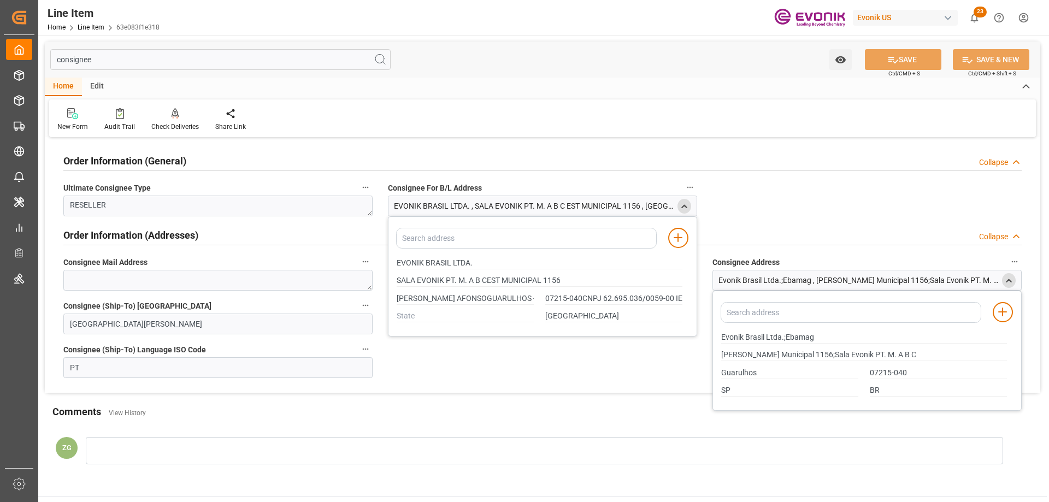
type input "07215-040CNPJ 62.695.036/0059-00 IE 127347322116"
type input "SALA EVONIK PT. M. A B CEST MUNICIPAL 1156"
type input "JARDIM SANTO AFONSOGUARULHOS - SP"
type input "07215-040CNPJ 62.695.036/0059-00 IE 127347322116"
type input "SALA EVONIK PT. M. A B CEST MUNICIPAL 1156"
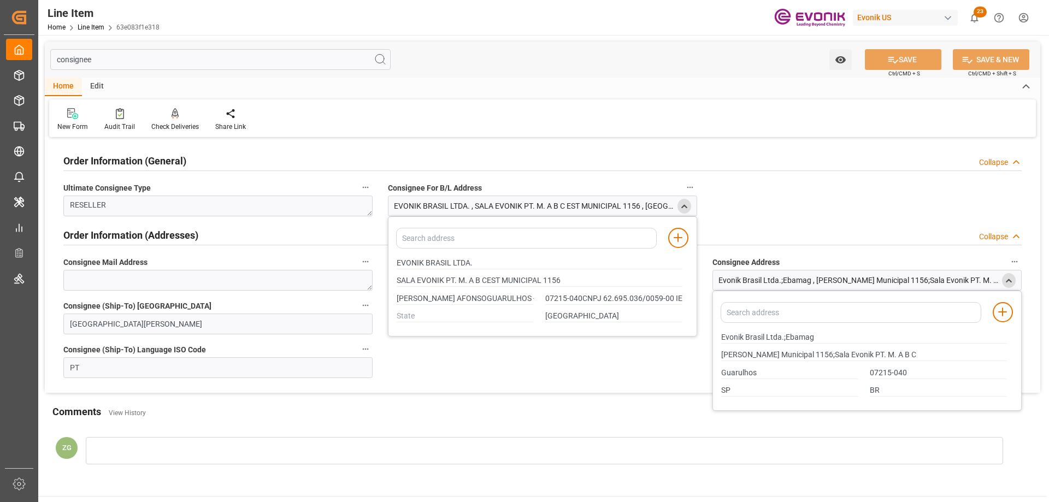
type input "JARDIM SANTO AFONSOGUARULHOS - SP"
type input "07215-040CNPJ 62.695.036/0059-00 IE 127347322116"
type input "SALA EVONIK PT. M. A B CEST MUNICIPAL 1156"
type input "JARDIM SANTO AFONSOGUARULHOS - SP"
type input "07215-040CNPJ 62.695.036/0059-00 IE 127347322116"
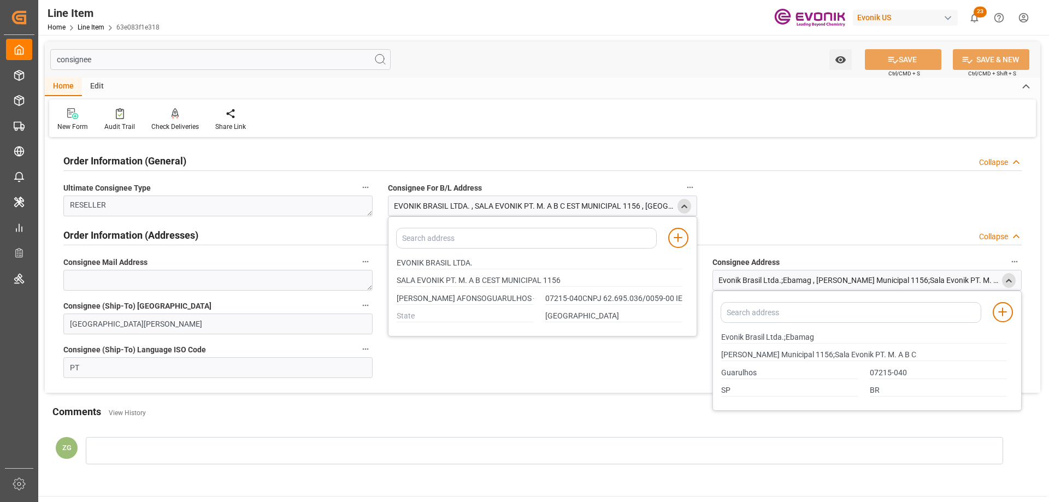
type input "SALA EVONIK PT. M. A B CEST MUNICIPAL 1156"
type input "JARDIM SANTO AFONSOGUARULHOS - SP"
type input "07215-040CNPJ 62.695.036/0059-00 IE 127347322116"
type input "SALA EVONIK PT. M. A B CEST MUNICIPAL 1156"
type input "JARDIM SANTO AFONSOGUARULHOS - SP"
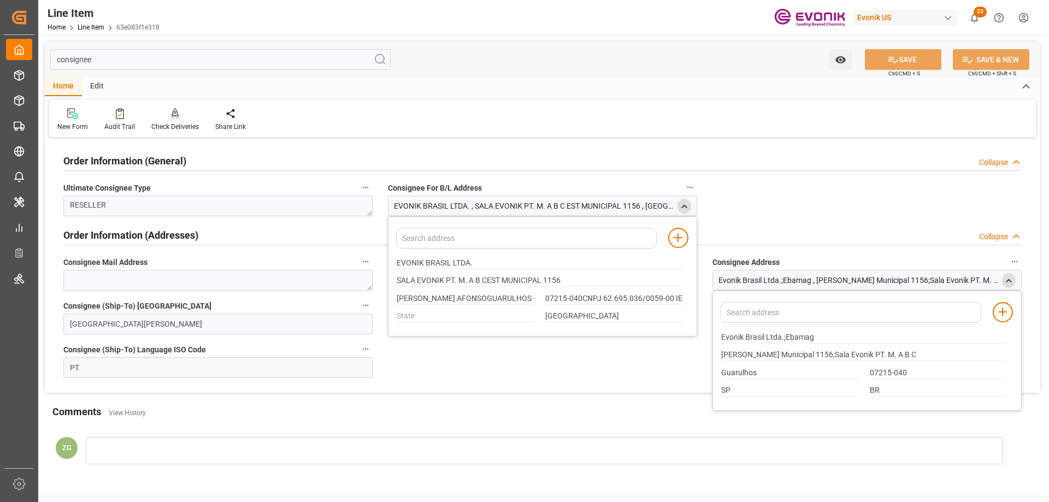
type input "07215-040CNPJ 62.695.036/0059-00 IE 127347322116"
type input "SALA EVONIK PT. M. A B CEST MUNICIPAL 1156"
type input "JARDIM SANTO AFONSOGUARULHOS - SP"
type input "07215-040CNPJ 62.695.036/0059-00 IE 127347322116"
type input "SALA EVONIK PT. M. A B CEST MUNICIPAL 1156"
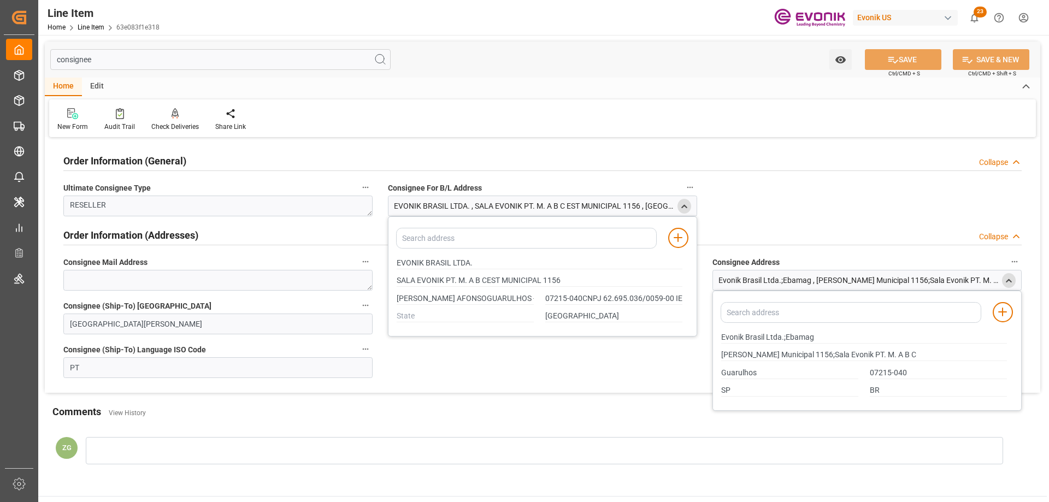
type input "JARDIM SANTO AFONSOGUARULHOS - SP"
type input "07215-040CNPJ 62.695.036/0059-00 IE 127347322116"
type input "SALA EVONIK PT. M. A B CEST MUNICIPAL 1156"
type input "JARDIM SANTO AFONSOGUARULHOS - SP"
type input "07215-040CNPJ 62.695.036/0059-00 IE 127347322116"
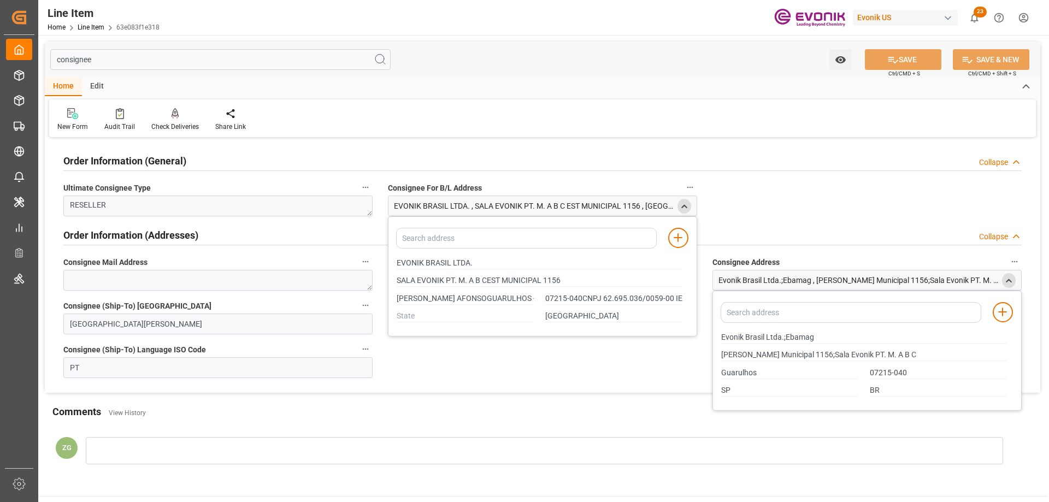
type input "SALA EVONIK PT. M. A B CEST MUNICIPAL 1156"
type input "JARDIM SANTO AFONSOGUARULHOS - SP"
type input "07215-040CNPJ 62.695.036/0059-00 IE 127347322116"
type input "SALA EVONIK PT. M. A B CEST MUNICIPAL 1156"
type input "JARDIM SANTO AFONSOGUARULHOS - SP"
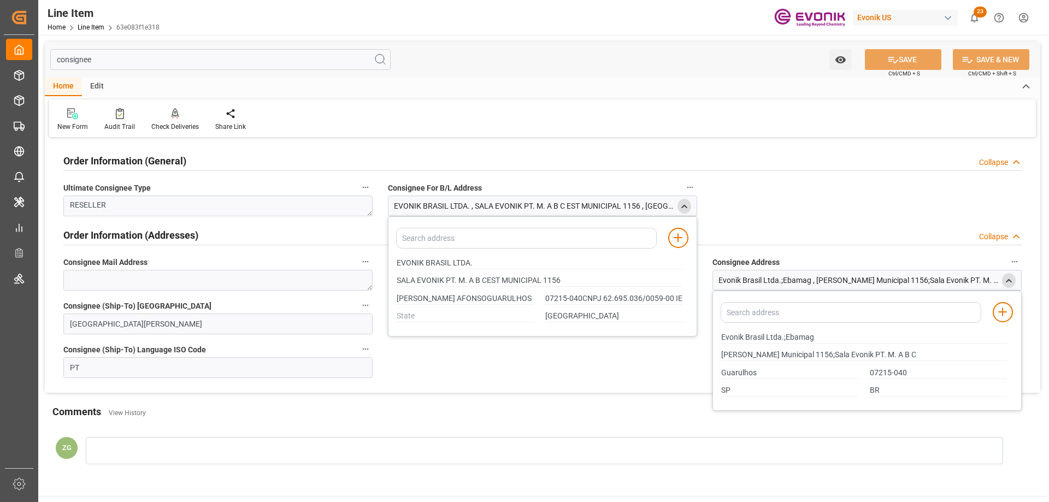
type input "07215-040CNPJ 62.695.036/0059-00 IE 127347322116"
type input "SALA EVONIK PT. M. A B CEST MUNICIPAL 1156"
type input "JARDIM SANTO AFONSOGUARULHOS - SP"
type input "07215-040CNPJ 62.695.036/0059-00 IE 127347322116"
type input "SALA EVONIK PT. M. A B CEST MUNICIPAL 1156"
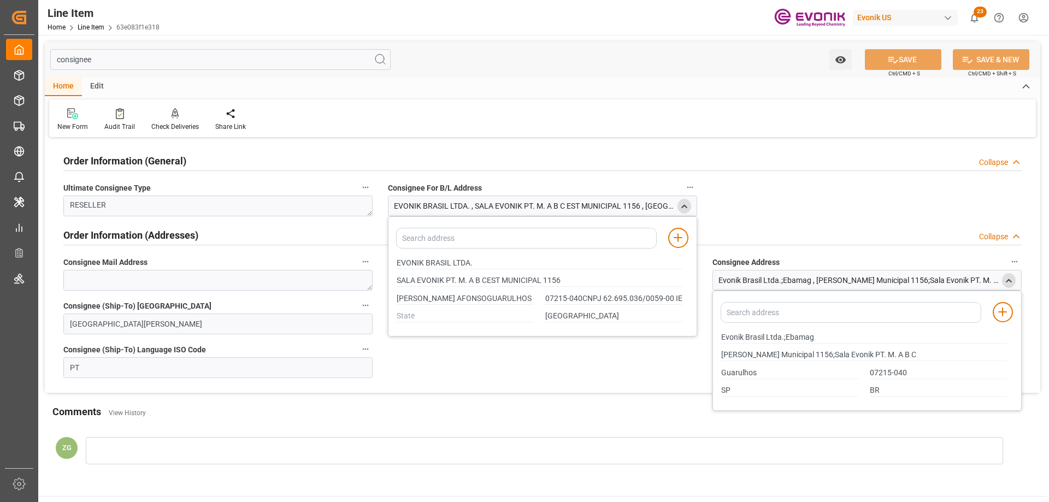
type input "JARDIM SANTO AFONSOGUARULHOS - SP"
type input "07215-040CNPJ 62.695.036/0059-00 IE 127347322116"
type input "SALA EVONIK PT. M. A B CEST MUNICIPAL 1156"
type input "JARDIM SANTO AFONSOGUARULHOS - SP"
type input "07215-040CNPJ 62.695.036/0059-00 IE 127347322116"
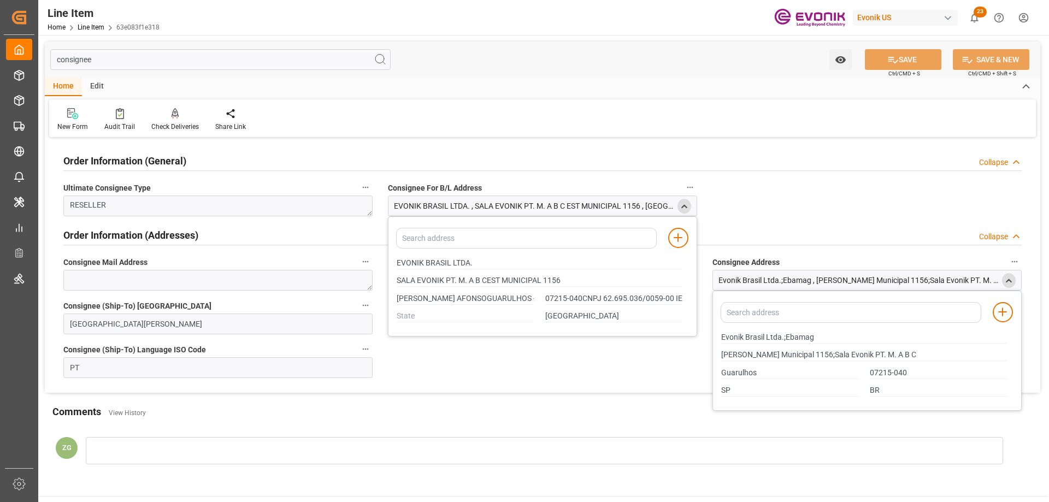
type input "SALA EVONIK PT. M. A B CEST MUNICIPAL 1156"
type input "JARDIM SANTO AFONSOGUARULHOS - SP"
type input "07215-040CNPJ 62.695.036/0059-00 IE 127347322116"
type input "SALA EVONIK PT. M. A B CEST MUNICIPAL 1156"
type input "JARDIM SANTO AFONSOGUARULHOS - SP"
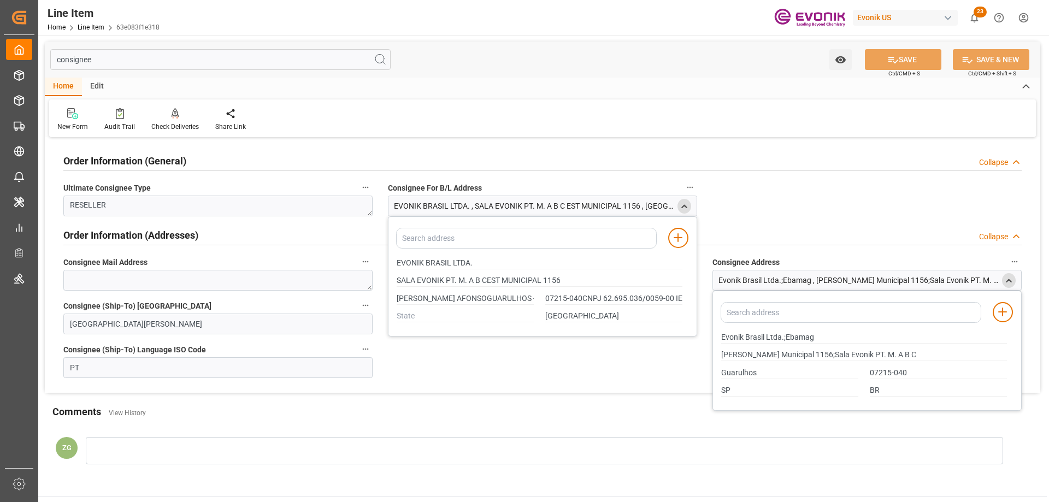
type input "07215-040CNPJ 62.695.036/0059-00 IE 127347322116"
type input "SALA EVONIK PT. M. A B CEST MUNICIPAL 1156"
type input "JARDIM SANTO AFONSOGUARULHOS - SP"
type input "07215-040CNPJ 62.695.036/0059-00 IE 127347322116"
type input "SALA EVONIK PT. M. A B CEST MUNICIPAL 1156"
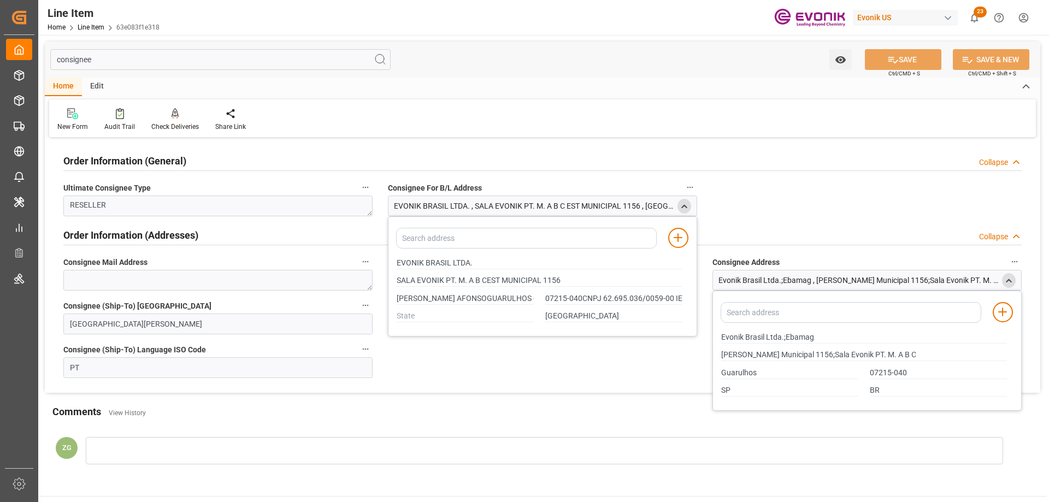
type input "JARDIM SANTO AFONSOGUARULHOS - SP"
type input "07215-040CNPJ 62.695.036/0059-00 IE 127347322116"
type input "SALA EVONIK PT. M. A B CEST MUNICIPAL 1156"
type input "JARDIM SANTO AFONSOGUARULHOS - SP"
type input "07215-040CNPJ 62.695.036/0059-00 IE 127347322116"
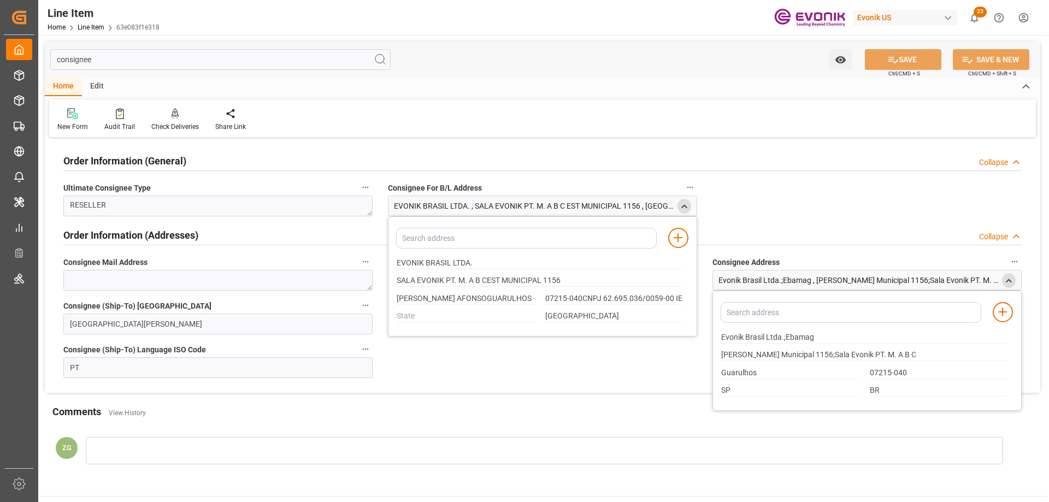
type input "SALA EVONIK PT. M. A B CEST MUNICIPAL 1156"
type input "JARDIM SANTO AFONSOGUARULHOS - SP"
type input "07215-040CNPJ 62.695.036/0059-00 IE 127347322116"
type input "SALA EVONIK PT. M. A B CEST MUNICIPAL 1156"
type input "JARDIM SANTO AFONSOGUARULHOS - SP"
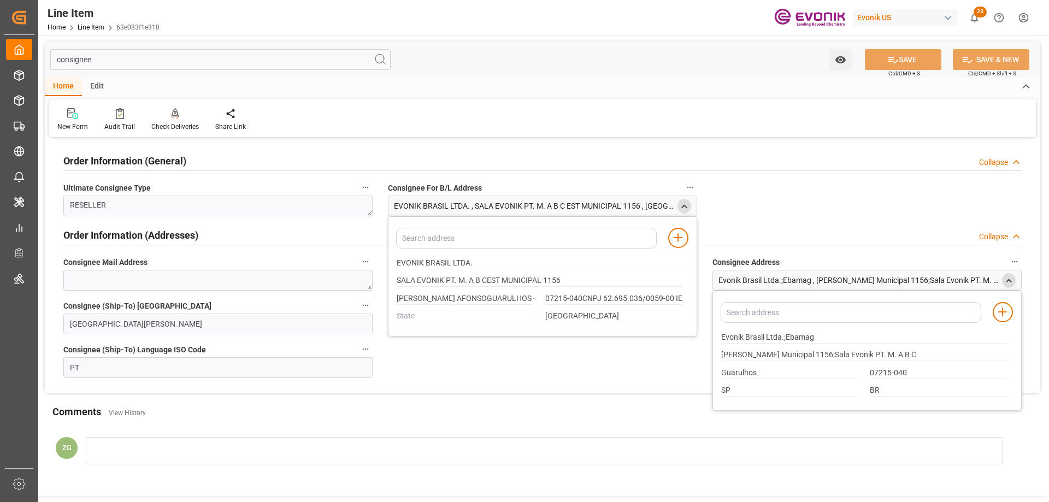
type input "07215-040CNPJ 62.695.036/0059-00 IE 127347322116"
type input "SALA EVONIK PT. M. A B CEST MUNICIPAL 1156"
type input "JARDIM SANTO AFONSOGUARULHOS - SP"
type input "07215-040CNPJ 62.695.036/0059-00 IE 127347322116"
type input "SALA EVONIK PT. M. A B CEST MUNICIPAL 1156"
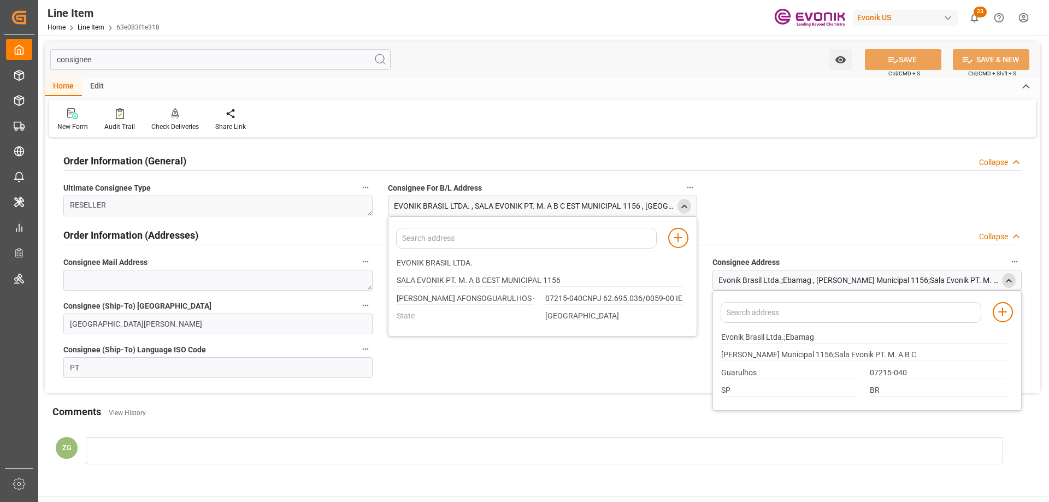
type input "JARDIM SANTO AFONSOGUARULHOS - SP"
type input "07215-040CNPJ 62.695.036/0059-00 IE 127347322116"
type input "SALA EVONIK PT. M. A B CEST MUNICIPAL 1156"
type input "JARDIM SANTO AFONSOGUARULHOS - SP"
type input "07215-040CNPJ 62.695.036/0059-00 IE 127347322116"
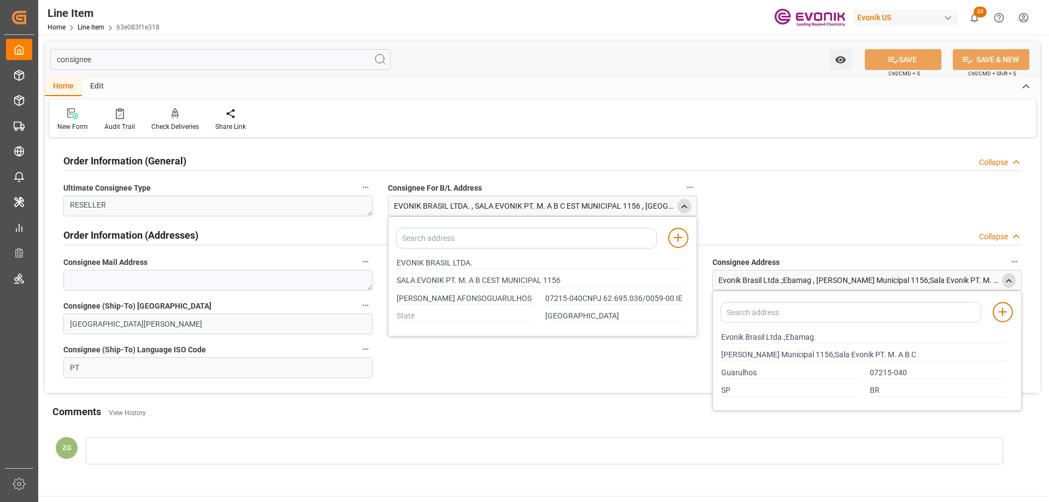
type input "SALA EVONIK PT. M. A B CEST MUNICIPAL 1156"
type input "JARDIM SANTO AFONSOGUARULHOS - SP"
type input "07215-040CNPJ 62.695.036/0059-00 IE 127347322116"
type input "SALA EVONIK PT. M. A B CEST MUNICIPAL 1156"
type input "JARDIM SANTO AFONSOGUARULHOS - SP"
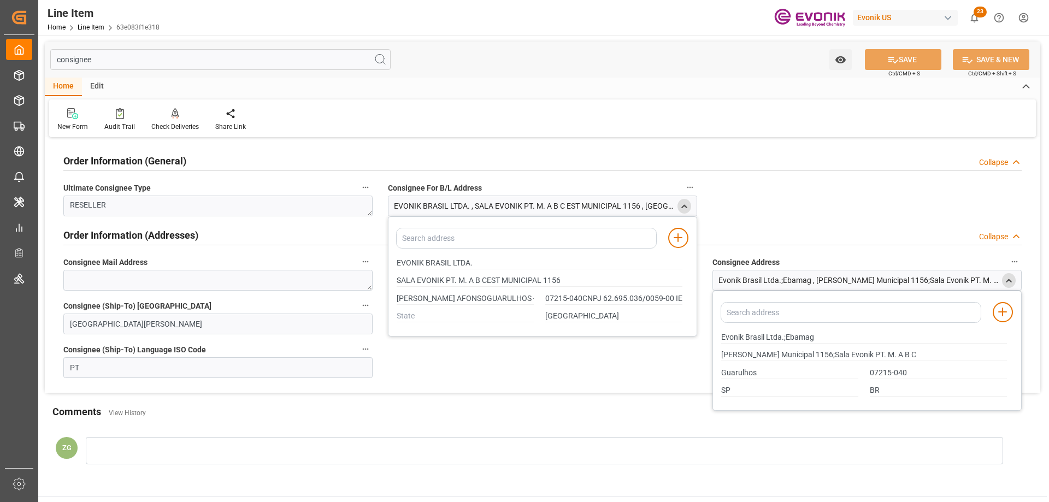
type input "07215-040CNPJ 62.695.036/0059-00 IE 127347322116"
type input "SALA EVONIK PT. M. A B CEST MUNICIPAL 1156"
type input "JARDIM SANTO AFONSOGUARULHOS - SP"
type input "07215-040CNPJ 62.695.036/0059-00 IE 127347322116"
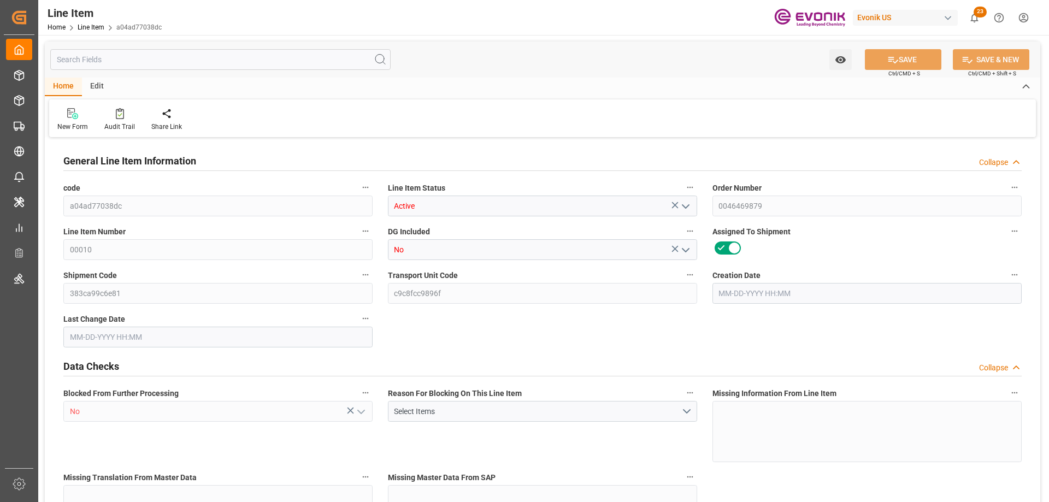
type input "7"
type input "4720"
type input "4300"
type input "7.1641"
type input "25"
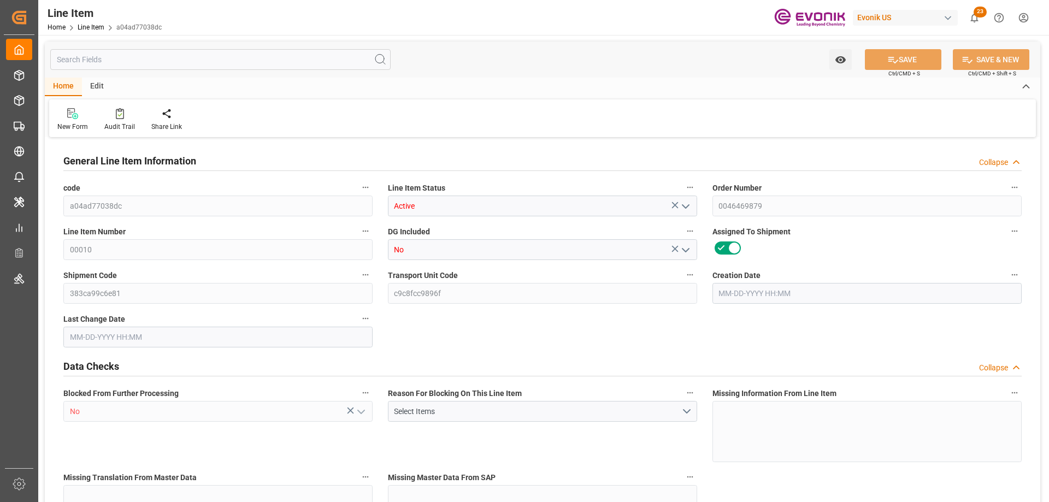
type input "258000"
type input "25"
type input "4720"
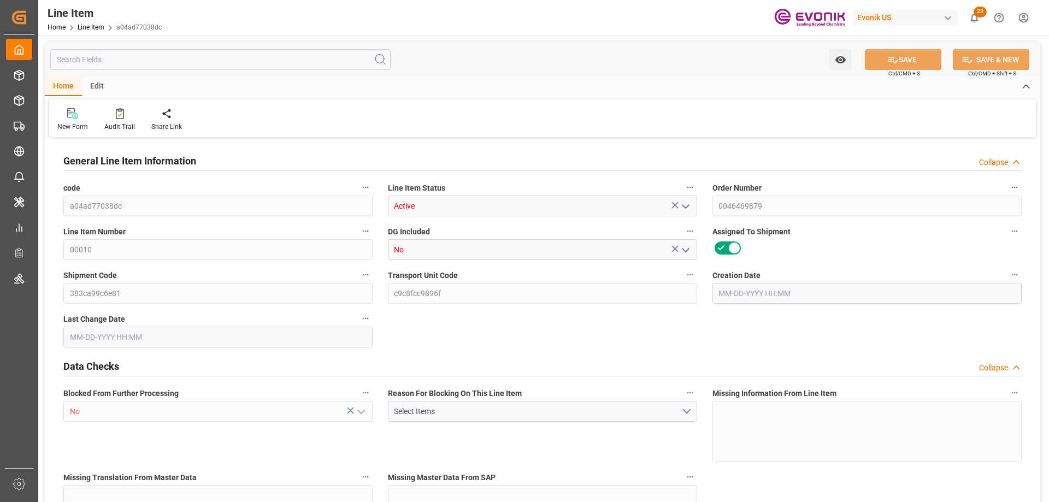
type input "4860"
type input "4300"
type input "7.1641"
type input "7164.05"
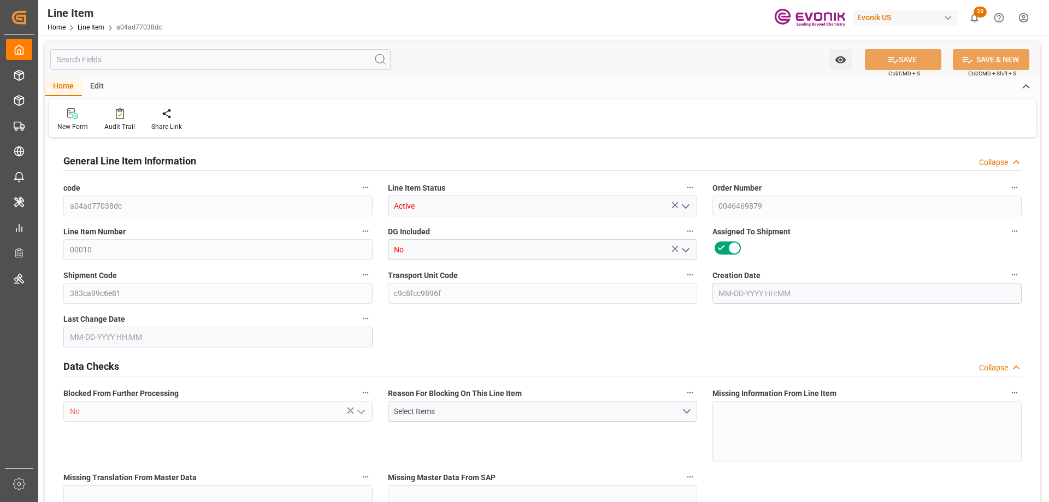
type input "25"
type input "4720"
type input "4300"
type input "7.1641"
type input "09-10-2025 18:16"
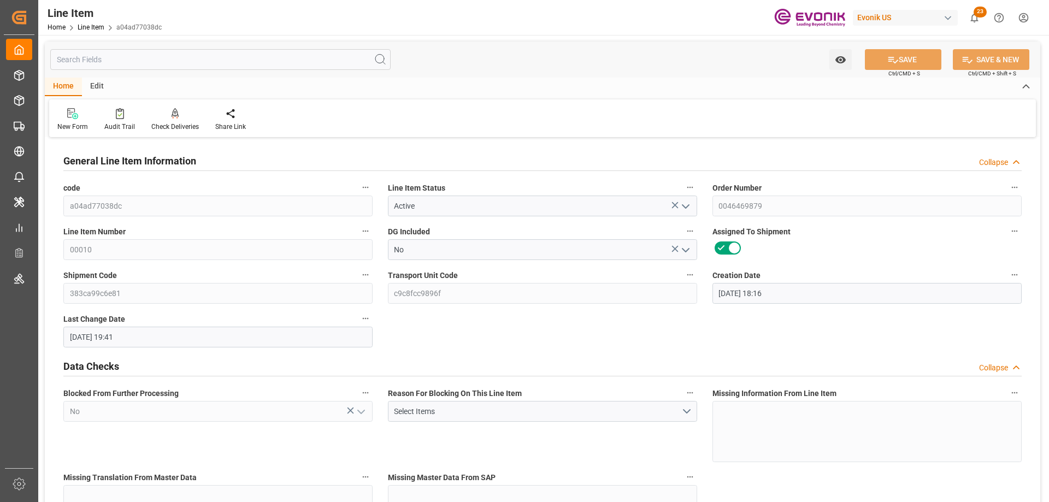
type input "09-11-2025 19:41"
type input "10-28-2025"
type input "09-22-2025"
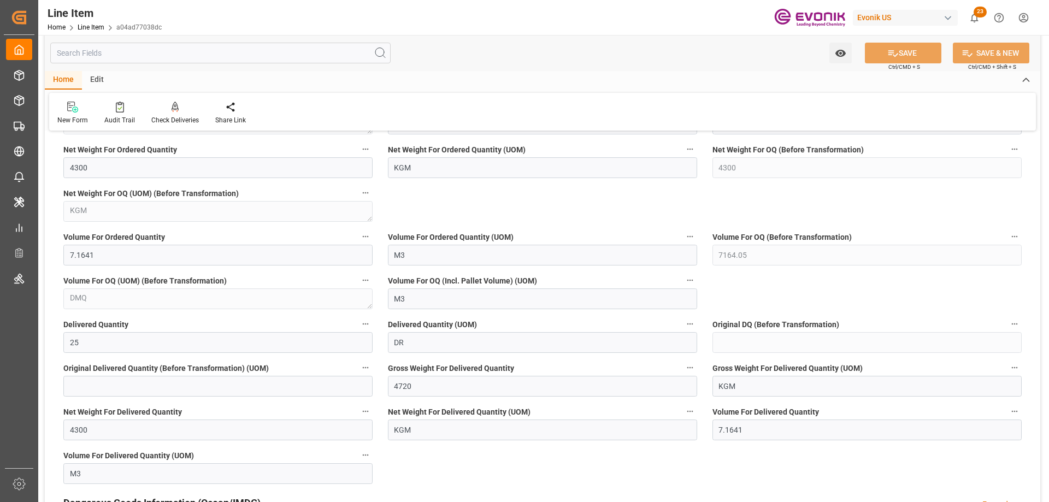
scroll to position [1257, 0]
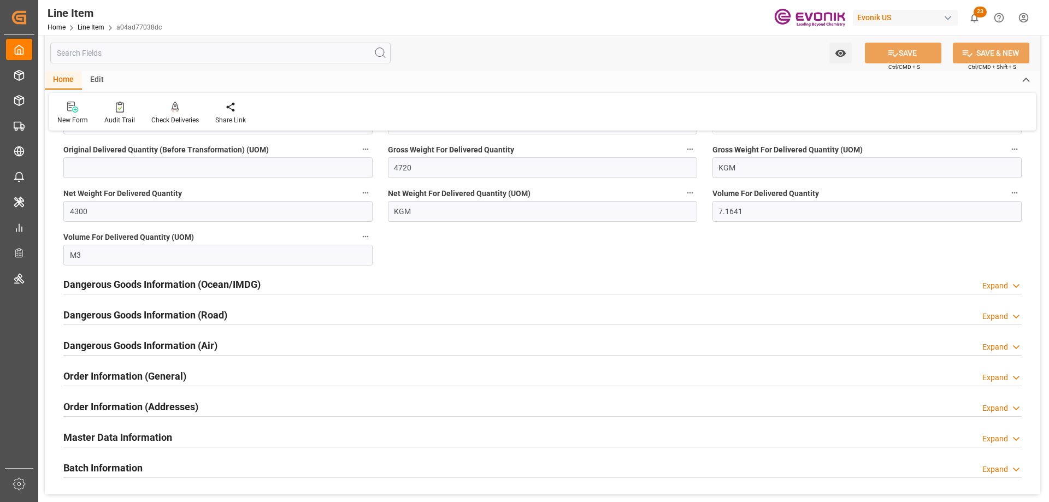
click at [98, 50] on input "text" at bounding box center [220, 53] width 340 height 21
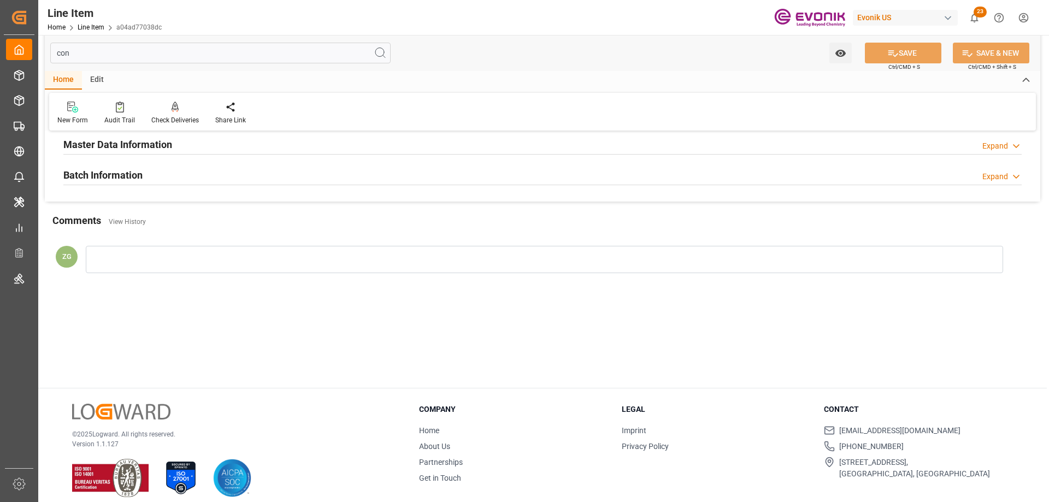
scroll to position [0, 0]
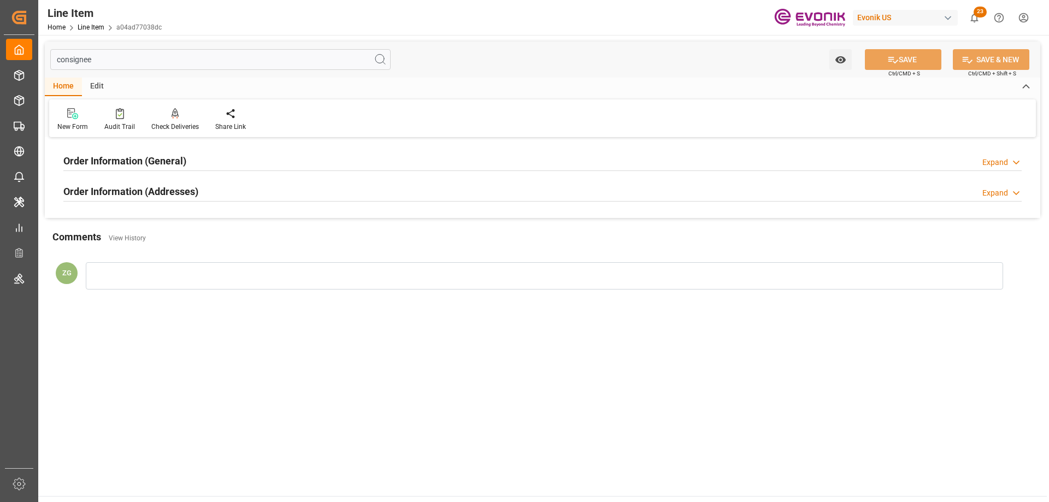
type input "consignee"
click at [147, 184] on div "Order Information (Addresses)" at bounding box center [130, 190] width 135 height 21
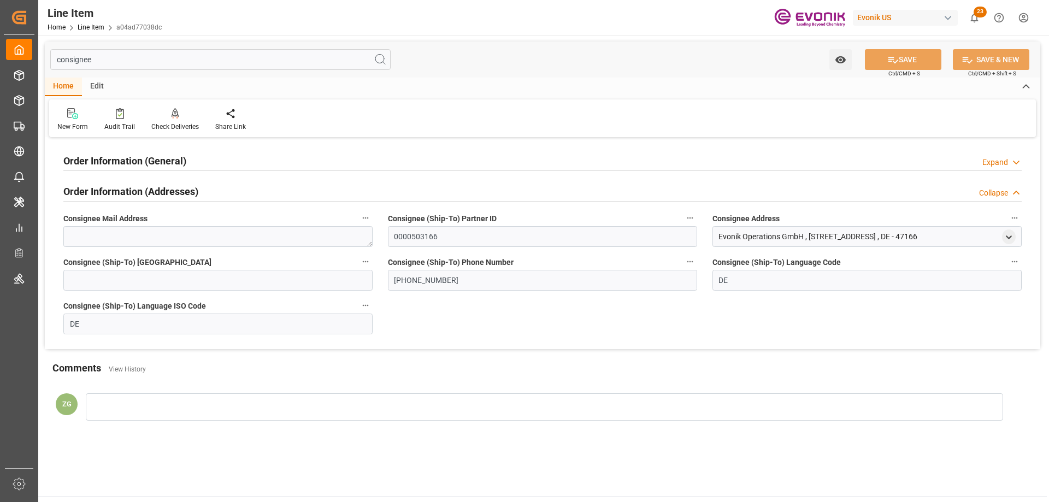
click at [147, 157] on h2 "Order Information (General)" at bounding box center [124, 161] width 123 height 15
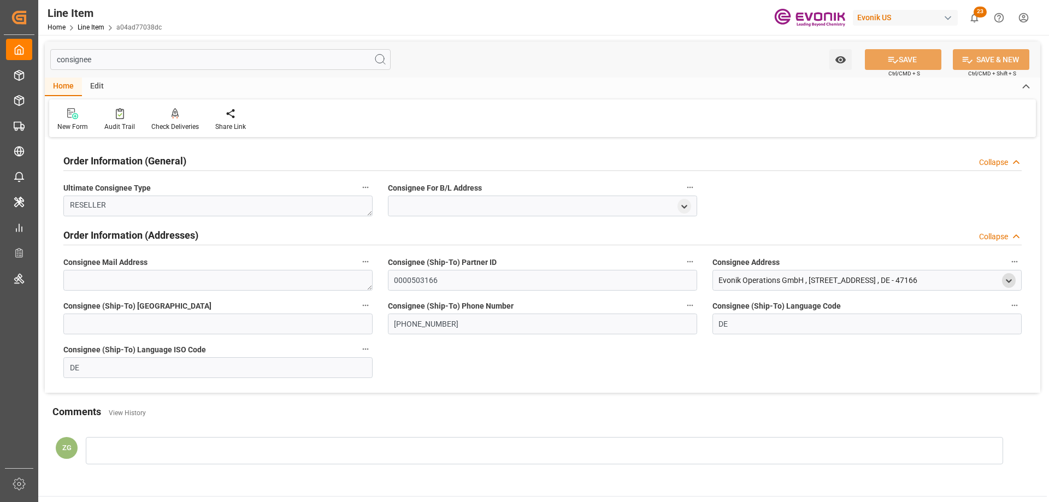
click at [1006, 282] on icon "open menu" at bounding box center [1008, 281] width 9 height 9
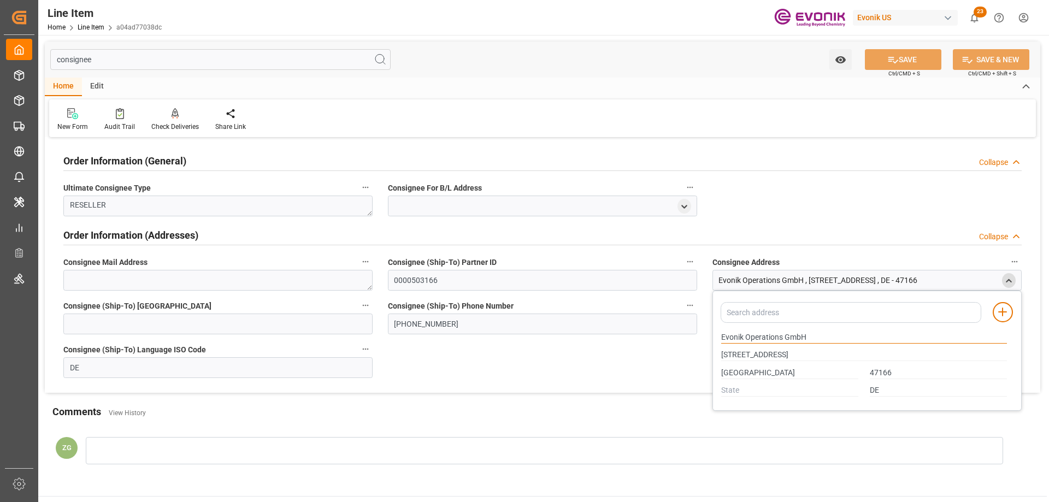
drag, startPoint x: 723, startPoint y: 338, endPoint x: 804, endPoint y: 337, distance: 80.9
click at [804, 337] on input "Evonik Operations GmbH" at bounding box center [864, 338] width 286 height 12
click at [877, 369] on input "47166" at bounding box center [938, 373] width 137 height 12
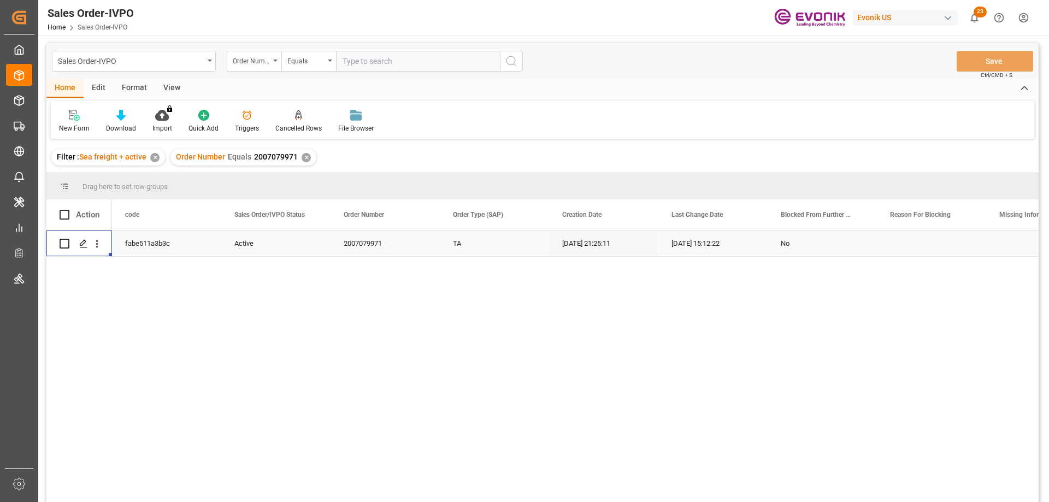
click at [443, 61] on input "text" at bounding box center [418, 61] width 164 height 21
paste input "2006812129"
type input "2006812129"
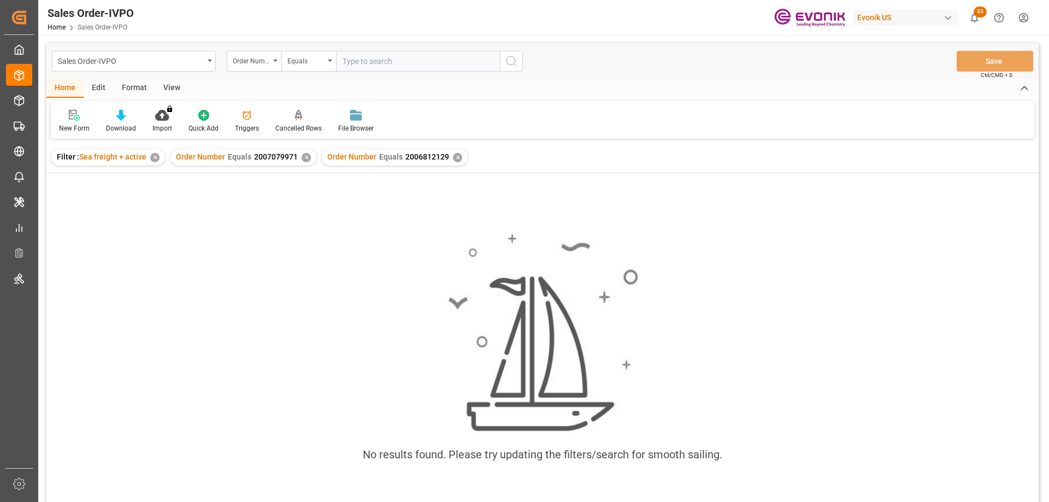
click at [302, 157] on div "✕" at bounding box center [306, 157] width 9 height 9
click at [425, 63] on input "text" at bounding box center [418, 61] width 164 height 21
paste input "2006820871"
type input "2006820871"
click at [304, 155] on div "✕" at bounding box center [306, 157] width 9 height 9
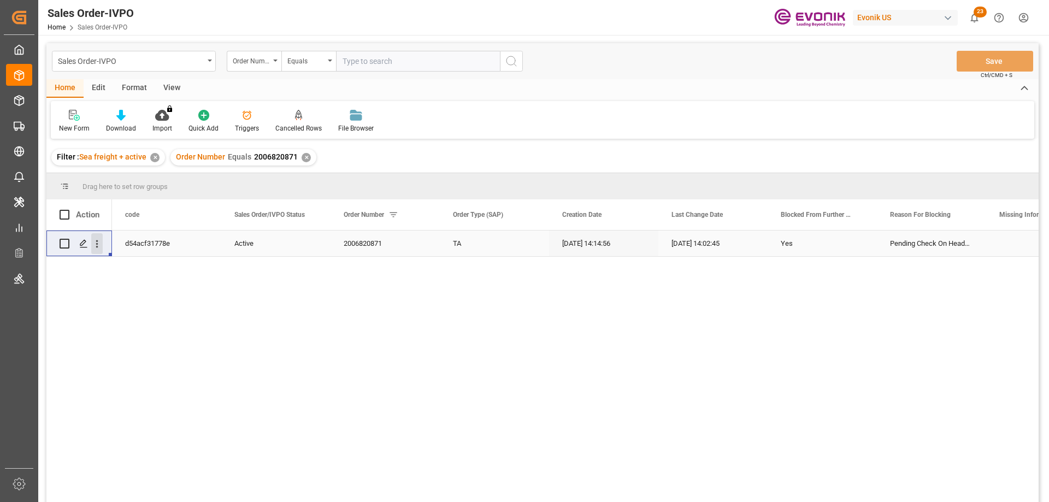
click at [95, 240] on icon "open menu" at bounding box center [96, 243] width 11 height 11
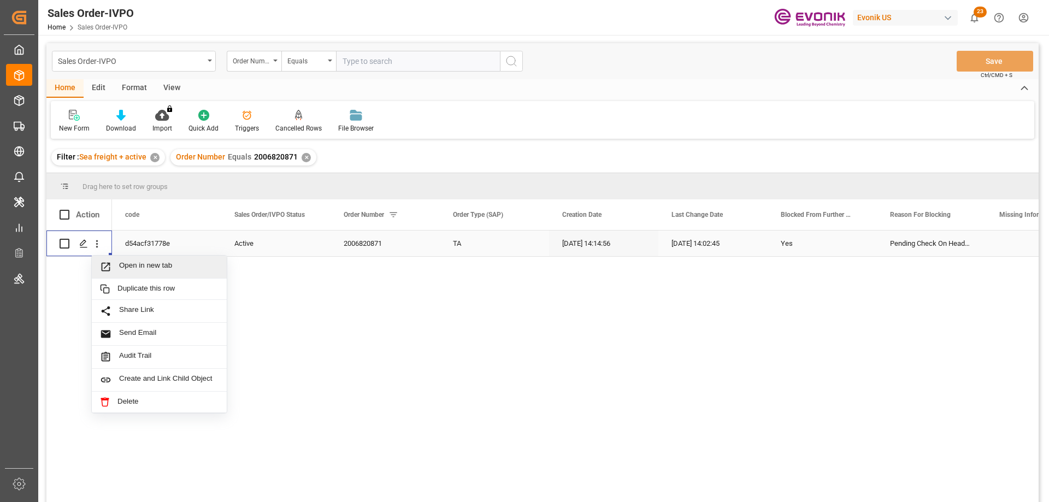
click at [130, 271] on span "Open in new tab" at bounding box center [168, 266] width 99 height 11
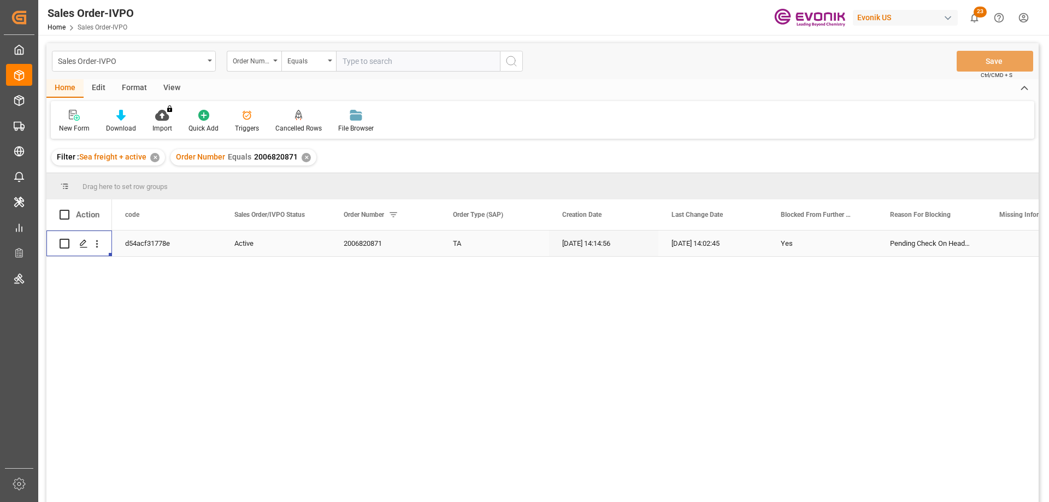
click at [404, 56] on input "text" at bounding box center [418, 61] width 164 height 21
paste input "2006820768"
type input "2006820768"
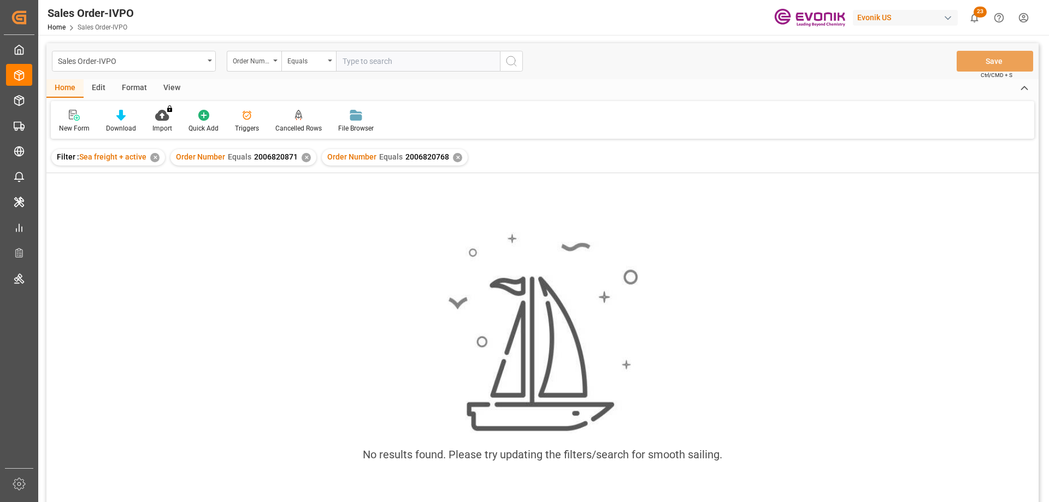
click at [302, 160] on div "✕" at bounding box center [306, 157] width 9 height 9
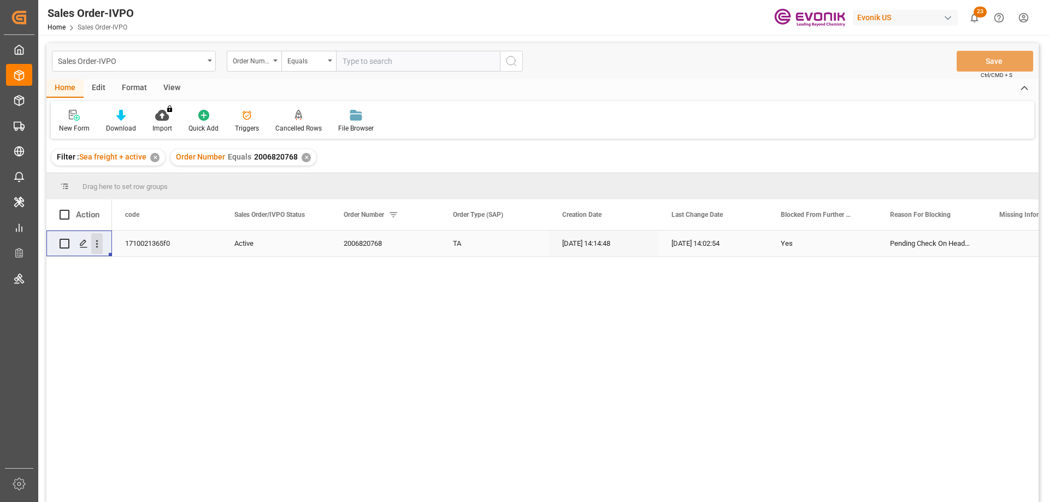
click at [98, 240] on icon "open menu" at bounding box center [96, 243] width 11 height 11
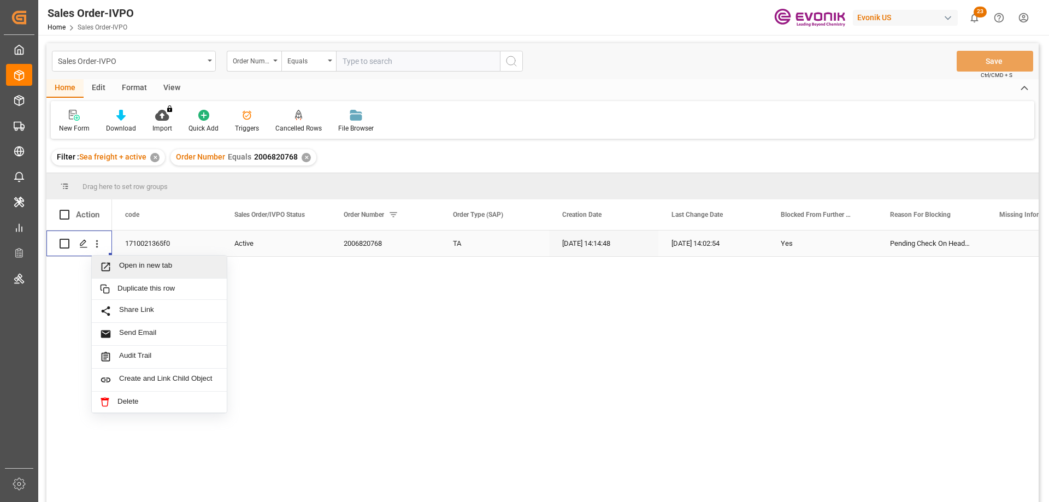
click at [127, 268] on span "Open in new tab" at bounding box center [168, 266] width 99 height 11
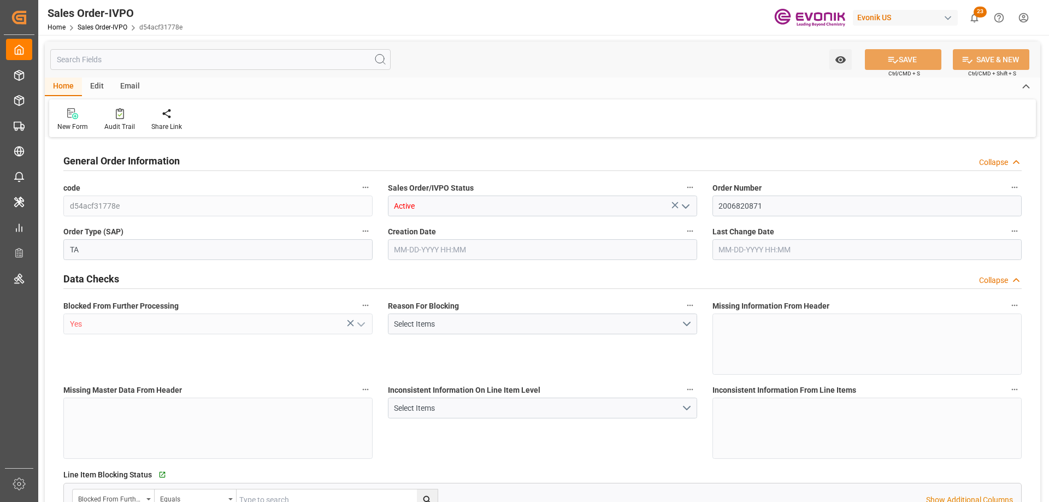
type input "INCCU"
type input "0"
type input "1"
type input "2"
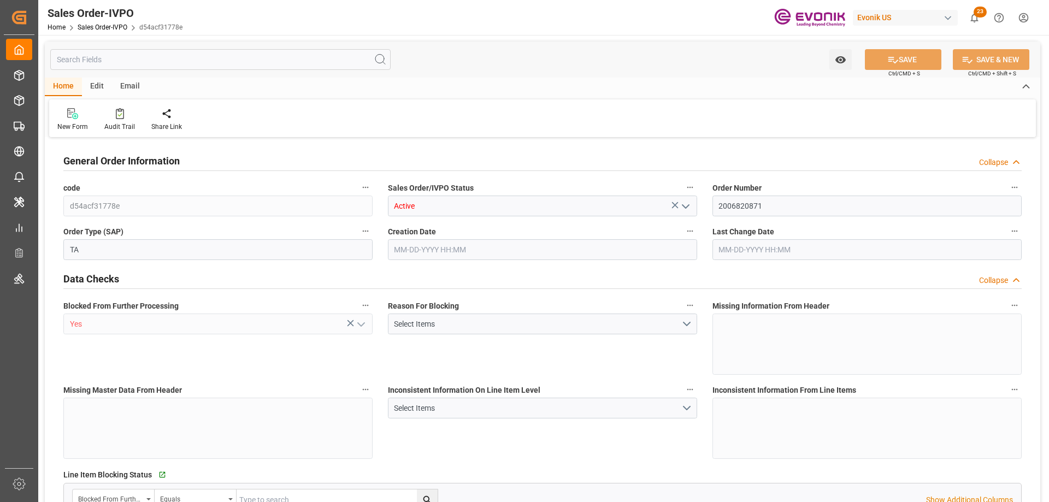
type input "14224.481"
type input "62.9152"
type input "19000"
type input "60"
type input "[DATE] 14:14"
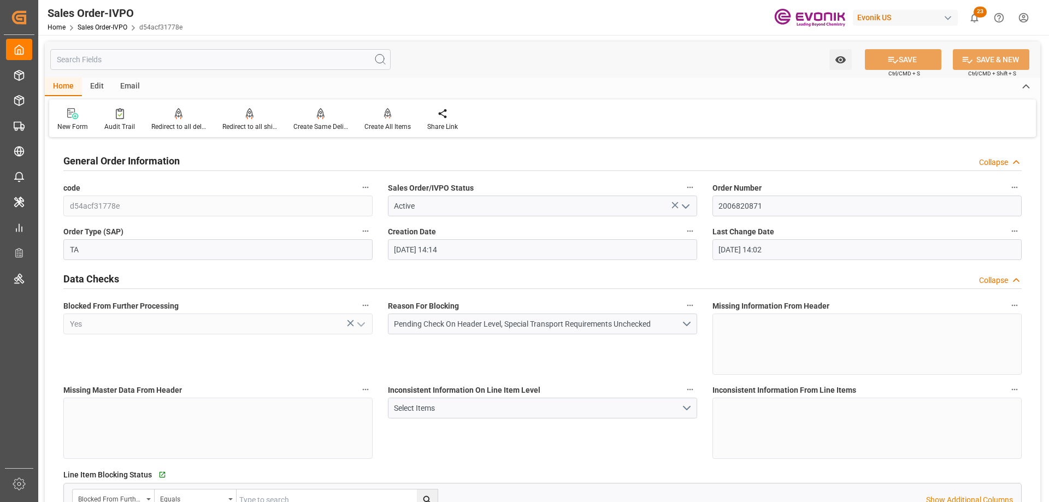
type input "[DATE] 14:02"
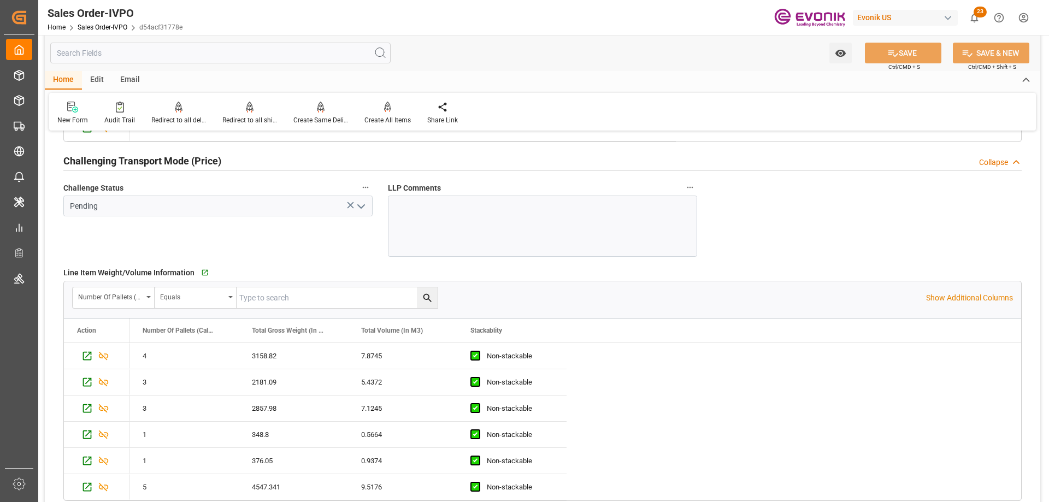
click at [467, 261] on div "Line Item Weight/Volume Information   Go to Line Item Grid Number Of Pallets (C…" at bounding box center [543, 383] width 974 height 244
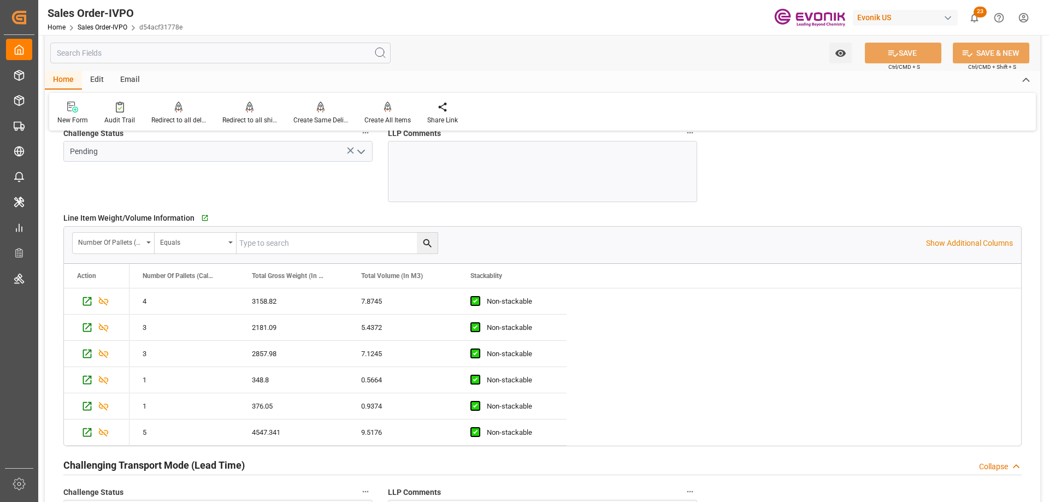
click at [486, 191] on div at bounding box center [542, 171] width 309 height 61
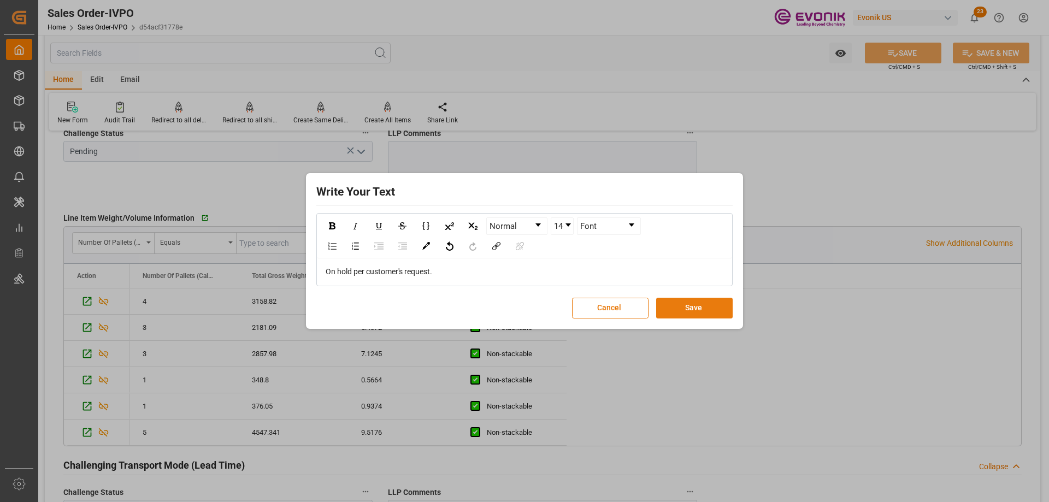
click at [726, 314] on button "Save" at bounding box center [694, 308] width 77 height 21
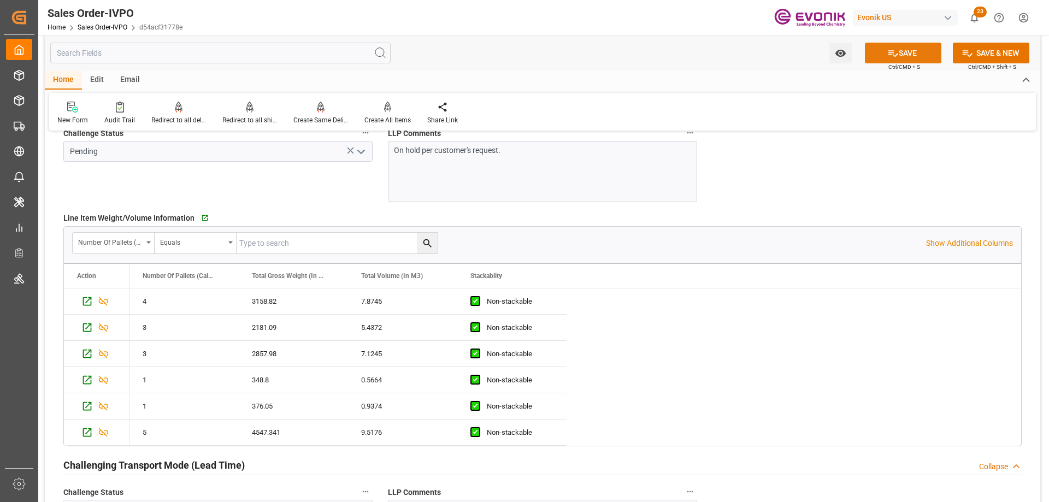
click at [907, 45] on button "SAVE" at bounding box center [903, 53] width 77 height 21
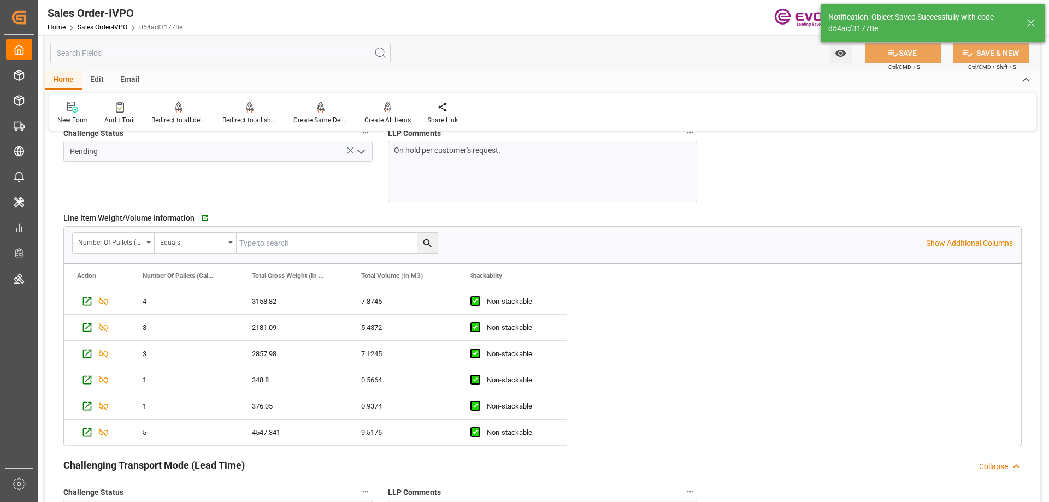
type input "09-12-2025 16:25"
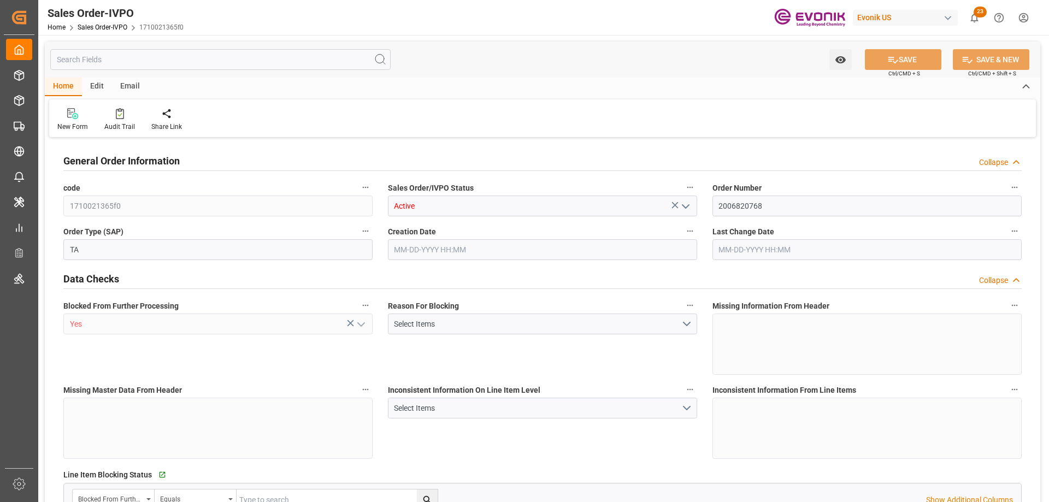
type input "INCCU"
type input "0"
type input "1"
type input "2"
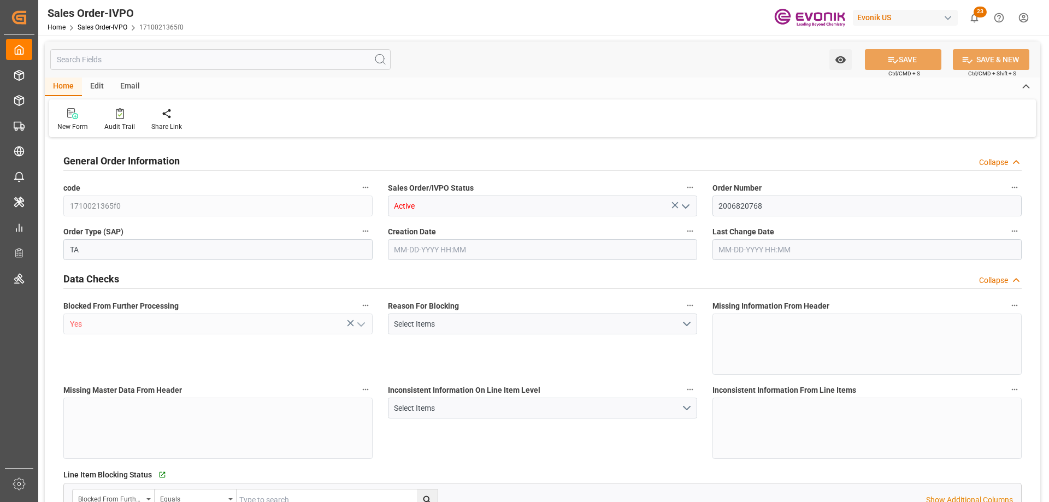
type input "18687.36"
type input "76.1408"
type input "19000"
type input "60"
type input "[DATE] 14:14"
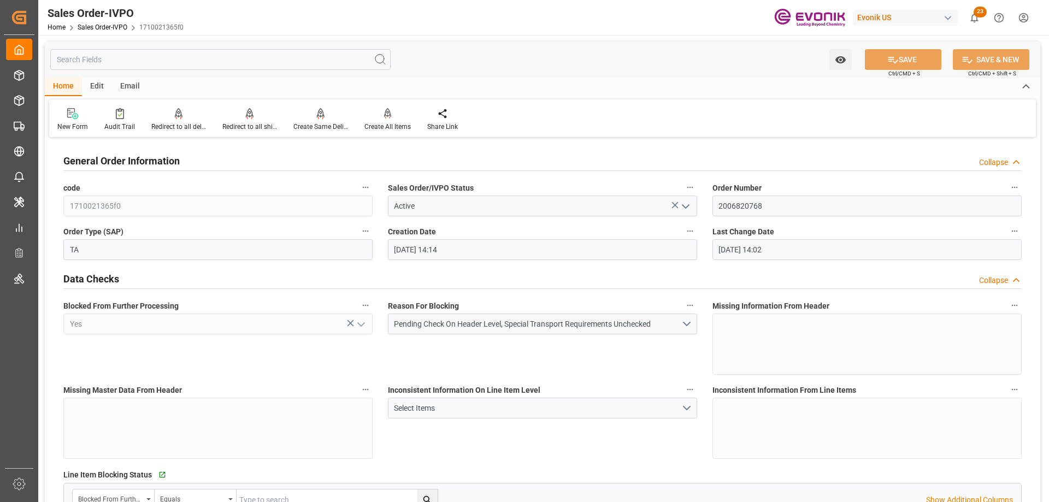
type input "[DATE] 14:02"
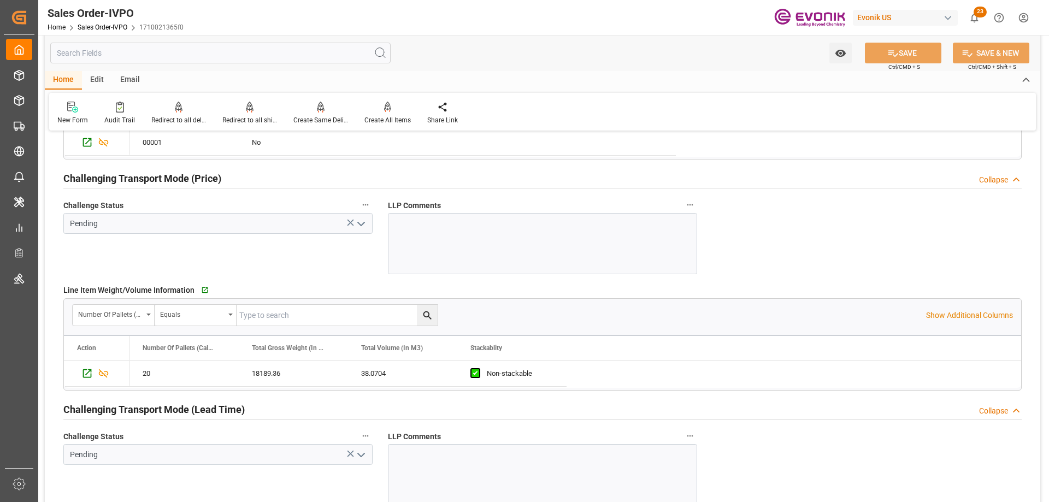
scroll to position [1639, 0]
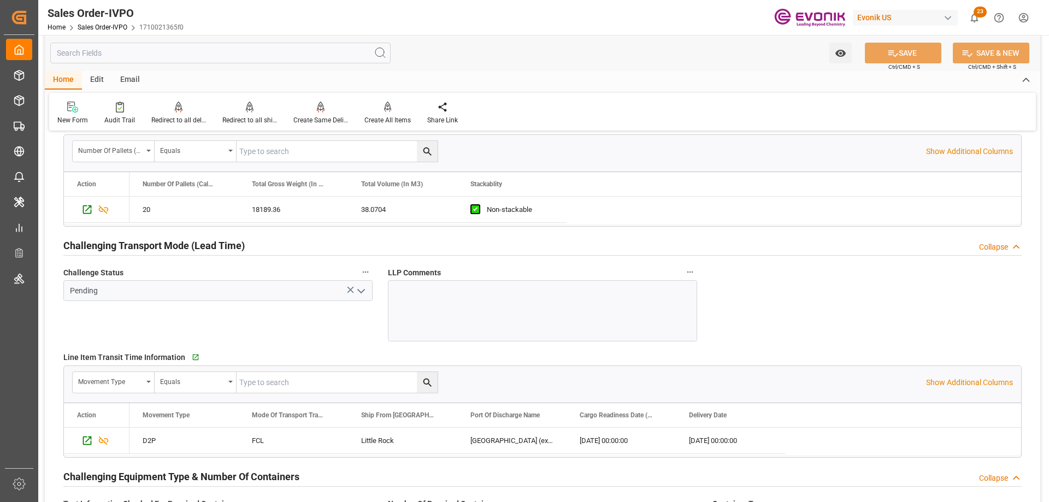
click at [450, 300] on div at bounding box center [542, 310] width 309 height 61
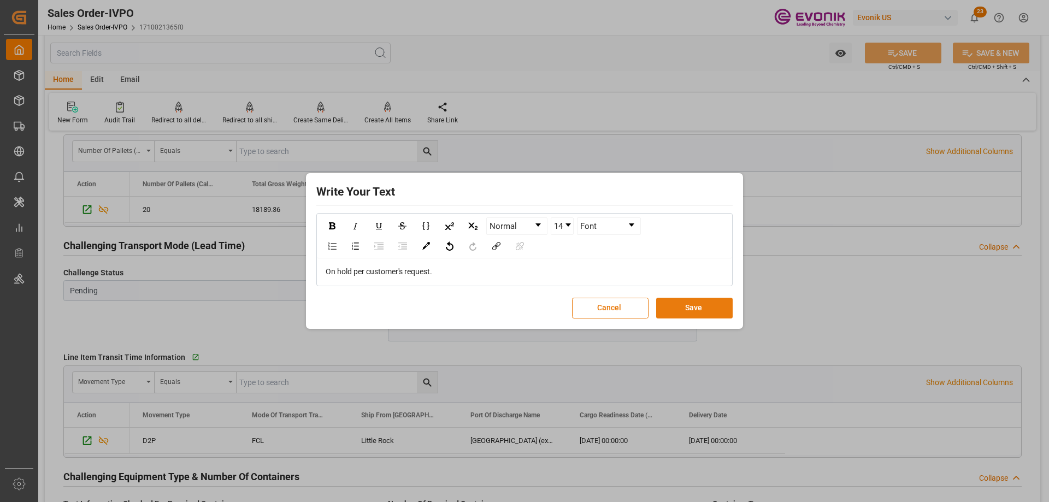
click at [712, 305] on button "Save" at bounding box center [694, 308] width 77 height 21
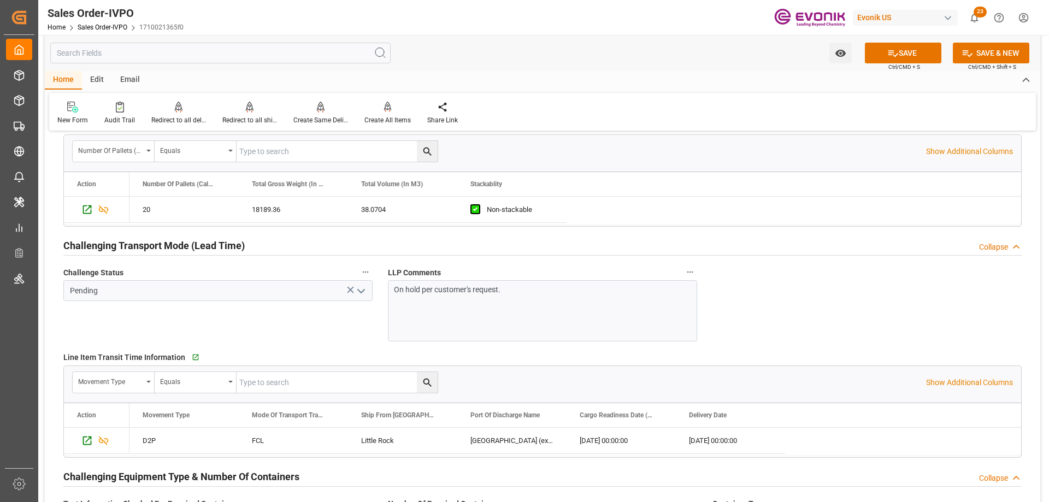
click at [896, 59] on button "SAVE" at bounding box center [903, 53] width 77 height 21
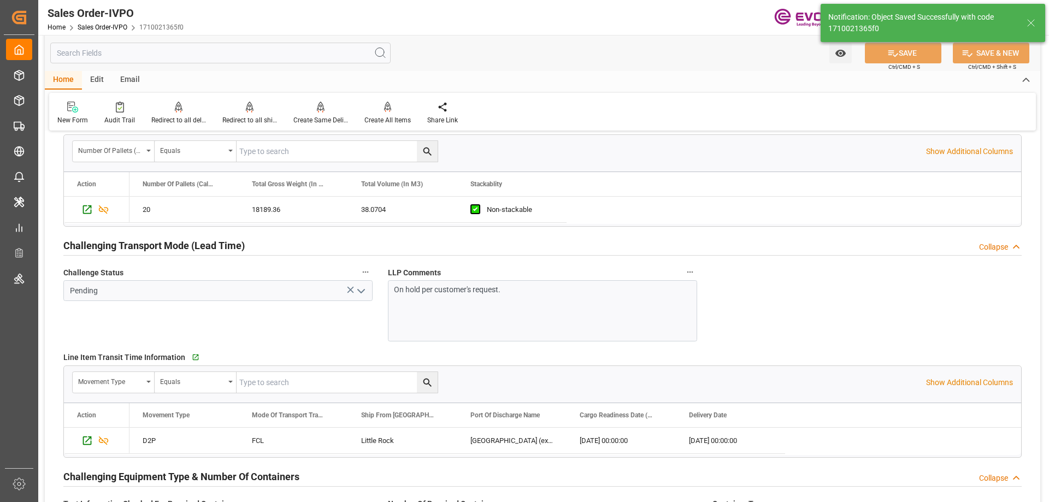
type input "[DATE] 16:26"
